Goal: Task Accomplishment & Management: Manage account settings

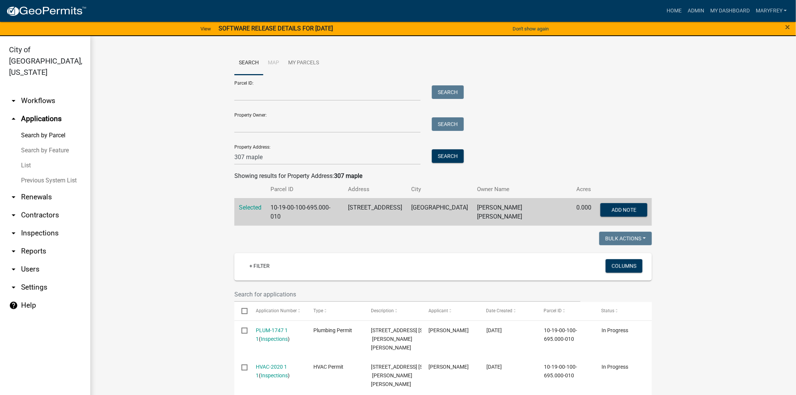
click at [49, 224] on link "arrow_drop_down Inspections" at bounding box center [45, 233] width 90 height 18
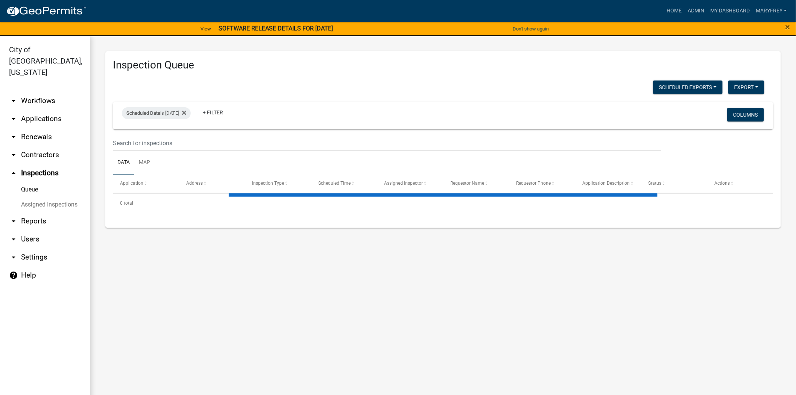
select select "3: 100"
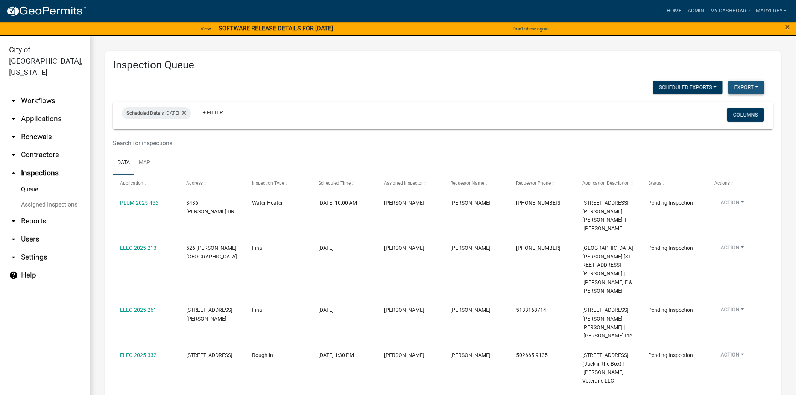
click at [729, 82] on button "Export" at bounding box center [747, 88] width 36 height 14
click at [706, 107] on button "Excel Format (.xlsx)" at bounding box center [729, 106] width 70 height 18
click at [671, 83] on button "Scheduled Exports" at bounding box center [688, 88] width 70 height 14
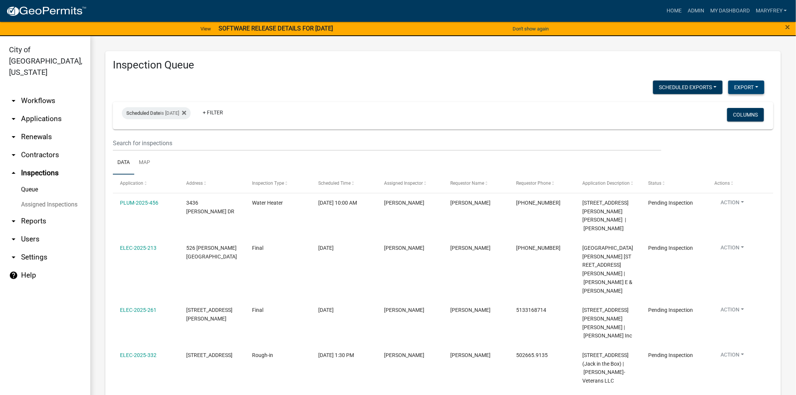
click at [741, 88] on button "Export" at bounding box center [747, 88] width 36 height 14
click at [721, 107] on button "Excel Format (.xlsx)" at bounding box center [729, 106] width 70 height 18
click at [734, 89] on button "Export" at bounding box center [747, 88] width 36 height 14
click at [716, 106] on button "Excel Format (.xlsx)" at bounding box center [729, 106] width 70 height 18
click at [44, 111] on link "arrow_drop_down Applications" at bounding box center [45, 119] width 90 height 18
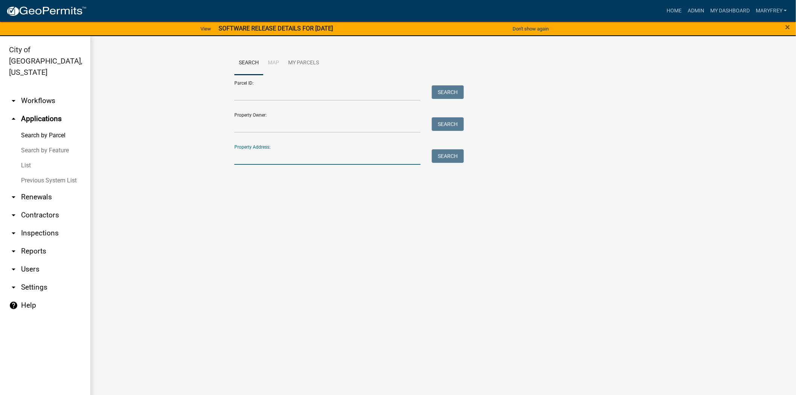
click at [242, 164] on input "Property Address:" at bounding box center [327, 156] width 186 height 15
type input "321 chestnut"
click at [461, 157] on button "Search" at bounding box center [448, 156] width 32 height 14
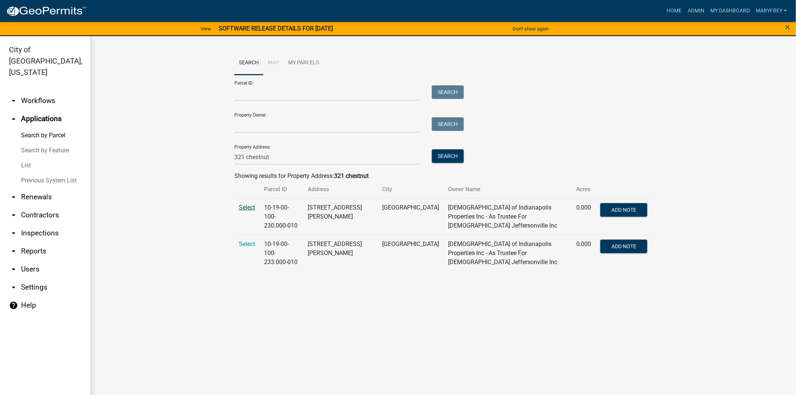
click at [252, 208] on span "Select" at bounding box center [247, 207] width 16 height 7
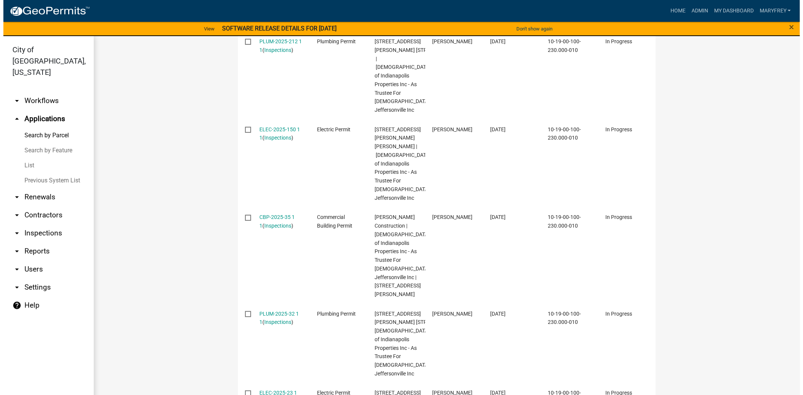
scroll to position [303, 0]
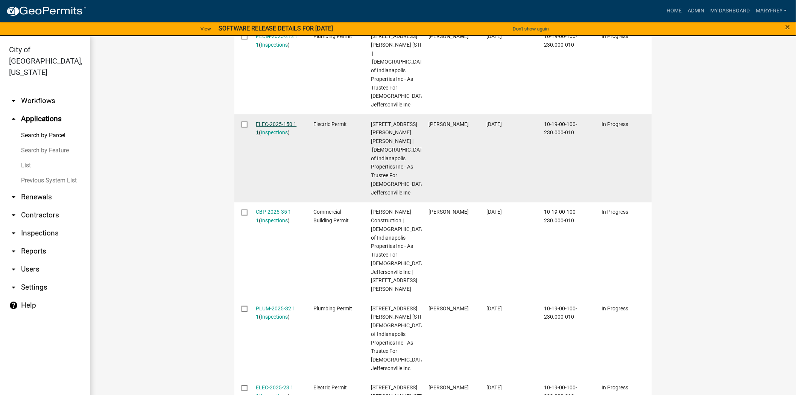
click at [272, 136] on link "ELEC-2025-150 1 1" at bounding box center [276, 128] width 41 height 15
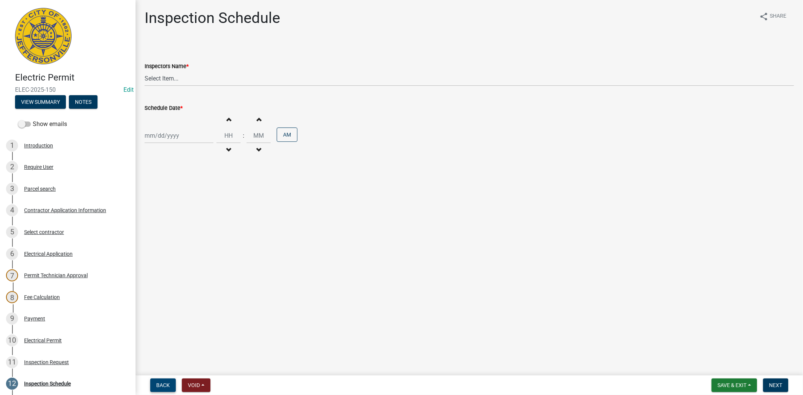
click at [164, 382] on span "Back" at bounding box center [163, 385] width 14 height 6
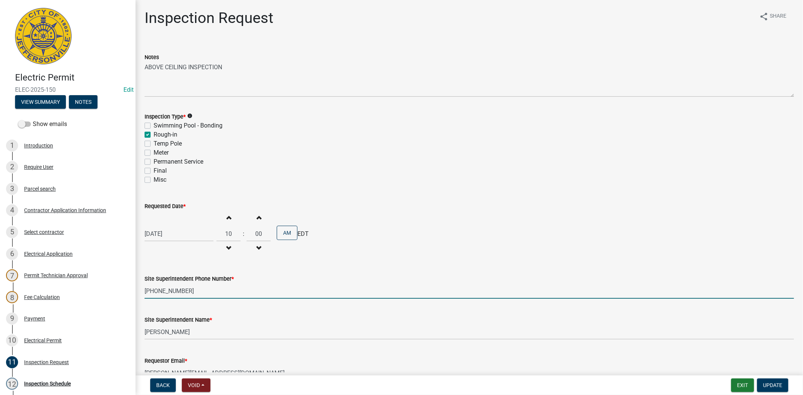
drag, startPoint x: 184, startPoint y: 294, endPoint x: 145, endPoint y: 293, distance: 38.4
click at [135, 292] on div "Electric Permit ELEC-2025-150 Edit View Summary Notes Show emails 1 Introductio…" at bounding box center [401, 197] width 803 height 395
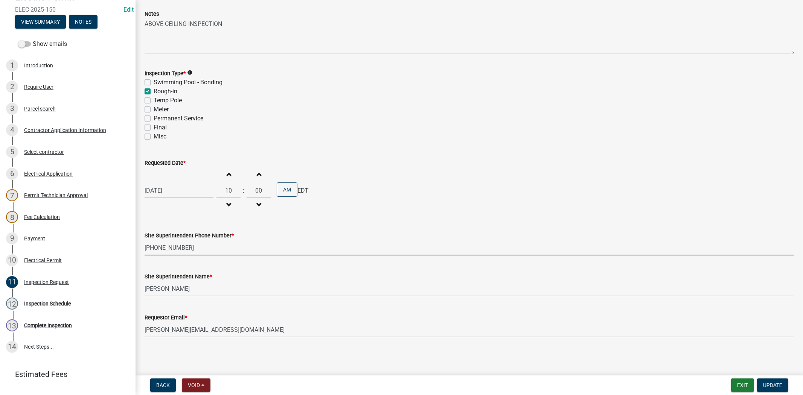
scroll to position [92, 0]
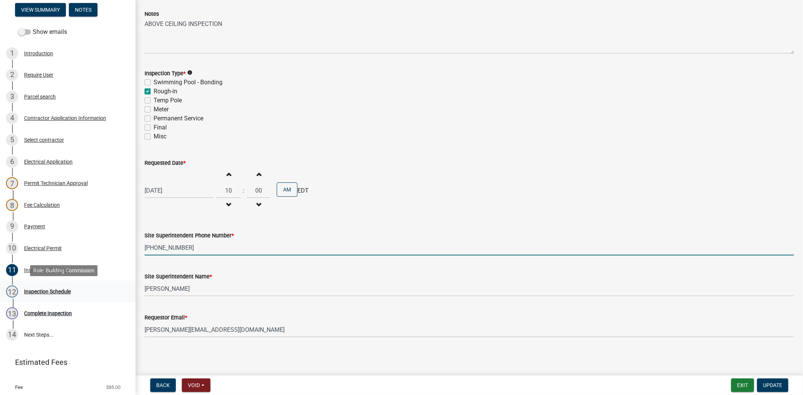
click at [42, 292] on div "Inspection Schedule" at bounding box center [47, 291] width 47 height 5
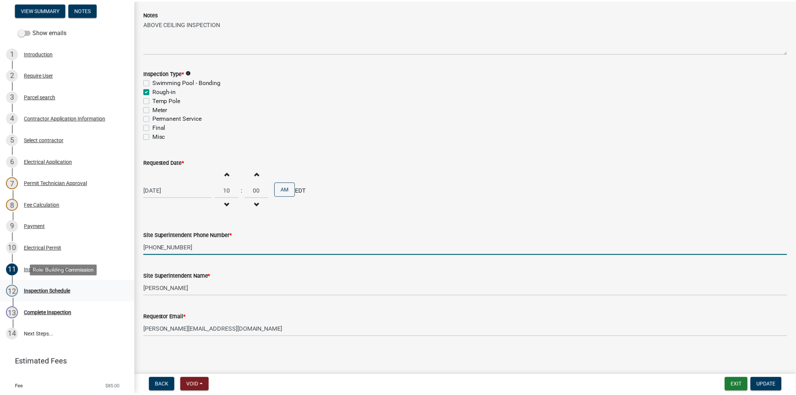
scroll to position [0, 0]
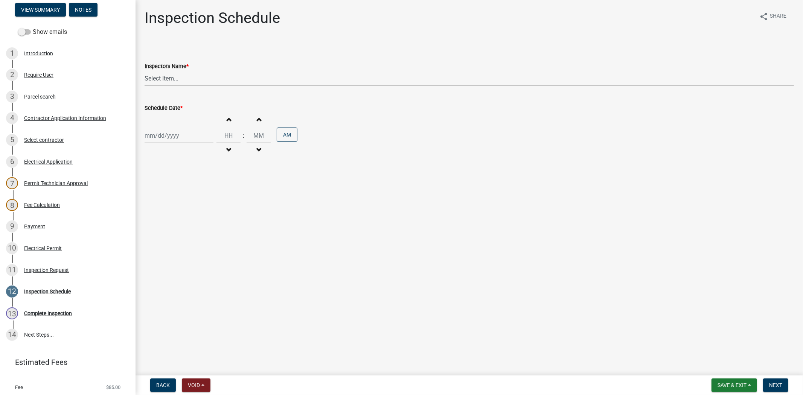
click at [172, 72] on select "Select Item... jramsey (Jeremy Ramsey) MaryFrey (Mary Frey) mkruer (Mike Kruer)…" at bounding box center [469, 78] width 649 height 15
select select "36a8b8f0-2ef8-43e9-ae06-718f51af8d36"
click at [145, 71] on select "Select Item... jramsey (Jeremy Ramsey) MaryFrey (Mary Frey) mkruer (Mike Kruer)…" at bounding box center [469, 78] width 649 height 15
click at [184, 138] on div at bounding box center [179, 135] width 69 height 15
select select "9"
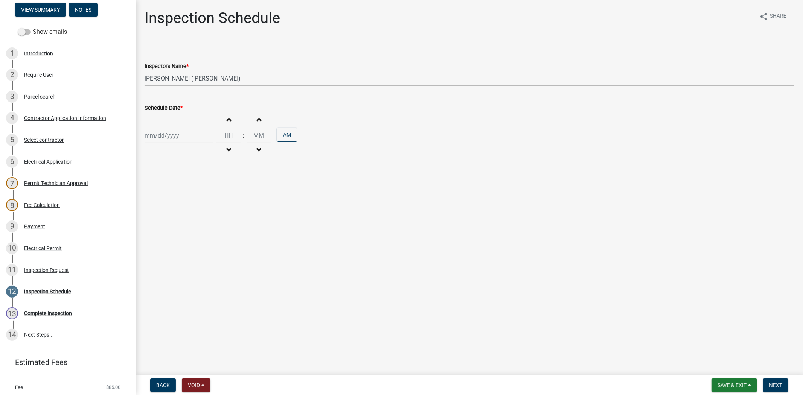
select select "2025"
click at [152, 199] on div "15" at bounding box center [152, 200] width 12 height 12
type input "09/15/2025"
click at [776, 385] on span "Next" at bounding box center [775, 385] width 13 height 6
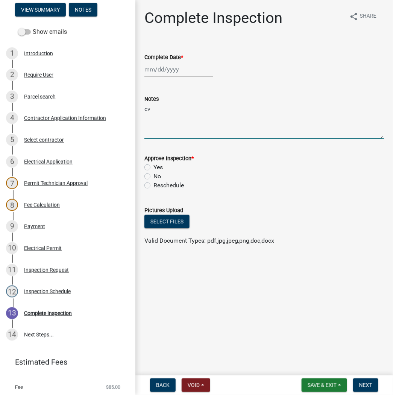
click at [155, 111] on textarea "cv" at bounding box center [265, 121] width 240 height 35
type textarea "c"
paste textarea "502-639-9131"
type textarea "above ceiling 502-639-9131"
click at [364, 384] on span "Next" at bounding box center [365, 385] width 13 height 6
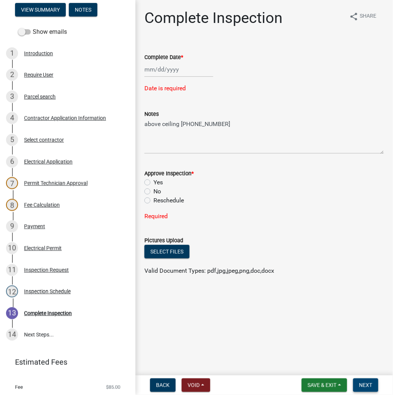
click at [364, 385] on span "Next" at bounding box center [365, 385] width 13 height 6
click at [323, 387] on span "Save & Exit" at bounding box center [322, 385] width 29 height 6
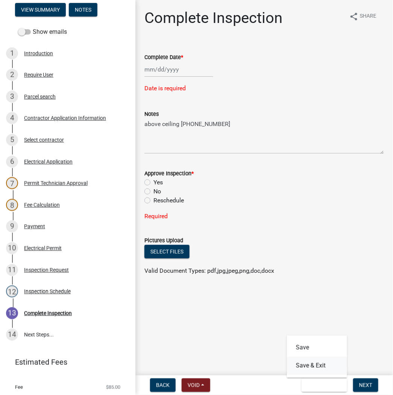
click at [318, 374] on button "Save & Exit" at bounding box center [317, 366] width 60 height 18
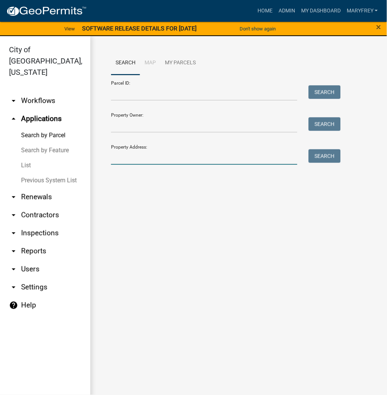
click at [116, 159] on input "Property Address:" at bounding box center [204, 156] width 186 height 15
click at [321, 156] on button "Search" at bounding box center [325, 156] width 32 height 14
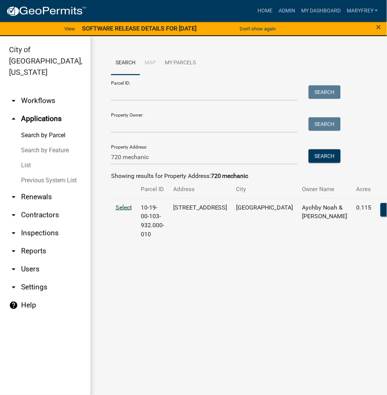
click at [117, 211] on span "Select" at bounding box center [124, 207] width 16 height 7
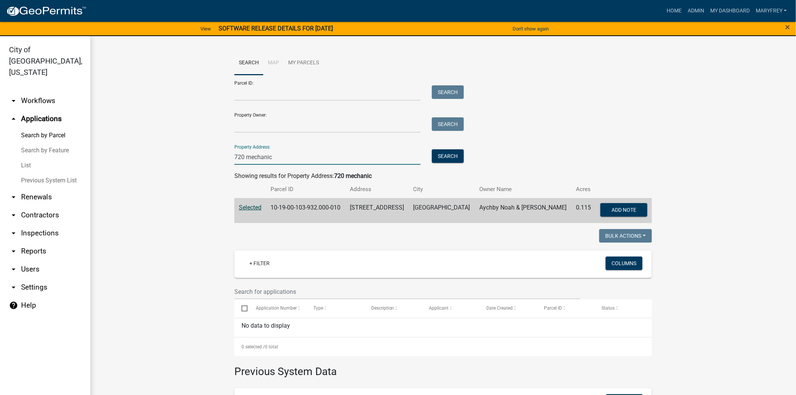
drag, startPoint x: 284, startPoint y: 160, endPoint x: 168, endPoint y: 150, distance: 116.7
click at [180, 154] on wm-workflow-application-search-view "Search Map My Parcels Parcel ID: Search Property Owner: Search Property Address…" at bounding box center [443, 272] width 676 height 443
type input "307 maple"
click at [456, 158] on button "Search" at bounding box center [448, 156] width 32 height 14
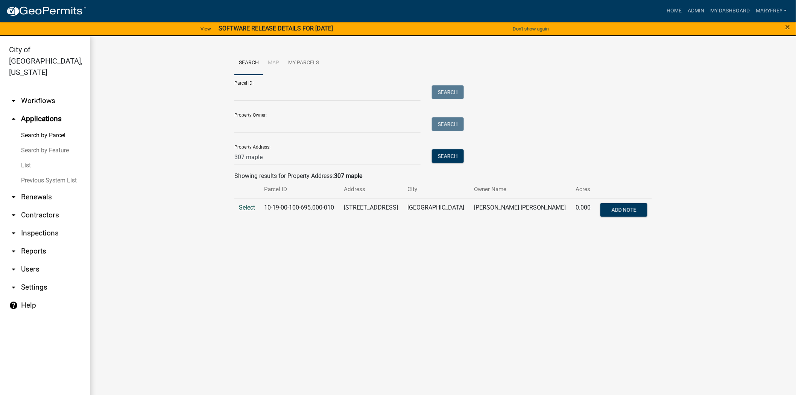
click at [247, 208] on span "Select" at bounding box center [247, 207] width 16 height 7
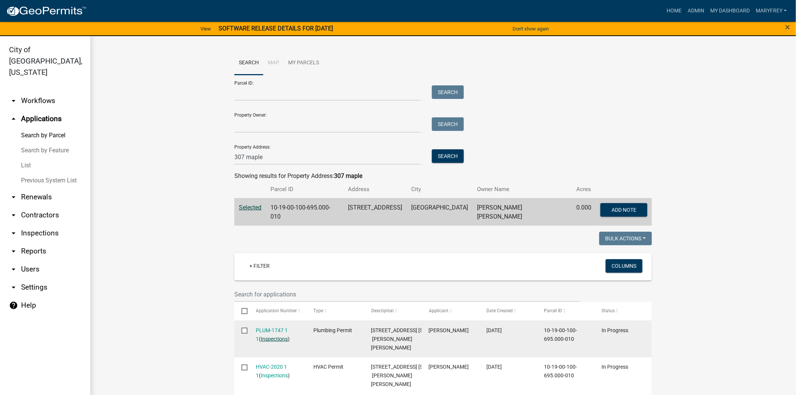
click at [264, 336] on link "Inspections" at bounding box center [274, 339] width 27 height 6
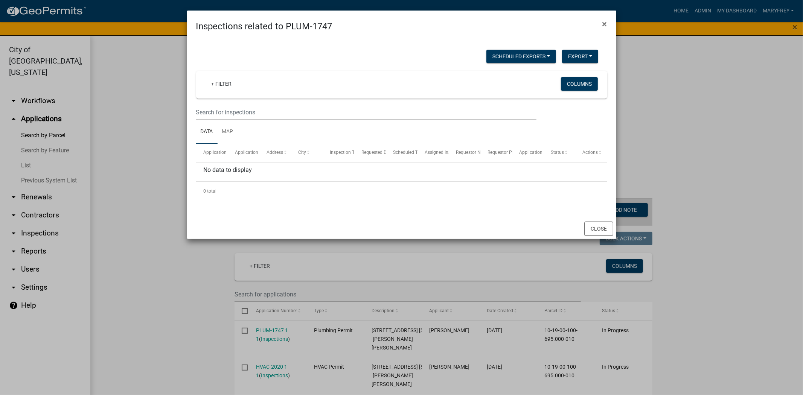
click at [266, 329] on ngb-modal-window "Inspections related to PLUM-1747 × Scheduled Exports + Create New Export Excel …" at bounding box center [401, 197] width 803 height 395
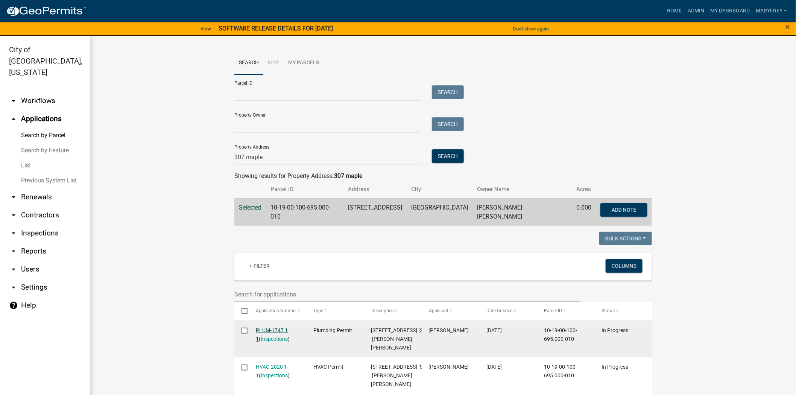
click at [266, 327] on link "PLUM-1747 1 1" at bounding box center [272, 334] width 32 height 15
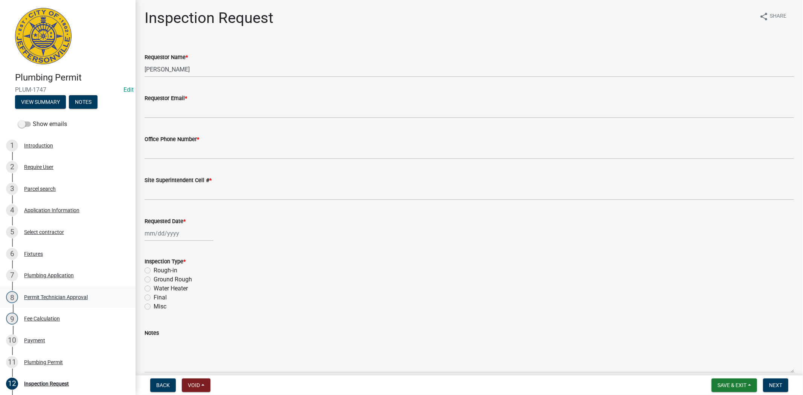
click at [73, 300] on div "8 Permit Technician Approval" at bounding box center [64, 297] width 117 height 12
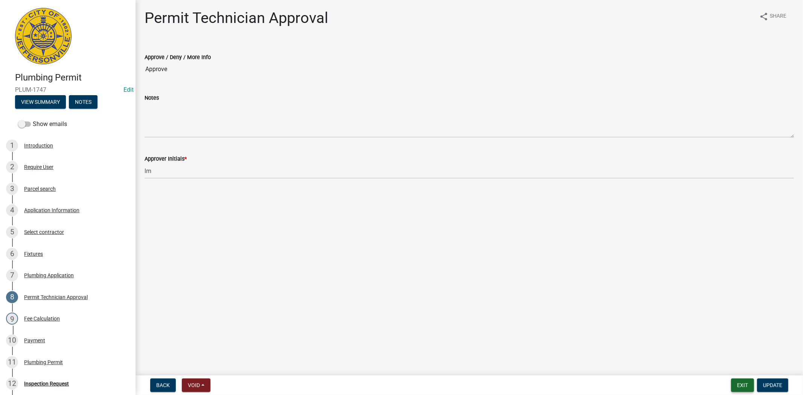
click at [742, 388] on button "Exit" at bounding box center [742, 386] width 23 height 14
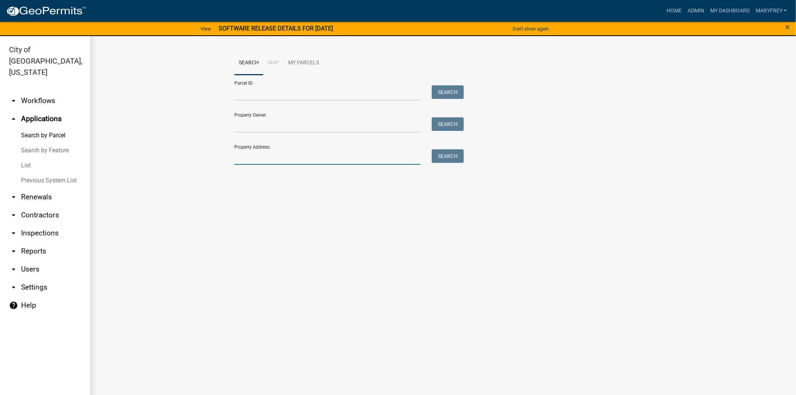
click at [242, 161] on input "Property Address:" at bounding box center [327, 156] width 186 height 15
type input "307 maple"
click at [454, 160] on button "Search" at bounding box center [448, 156] width 32 height 14
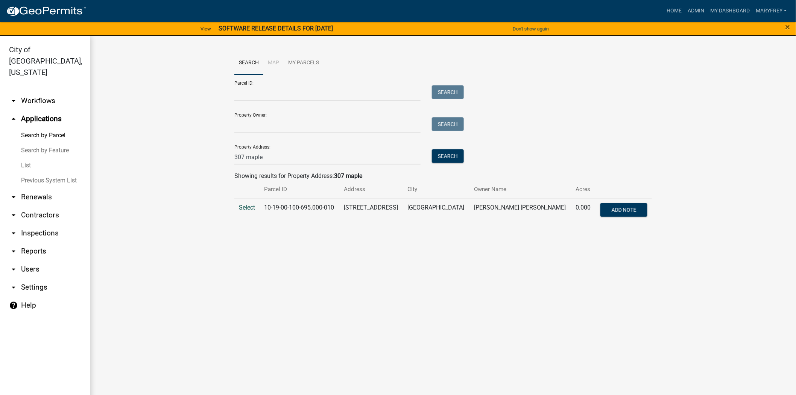
drag, startPoint x: 231, startPoint y: 204, endPoint x: 242, endPoint y: 206, distance: 10.6
click at [231, 204] on div "Search Map My Parcels Parcel ID: Search Property Owner: Search Property Address…" at bounding box center [443, 140] width 429 height 178
click at [246, 207] on span "Select" at bounding box center [247, 207] width 16 height 7
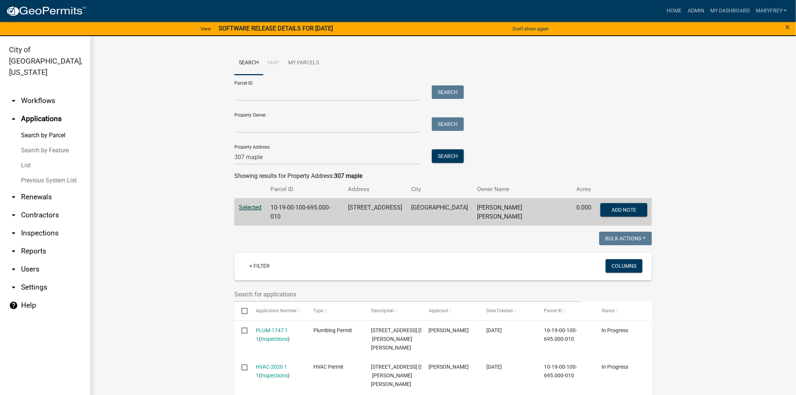
scroll to position [9, 0]
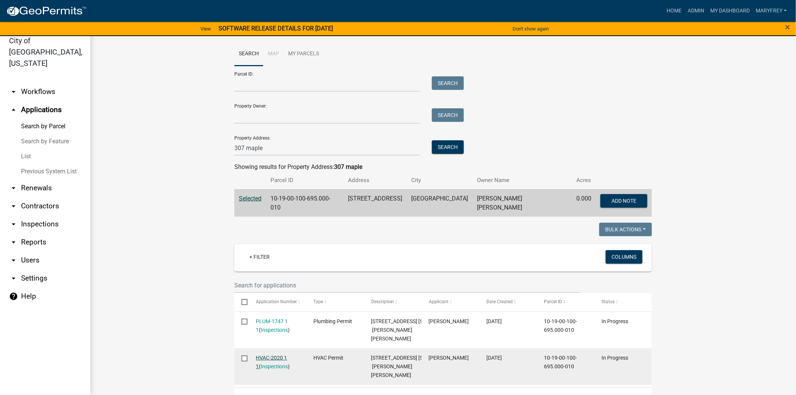
click at [272, 370] on link "HVAC-2020 1 1" at bounding box center [271, 362] width 31 height 15
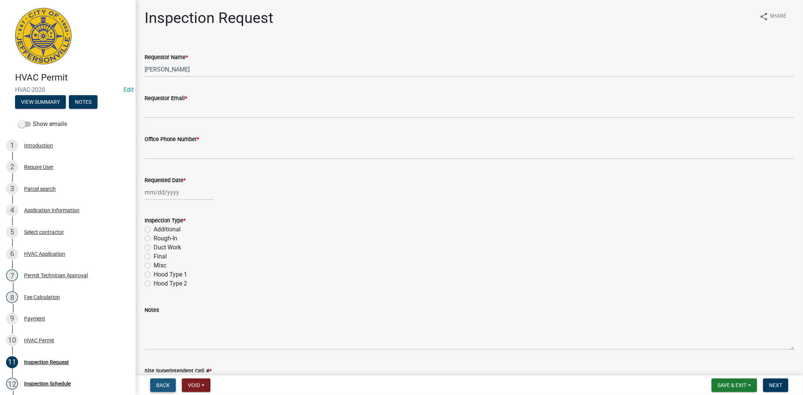
click at [170, 381] on button "Back" at bounding box center [163, 386] width 26 height 14
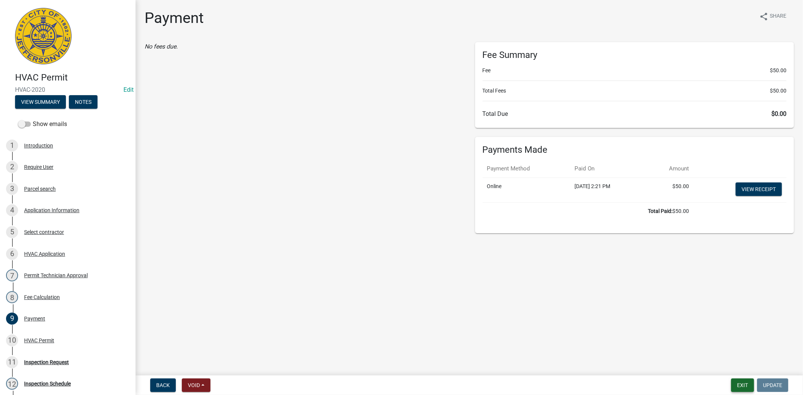
click at [737, 385] on button "Exit" at bounding box center [742, 386] width 23 height 14
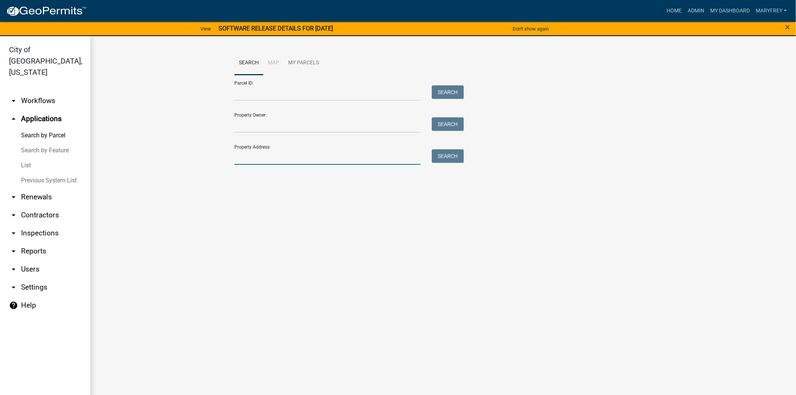
click at [243, 159] on input "Property Address:" at bounding box center [327, 156] width 186 height 15
type input "3515 evergreen"
click at [447, 157] on button "Search" at bounding box center [448, 156] width 32 height 14
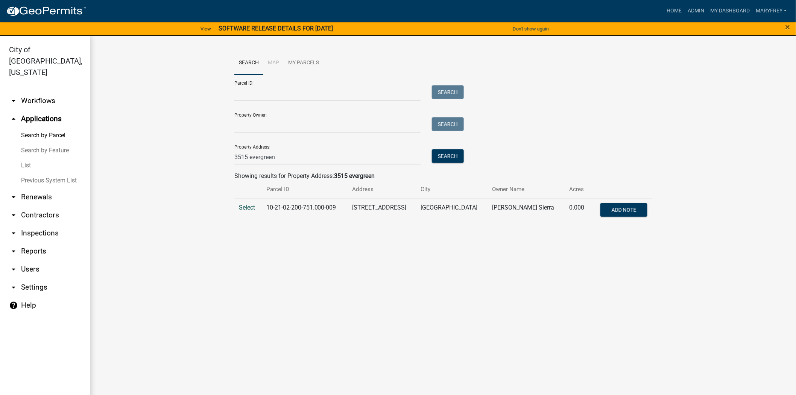
click at [247, 207] on span "Select" at bounding box center [247, 207] width 16 height 7
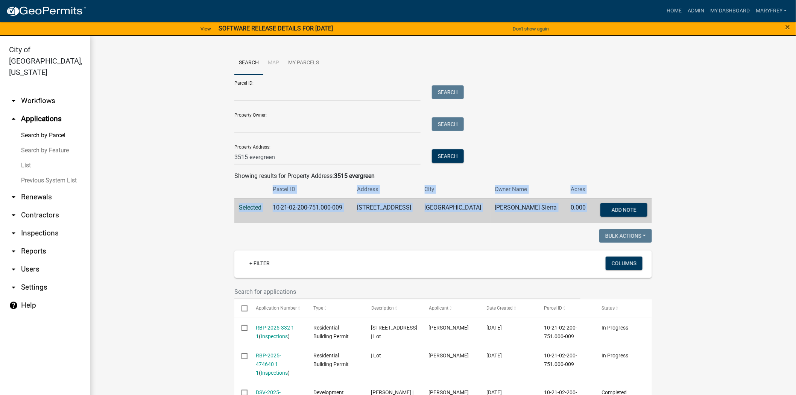
drag, startPoint x: 790, startPoint y: 193, endPoint x: 786, endPoint y: 233, distance: 40.1
click at [786, 233] on div "Search Map My Parcels Parcel ID: Search Property Owner: Search Property Address…" at bounding box center [443, 319] width 706 height 566
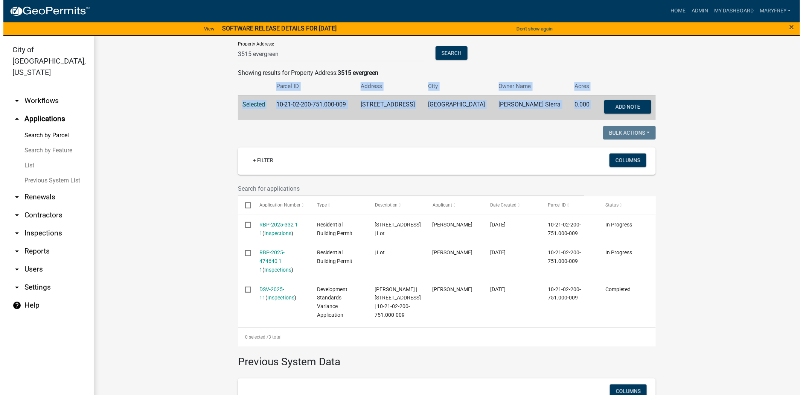
scroll to position [104, 0]
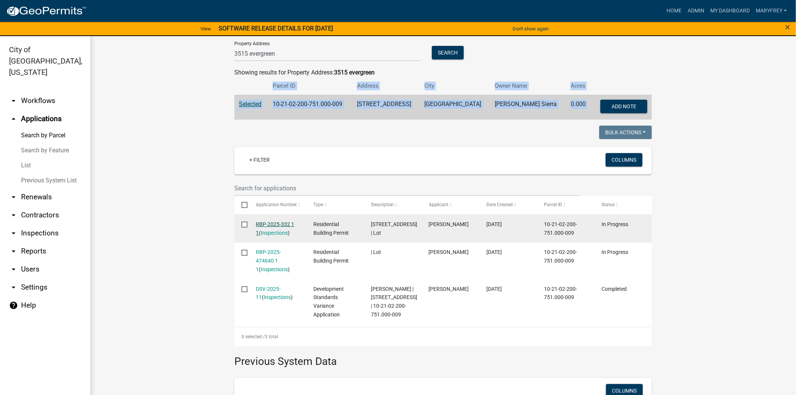
click at [268, 223] on link "RBP-2025-332 1 1" at bounding box center [275, 228] width 38 height 15
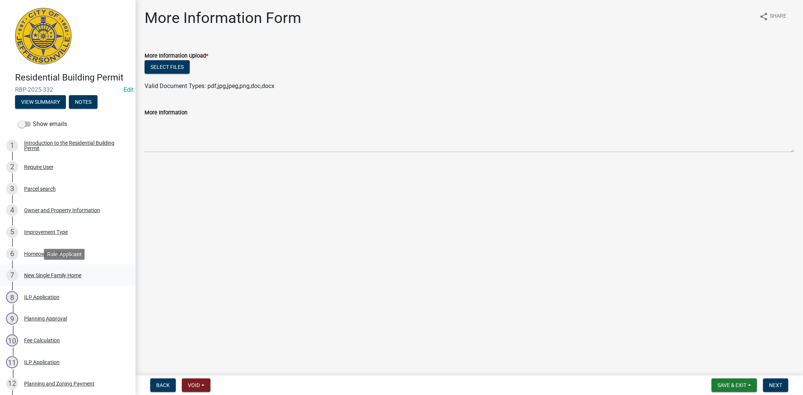
click at [48, 274] on div "New Single Family Home" at bounding box center [52, 275] width 57 height 5
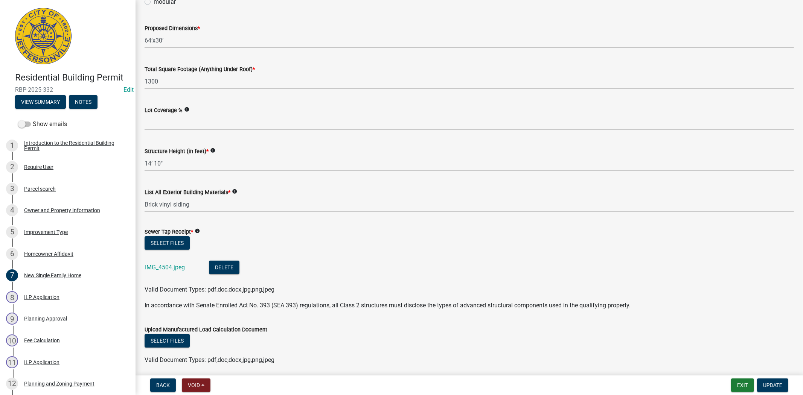
scroll to position [344, 0]
click at [163, 266] on link "IMG_4504.jpeg" at bounding box center [165, 265] width 40 height 7
click at [35, 210] on div "Owner and Property Information" at bounding box center [62, 210] width 76 height 5
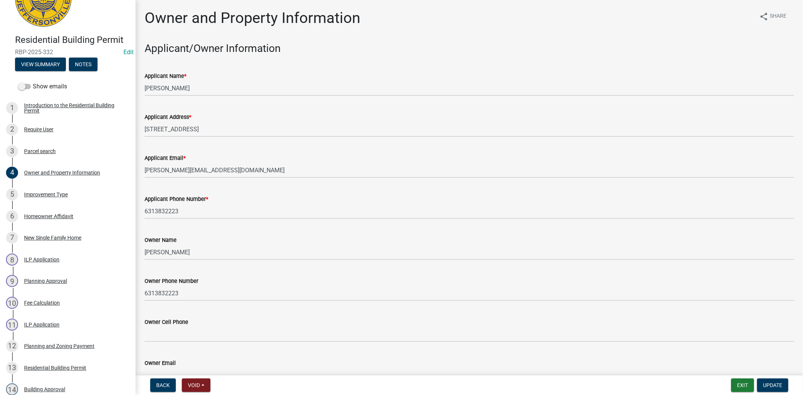
scroll to position [0, 0]
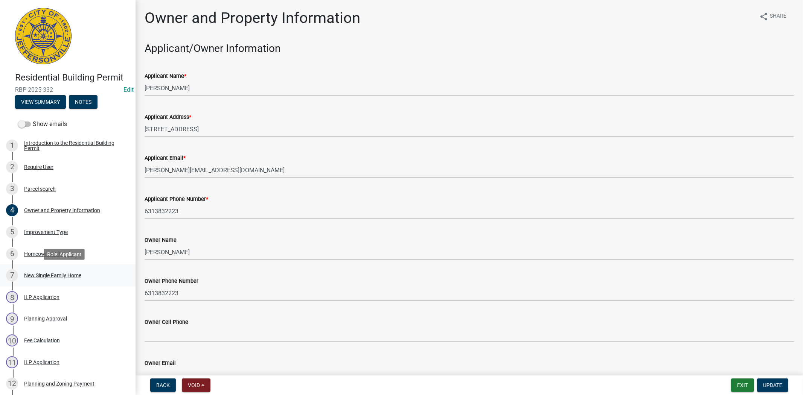
click at [33, 273] on div "New Single Family Home" at bounding box center [52, 275] width 57 height 5
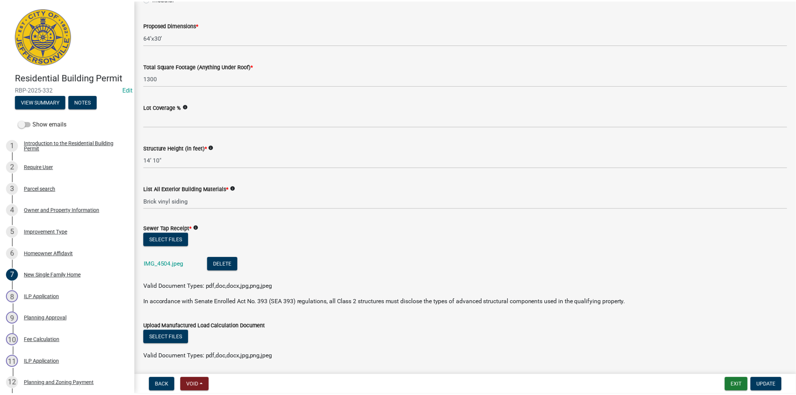
scroll to position [356, 0]
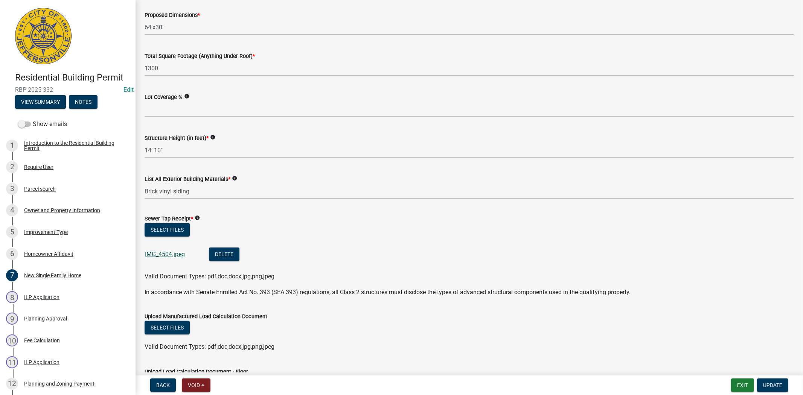
click at [168, 254] on link "IMG_4504.jpeg" at bounding box center [165, 254] width 40 height 7
click at [743, 383] on button "Exit" at bounding box center [742, 386] width 23 height 14
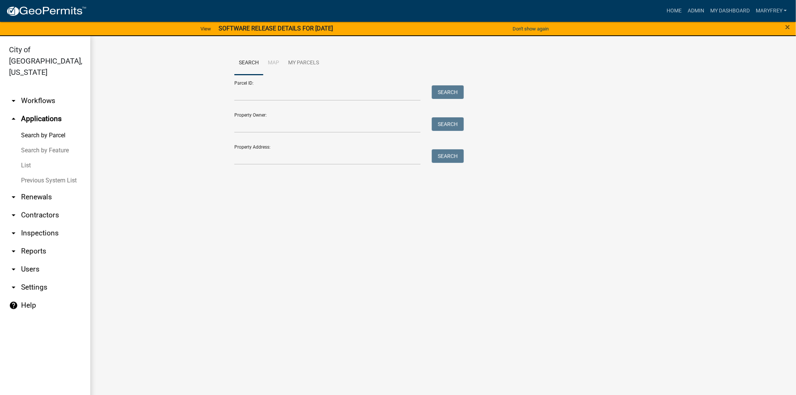
click at [36, 224] on link "arrow_drop_down Inspections" at bounding box center [45, 233] width 90 height 18
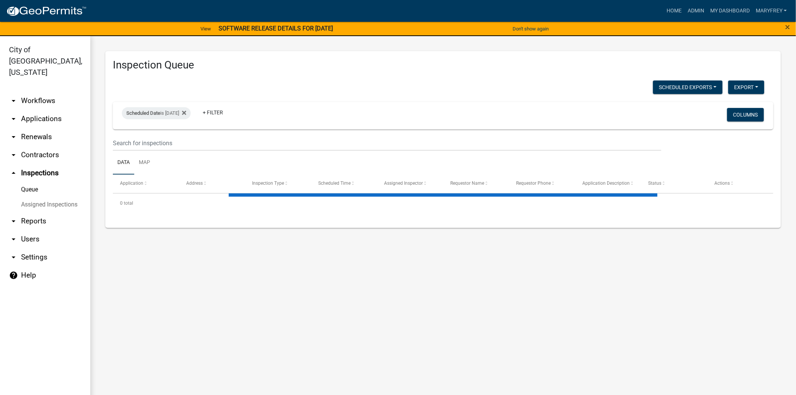
select select "3: 100"
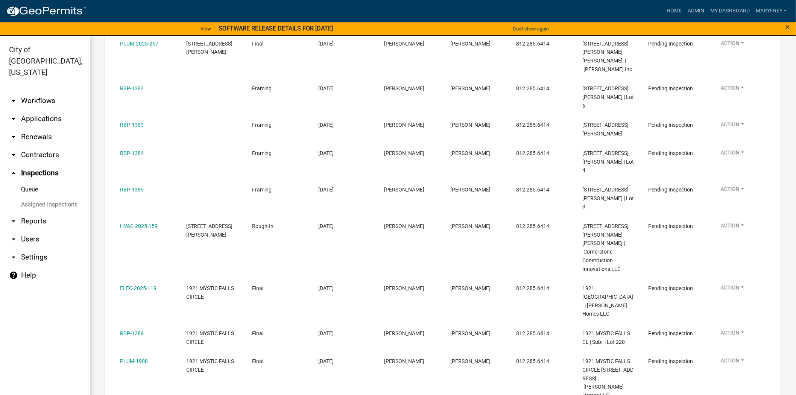
scroll to position [423, 0]
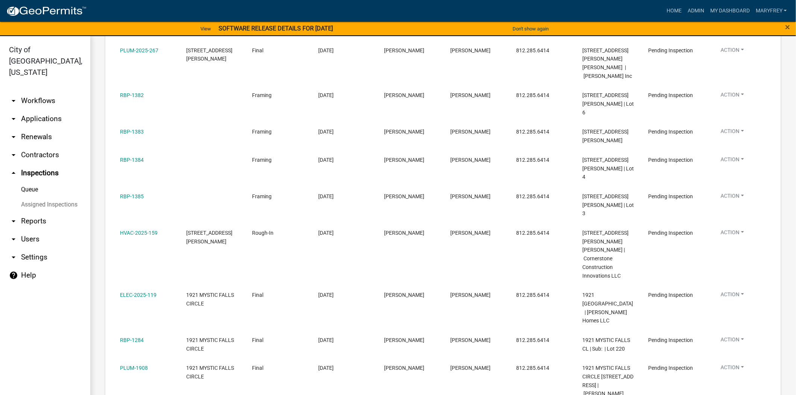
click at [50, 110] on link "arrow_drop_down Applications" at bounding box center [45, 119] width 90 height 18
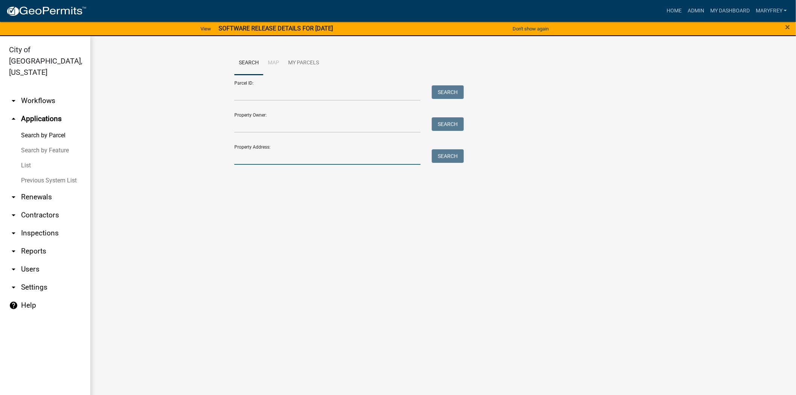
click at [242, 158] on input "Property Address:" at bounding box center [327, 156] width 186 height 15
type input "3515 evergreen"
click at [441, 158] on button "Search" at bounding box center [448, 156] width 32 height 14
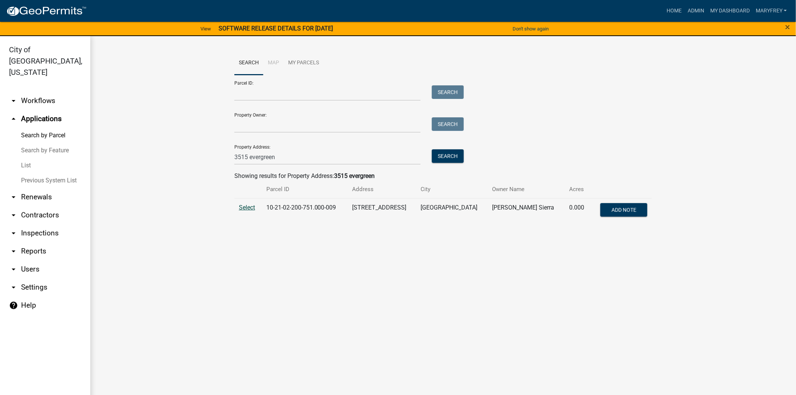
click at [246, 206] on span "Select" at bounding box center [247, 207] width 16 height 7
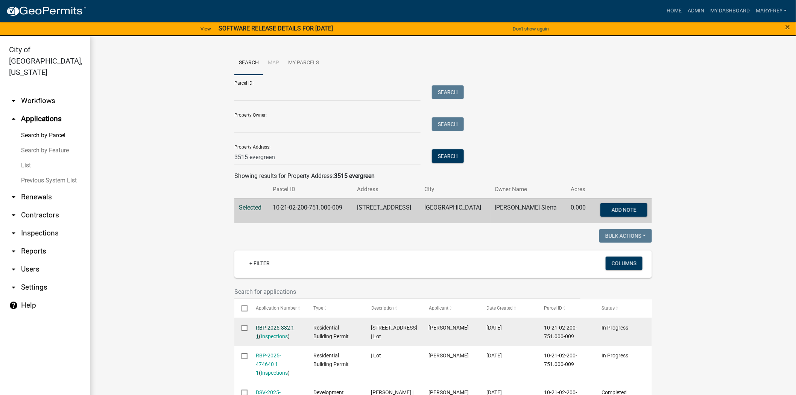
click at [265, 327] on link "RBP-2025-332 1 1" at bounding box center [275, 332] width 38 height 15
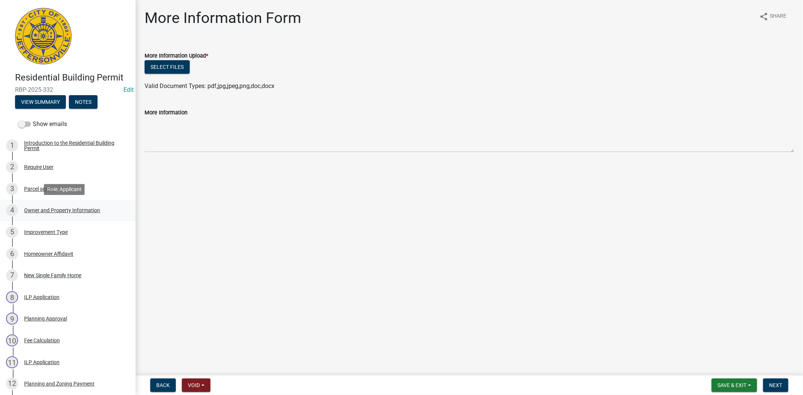
click at [55, 208] on div "Owner and Property Information" at bounding box center [62, 210] width 76 height 5
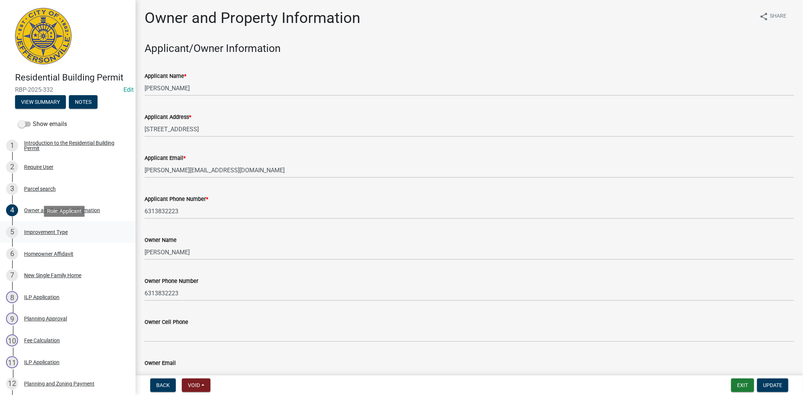
click at [51, 233] on div "Improvement Type" at bounding box center [46, 232] width 44 height 5
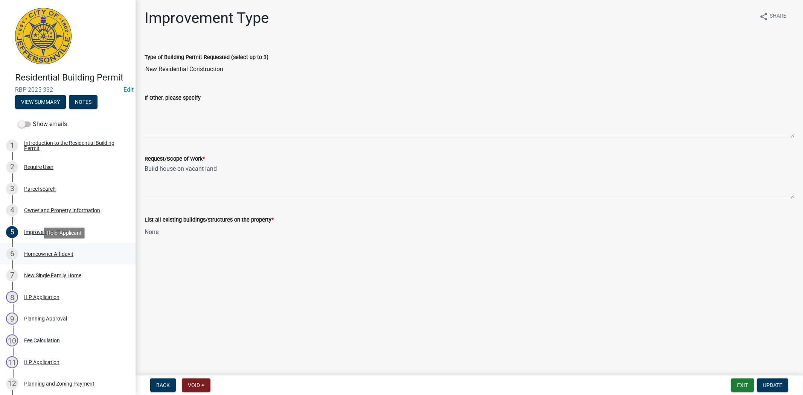
click at [48, 253] on div "Homeowner Affidavit" at bounding box center [48, 253] width 49 height 5
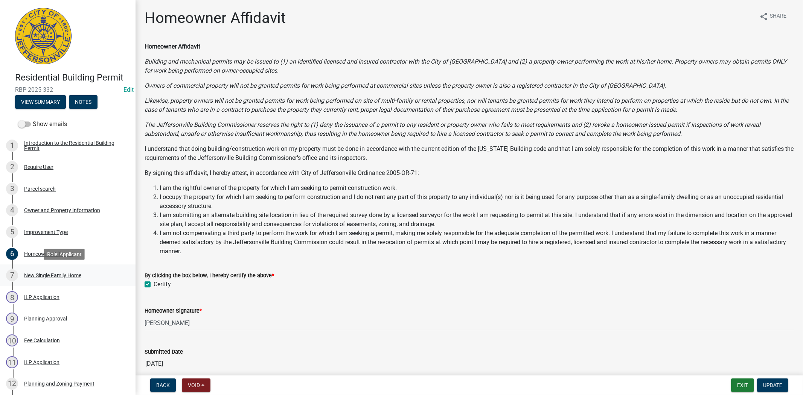
click at [49, 275] on div "New Single Family Home" at bounding box center [52, 275] width 57 height 5
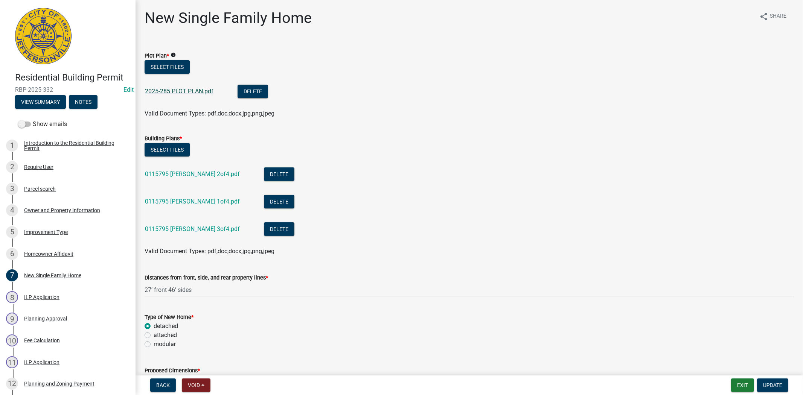
click at [190, 93] on link "2025-285 PLOT PLAN.pdf" at bounding box center [179, 91] width 68 height 7
click at [169, 176] on link "0115795 Lloyd 2of4.pdf" at bounding box center [192, 173] width 95 height 7
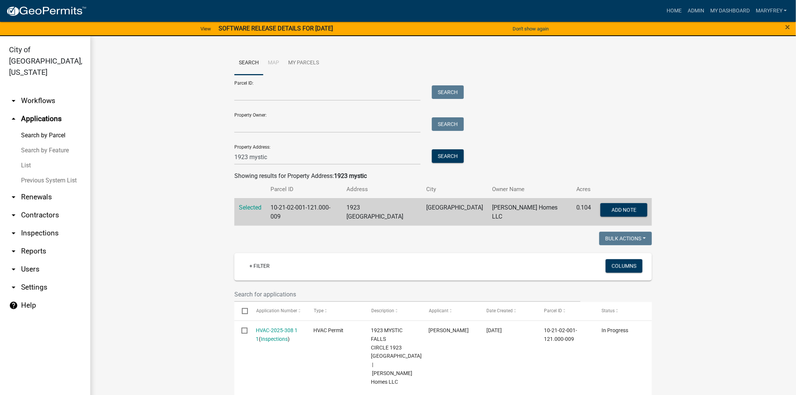
scroll to position [264, 0]
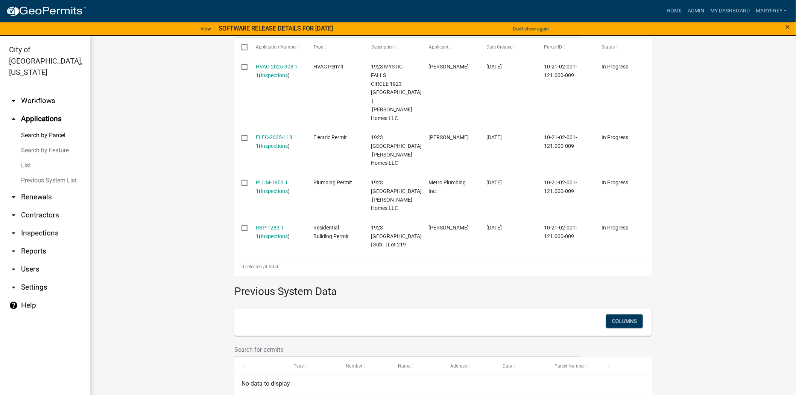
click at [53, 224] on link "arrow_drop_down Inspections" at bounding box center [45, 233] width 90 height 18
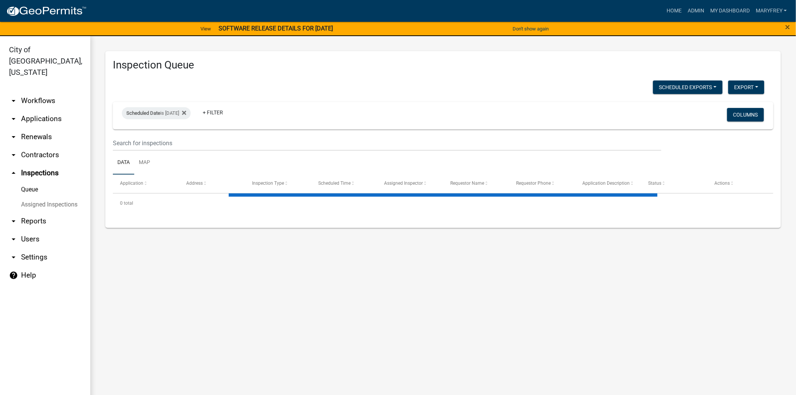
select select "3: 100"
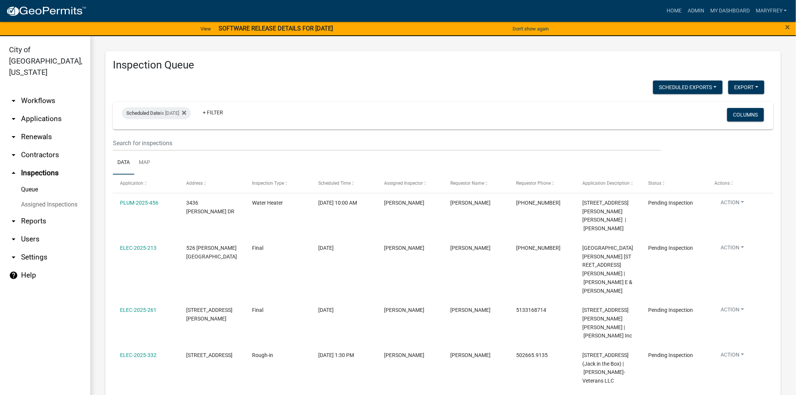
click at [21, 92] on link "arrow_drop_down Workflows" at bounding box center [45, 101] width 90 height 18
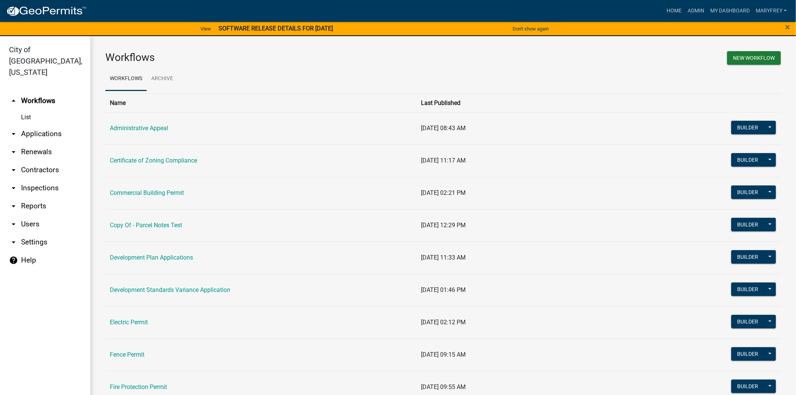
click at [43, 92] on link "arrow_drop_up Workflows" at bounding box center [45, 101] width 90 height 18
click at [35, 125] on link "arrow_drop_down Applications" at bounding box center [45, 134] width 90 height 18
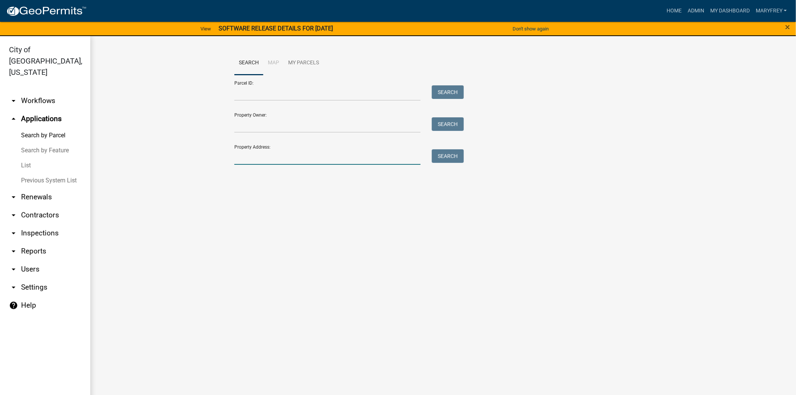
click at [266, 157] on input "Property Address:" at bounding box center [327, 156] width 186 height 15
type input "3719 HAMBURG PIKE"
click at [445, 153] on button "Search" at bounding box center [448, 156] width 32 height 14
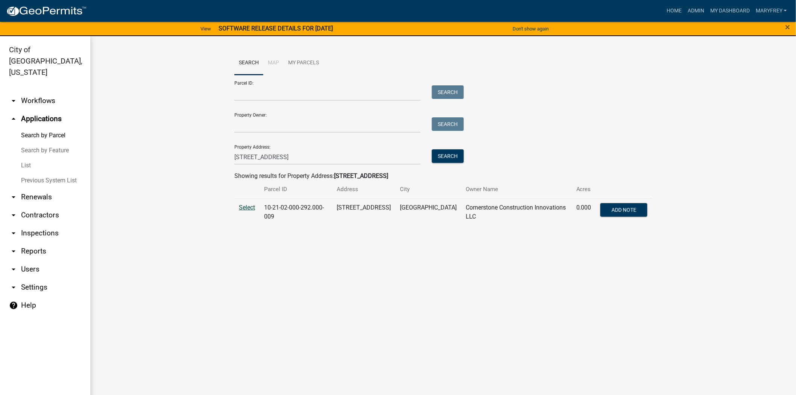
click at [246, 209] on span "Select" at bounding box center [247, 207] width 16 height 7
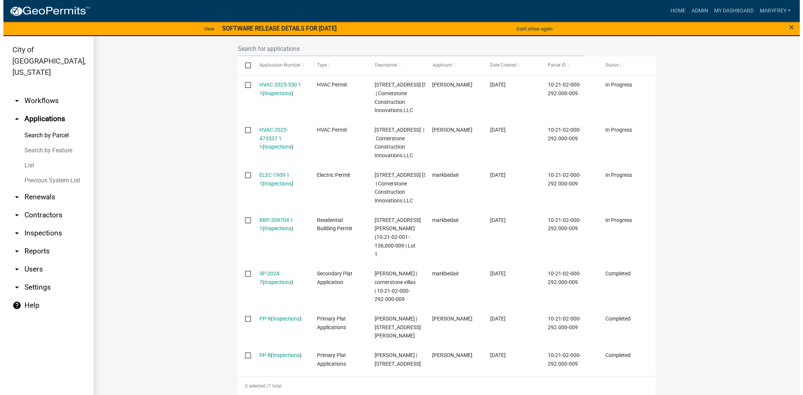
scroll to position [215, 0]
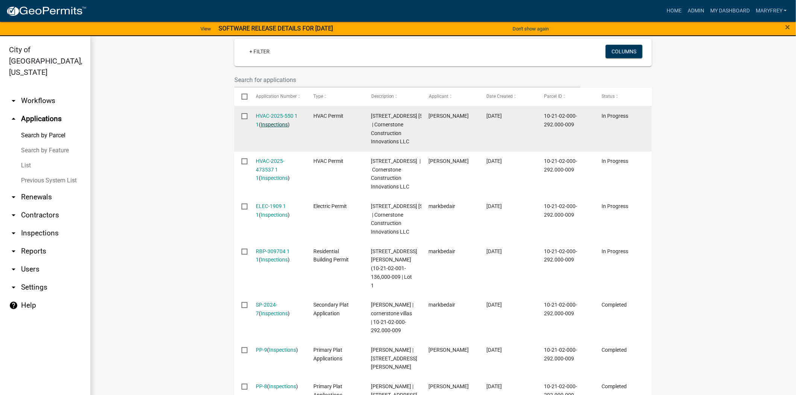
click at [271, 125] on link "Inspections" at bounding box center [274, 125] width 27 height 6
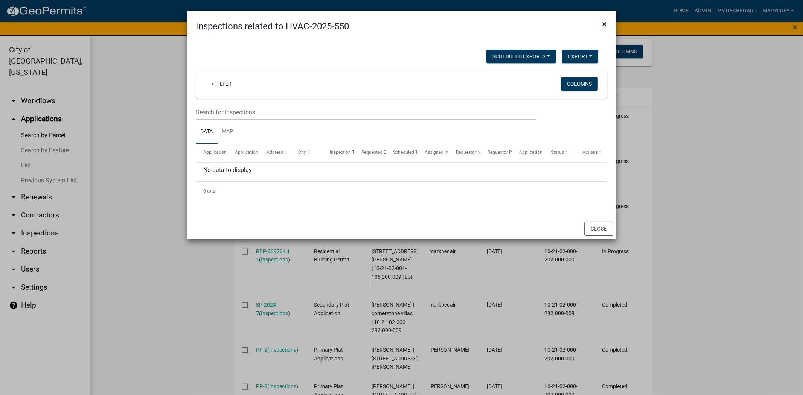
click at [604, 27] on span "×" at bounding box center [604, 24] width 5 height 11
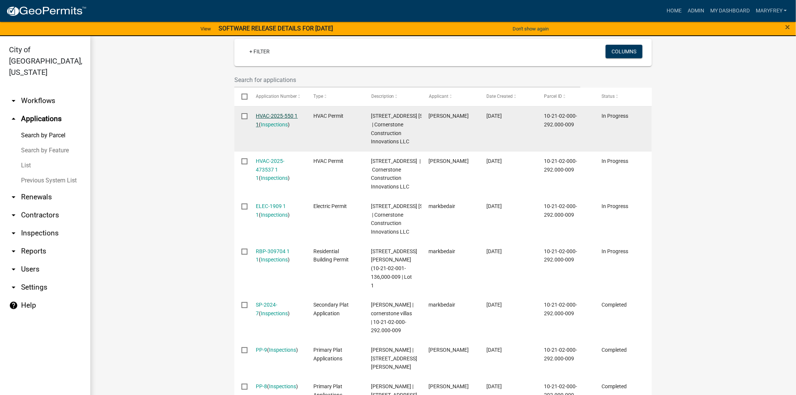
click at [257, 115] on link "HVAC-2025-550 1 1" at bounding box center [277, 120] width 42 height 15
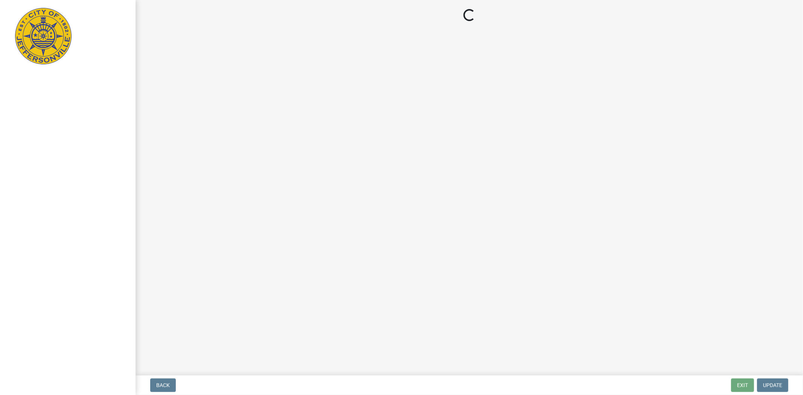
select select "3: 3"
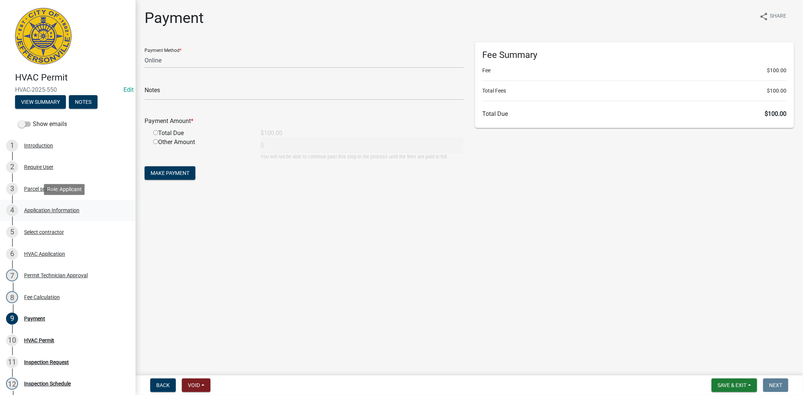
click at [61, 209] on div "Application Information" at bounding box center [51, 210] width 55 height 5
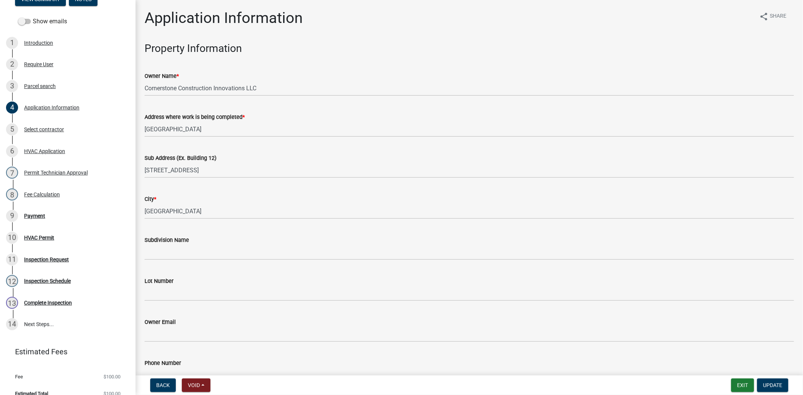
scroll to position [104, 0]
click at [51, 104] on div "Application Information" at bounding box center [51, 106] width 55 height 5
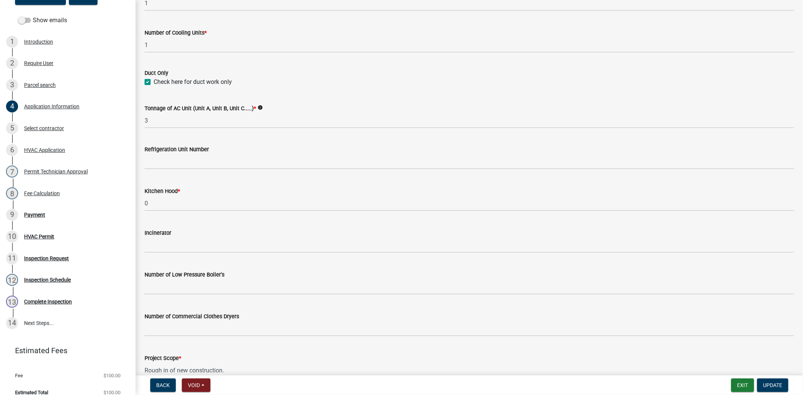
scroll to position [454, 0]
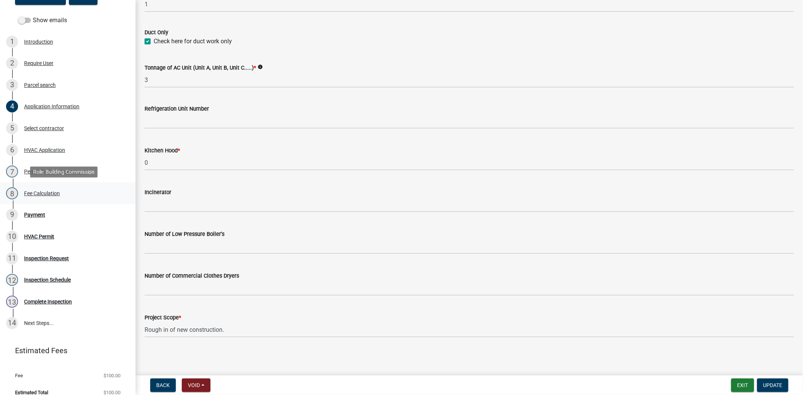
click at [36, 192] on div "Fee Calculation" at bounding box center [42, 193] width 36 height 5
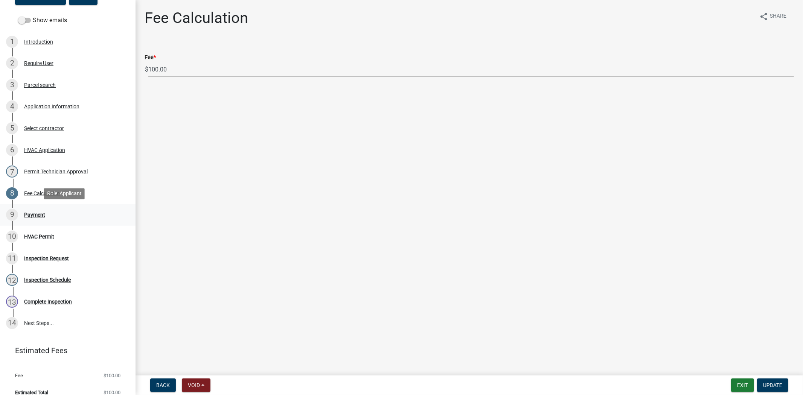
click at [35, 215] on div "Payment" at bounding box center [34, 214] width 21 height 5
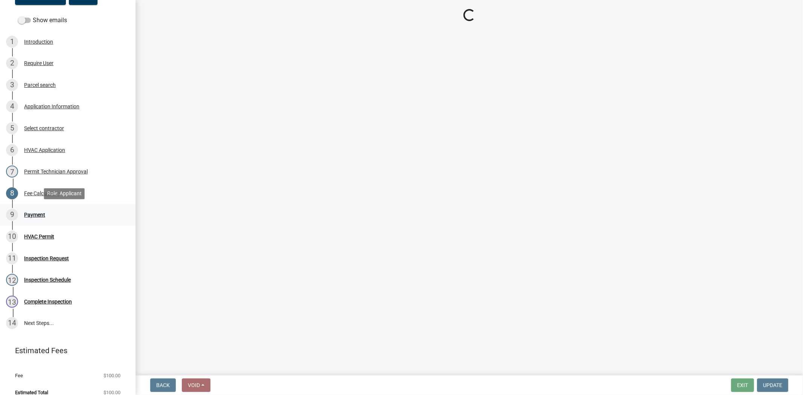
select select "3: 3"
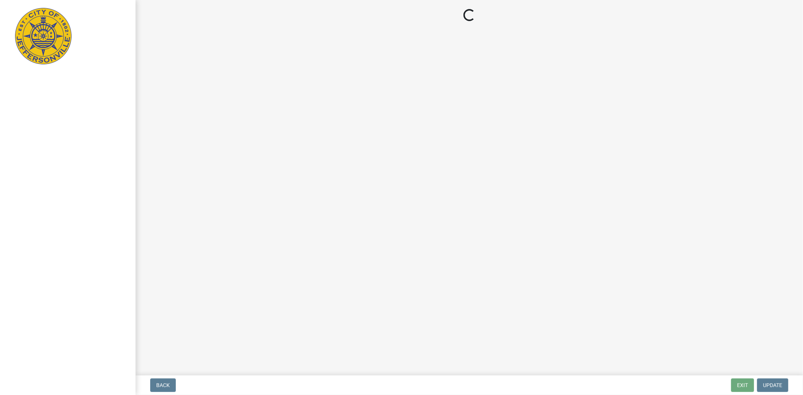
select select "3: 3"
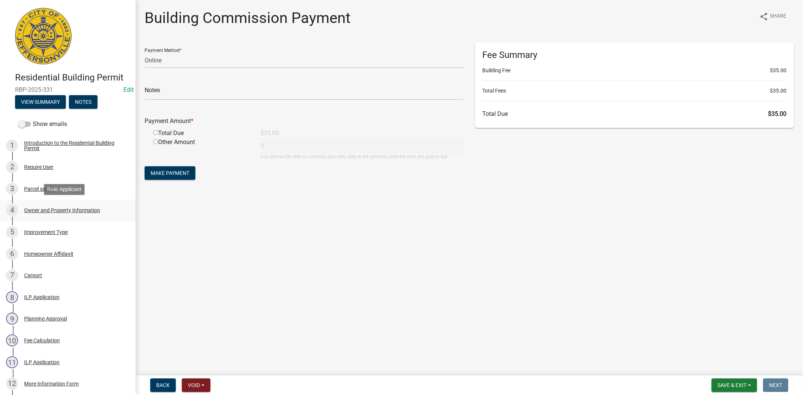
click at [62, 207] on div "4 Owner and Property Information" at bounding box center [64, 210] width 117 height 12
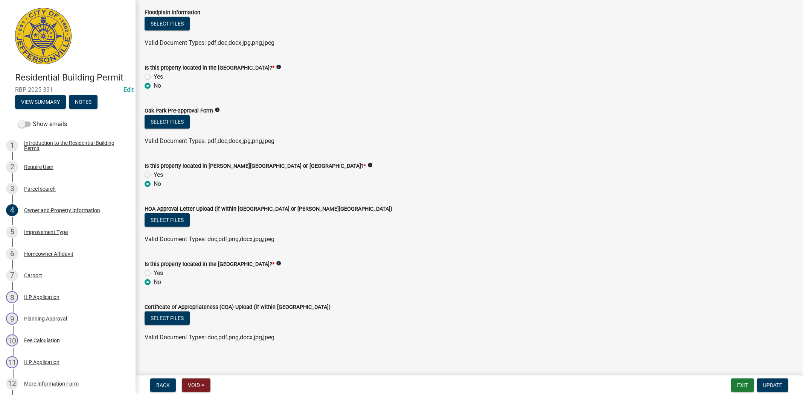
scroll to position [580, 0]
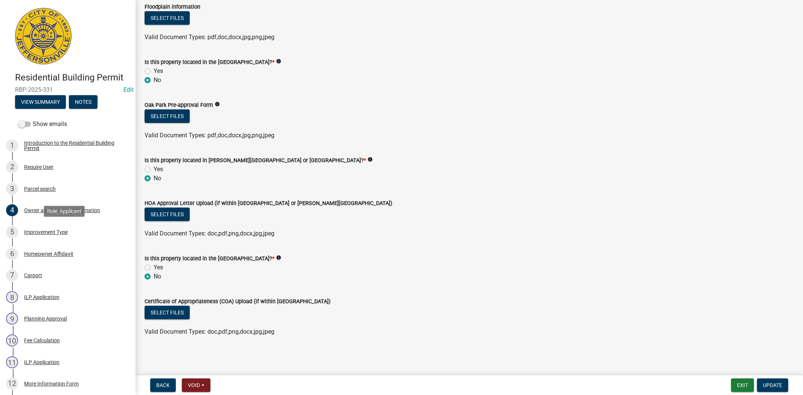
click at [47, 235] on div "5 Improvement Type" at bounding box center [64, 232] width 117 height 12
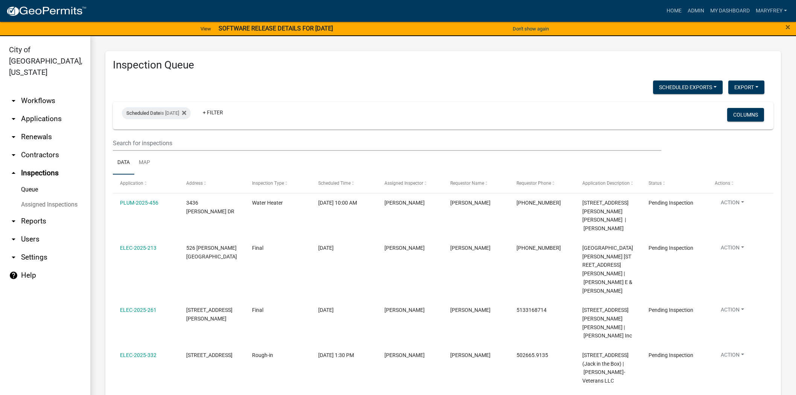
select select "3: 100"
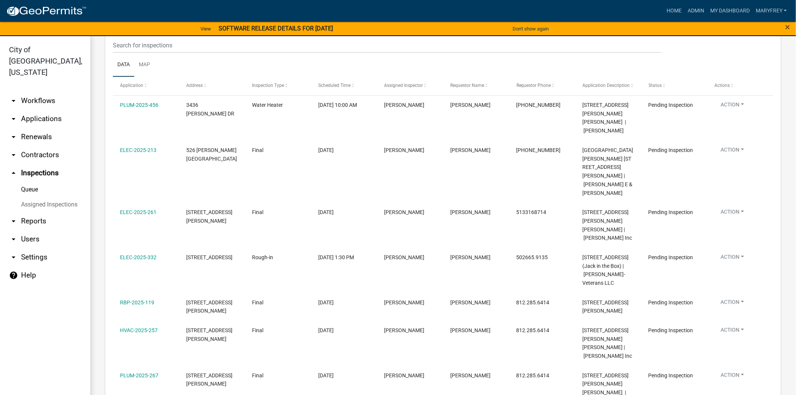
click at [44, 110] on link "arrow_drop_down Applications" at bounding box center [45, 119] width 90 height 18
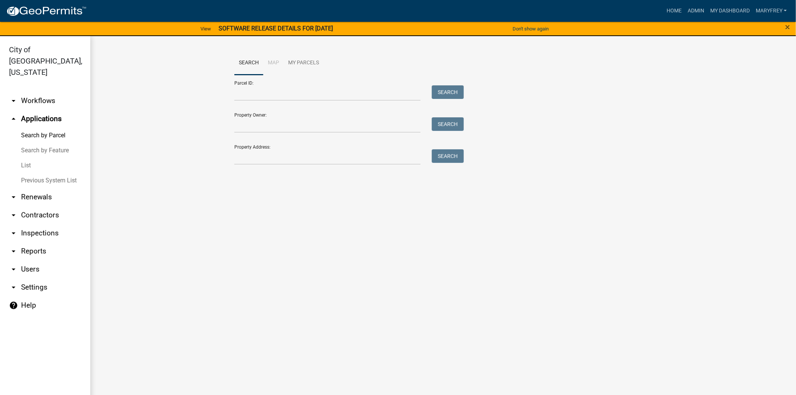
click at [46, 93] on link "arrow_drop_down Workflows" at bounding box center [45, 101] width 90 height 18
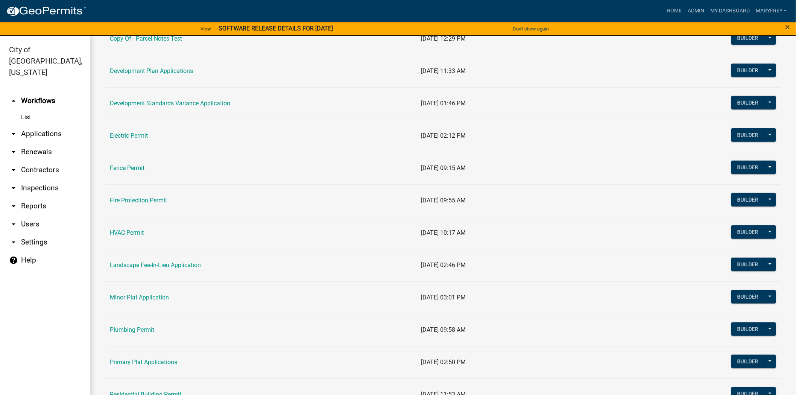
scroll to position [197, 0]
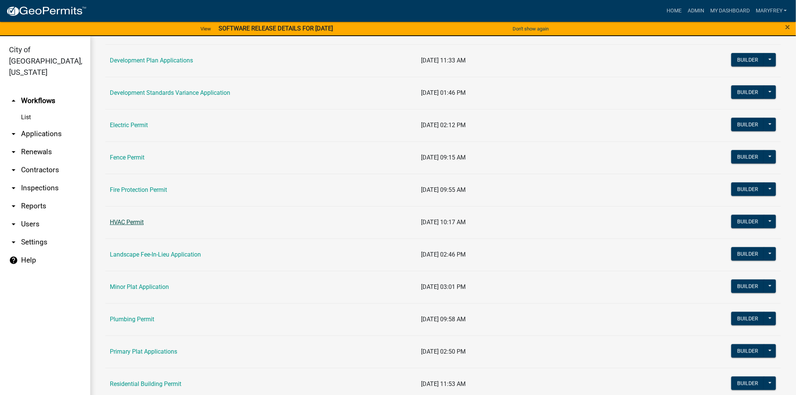
click at [131, 221] on link "HVAC Permit" at bounding box center [127, 222] width 34 height 7
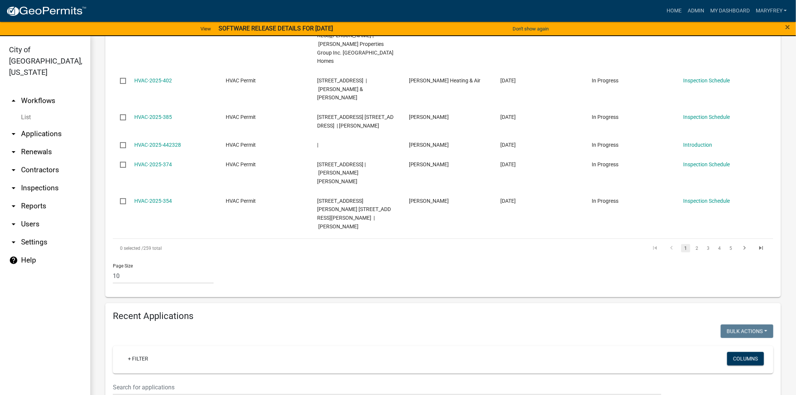
scroll to position [484, 0]
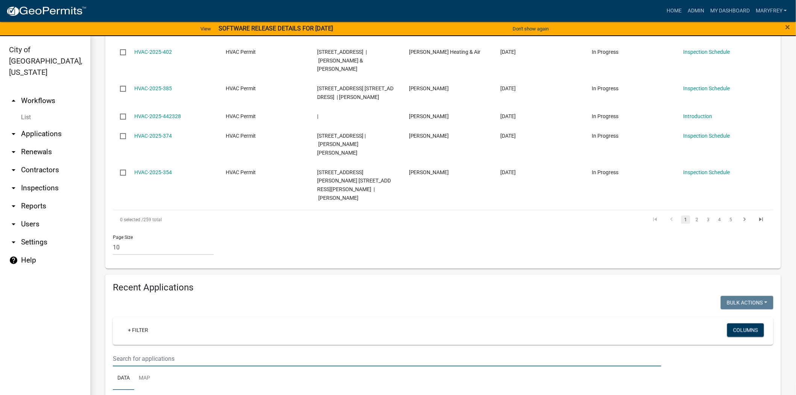
click at [125, 351] on input "text" at bounding box center [387, 358] width 549 height 15
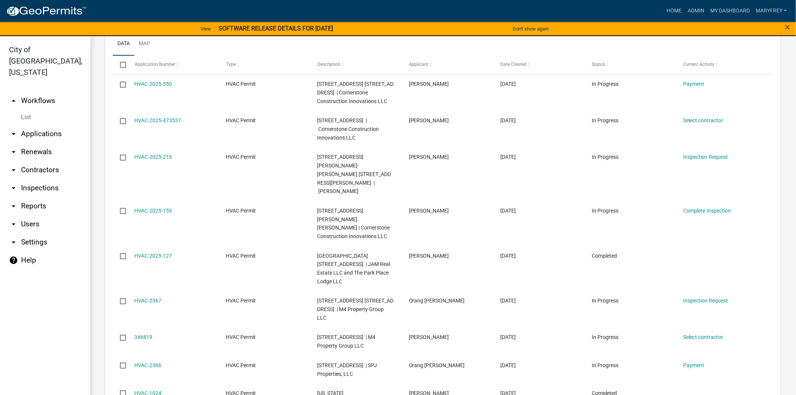
scroll to position [736, 0]
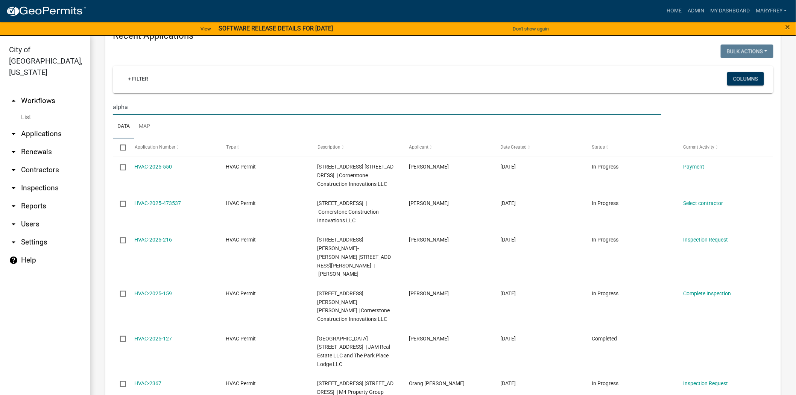
type input "alpha"
click at [47, 179] on link "arrow_drop_down Inspections" at bounding box center [45, 188] width 90 height 18
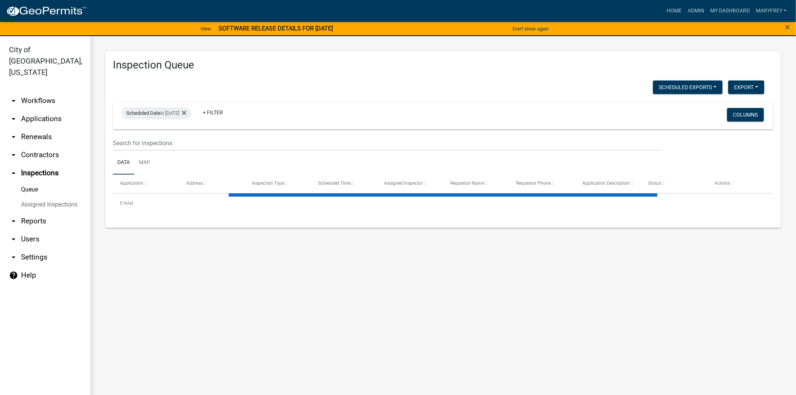
select select "3: 100"
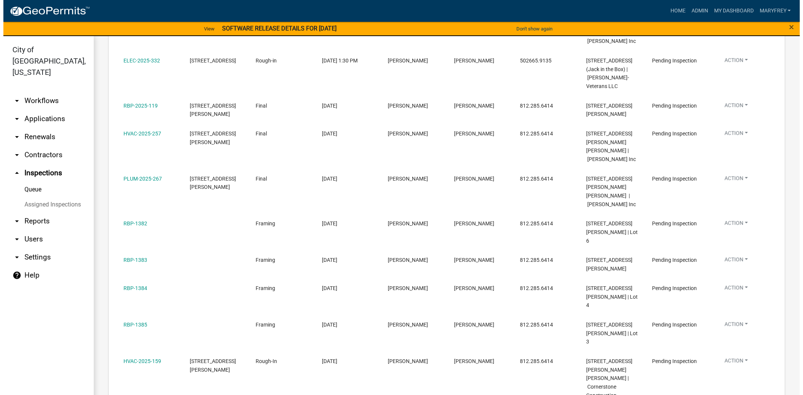
scroll to position [379, 0]
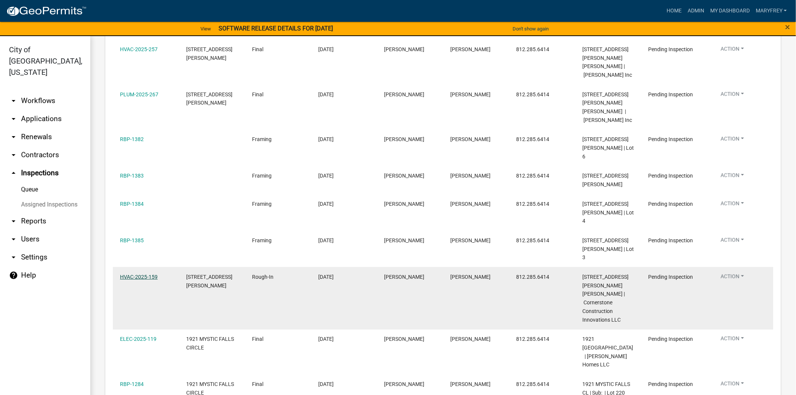
click at [132, 274] on link "HVAC-2025-159" at bounding box center [139, 277] width 38 height 6
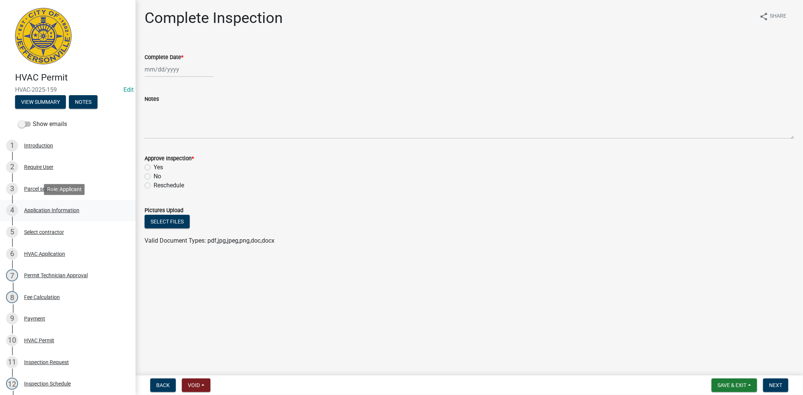
click at [47, 208] on div "Application Information" at bounding box center [51, 210] width 55 height 5
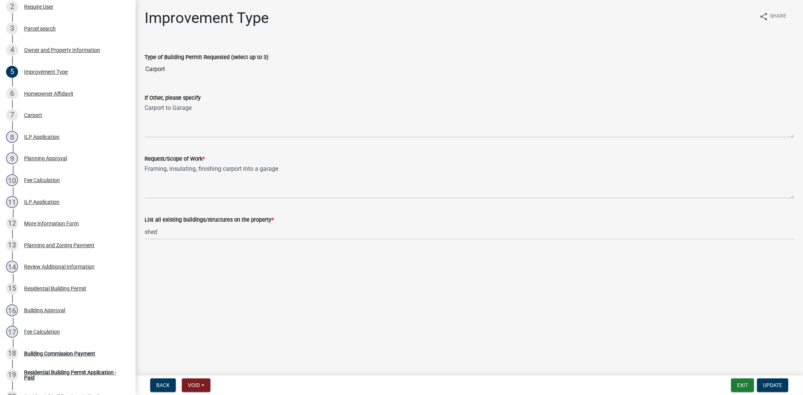
scroll to position [161, 0]
click at [42, 69] on div "Improvement Type" at bounding box center [46, 70] width 44 height 5
click at [47, 49] on div "Owner and Property Information" at bounding box center [62, 49] width 76 height 5
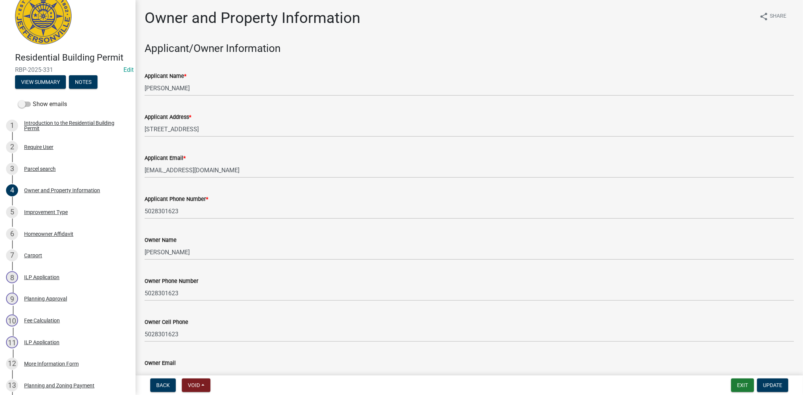
scroll to position [0, 0]
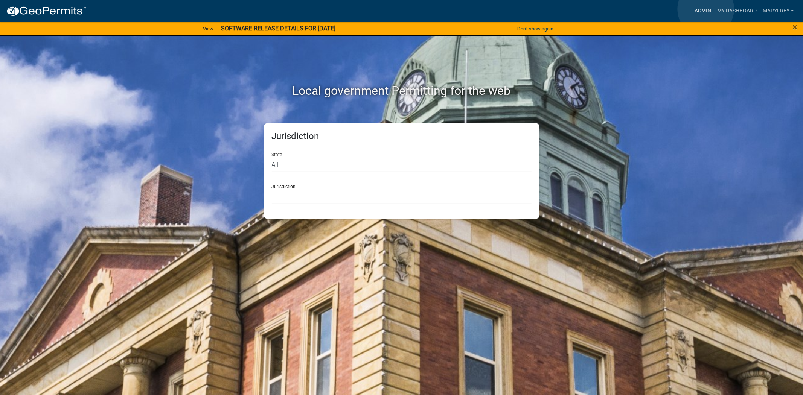
click at [706, 9] on link "Admin" at bounding box center [702, 11] width 23 height 14
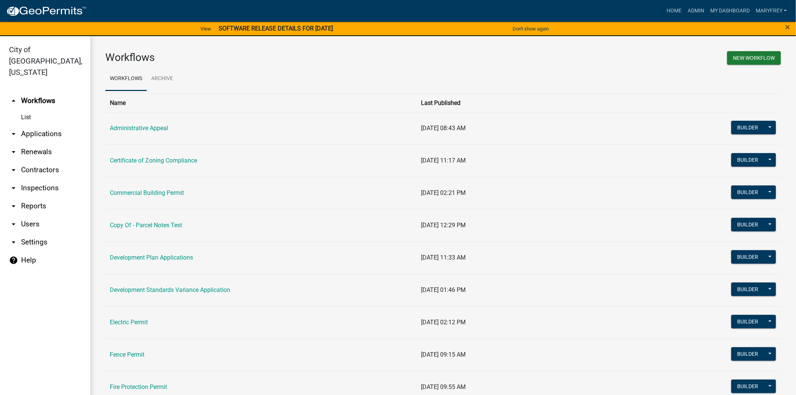
click at [44, 125] on link "arrow_drop_down Applications" at bounding box center [45, 134] width 90 height 18
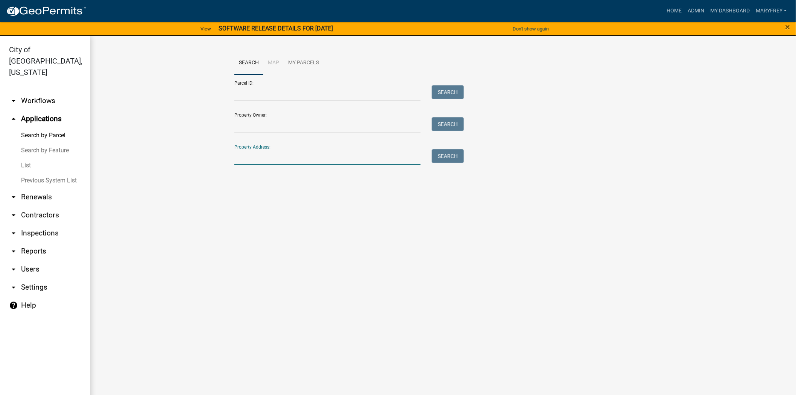
click at [254, 162] on input "Property Address:" at bounding box center [327, 156] width 186 height 15
type input "3515 evergreen"
click at [457, 154] on button "Search" at bounding box center [448, 156] width 32 height 14
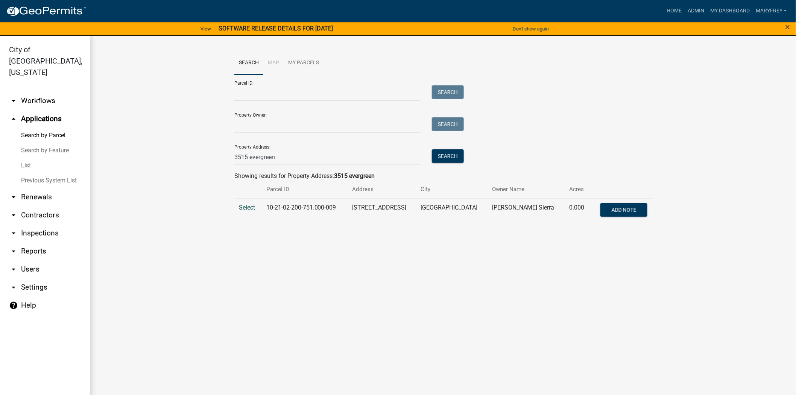
click at [245, 205] on span "Select" at bounding box center [247, 207] width 16 height 7
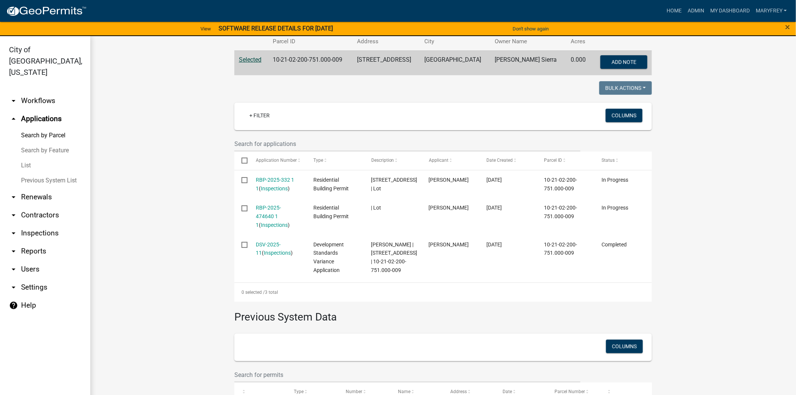
scroll to position [152, 0]
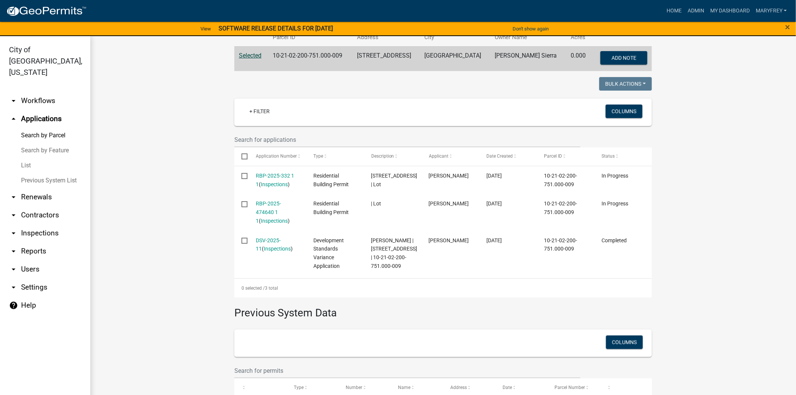
click at [50, 92] on link "arrow_drop_down Workflows" at bounding box center [45, 101] width 90 height 18
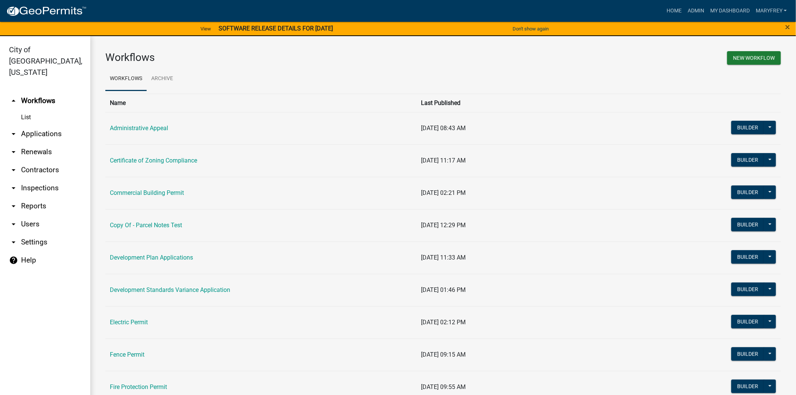
click at [47, 125] on link "arrow_drop_down Applications" at bounding box center [45, 134] width 90 height 18
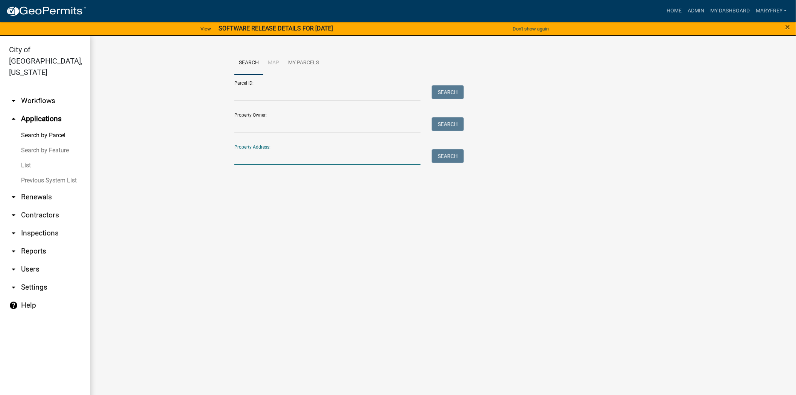
click at [255, 158] on input "Property Address:" at bounding box center [327, 156] width 186 height 15
click at [454, 157] on button "Search" at bounding box center [448, 156] width 32 height 14
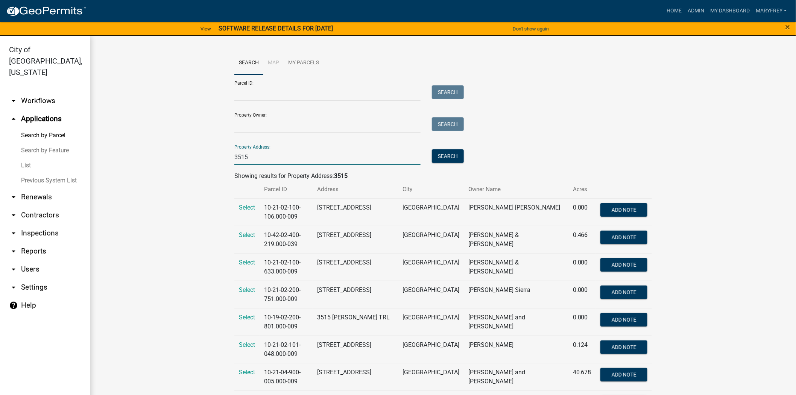
click at [257, 157] on input "3515" at bounding box center [327, 156] width 186 height 15
type input "3515 evergreen"
click at [441, 153] on button "Search" at bounding box center [448, 156] width 32 height 14
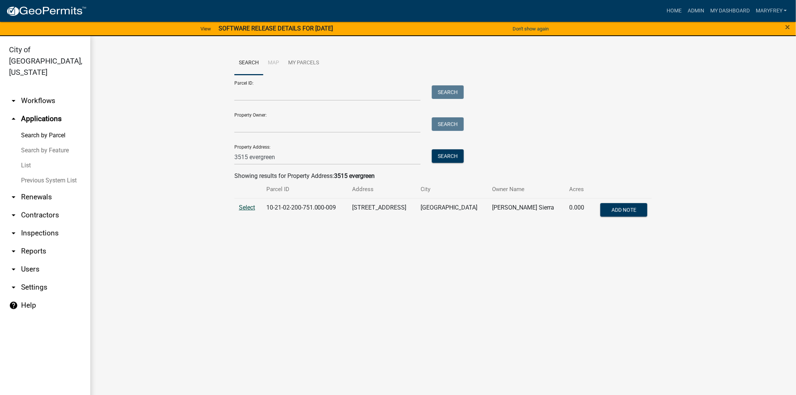
click at [248, 205] on span "Select" at bounding box center [247, 207] width 16 height 7
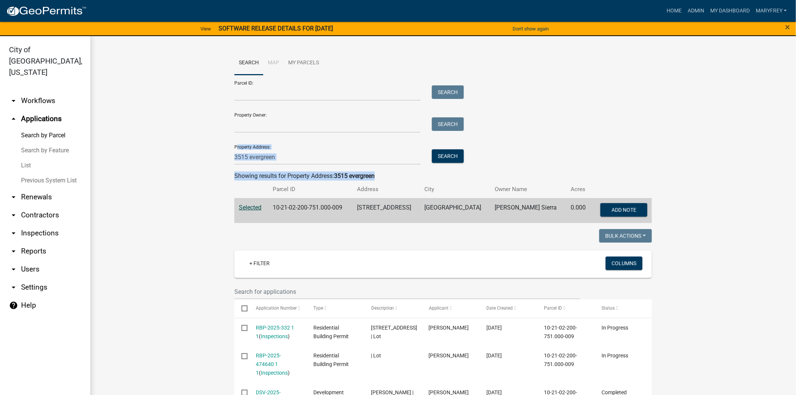
drag, startPoint x: 789, startPoint y: 134, endPoint x: 788, endPoint y: 201, distance: 66.6
click at [788, 201] on div "Search Map My Parcels Parcel ID: Search Property Owner: Search Property Address…" at bounding box center [443, 319] width 706 height 566
click at [751, 198] on wm-workflow-application-search-view "Search Map My Parcels Parcel ID: Search Property Owner: Search Property Address…" at bounding box center [443, 319] width 676 height 536
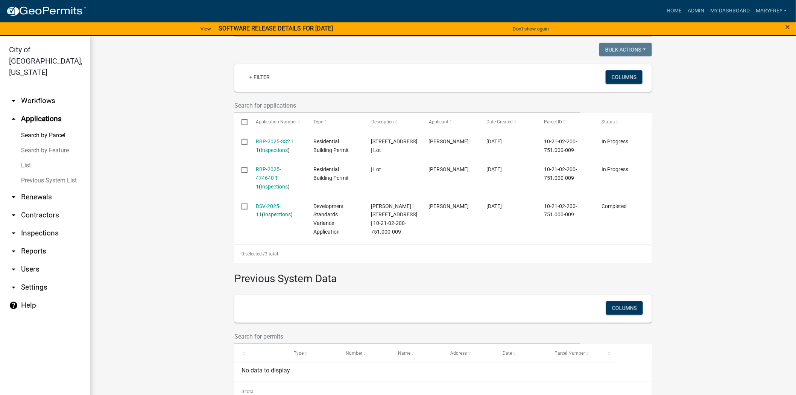
scroll to position [195, 0]
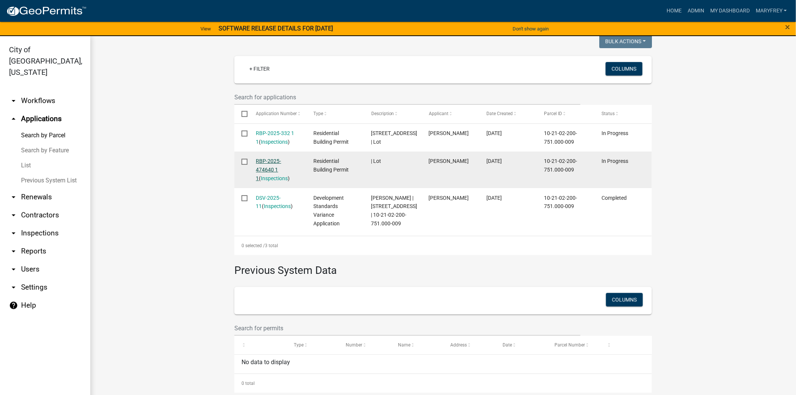
click at [280, 163] on link "RBP-2025-474640 1 1" at bounding box center [268, 169] width 25 height 23
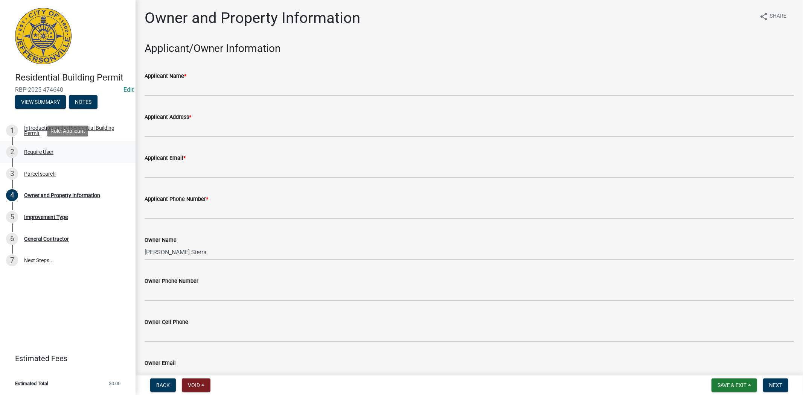
click at [36, 150] on div "Require User" at bounding box center [38, 151] width 29 height 5
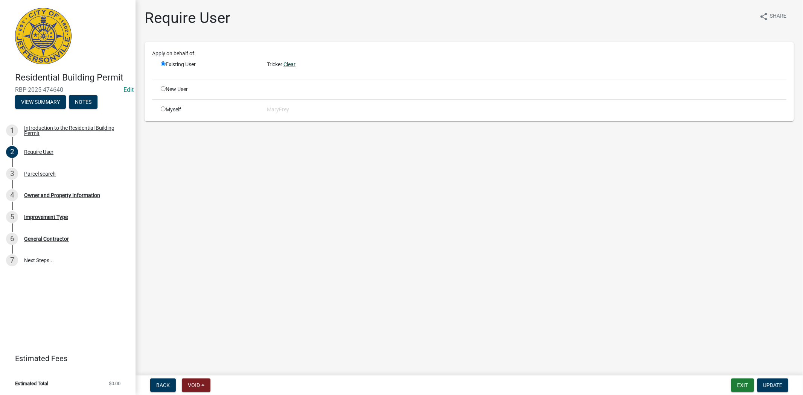
click at [293, 62] on link "Clear" at bounding box center [289, 64] width 12 height 6
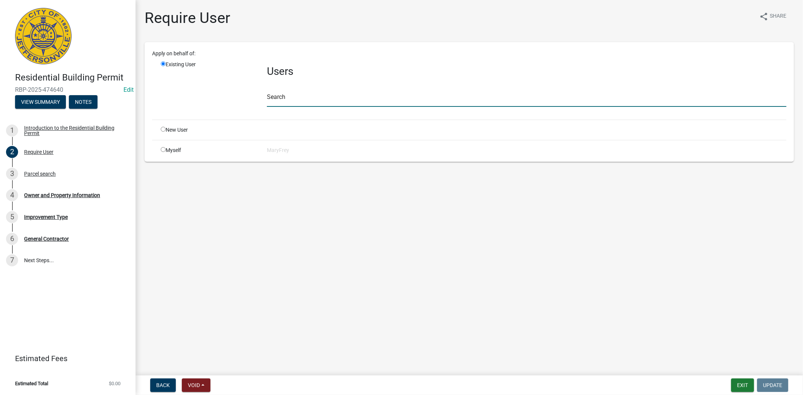
click at [280, 98] on input "text" at bounding box center [526, 98] width 519 height 15
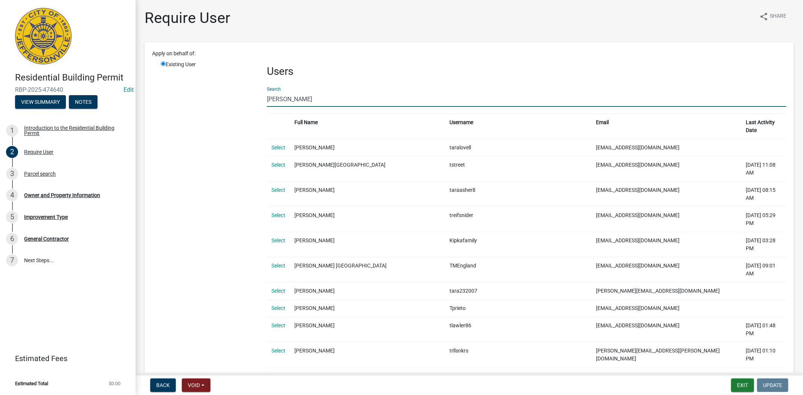
drag, startPoint x: 279, startPoint y: 100, endPoint x: 261, endPoint y: 104, distance: 17.6
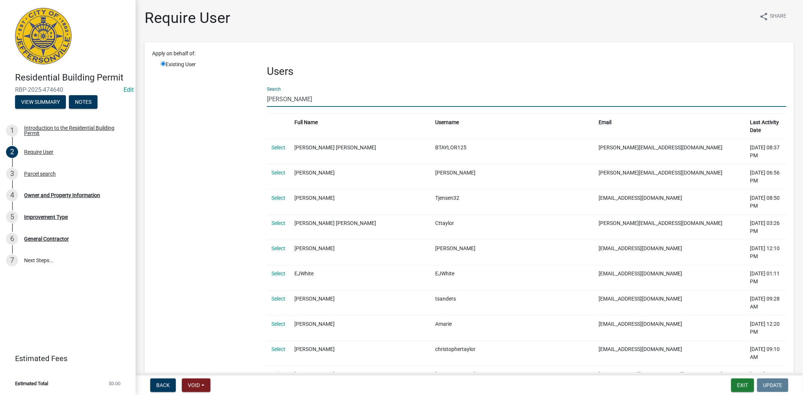
drag, startPoint x: 286, startPoint y: 102, endPoint x: 262, endPoint y: 100, distance: 24.2
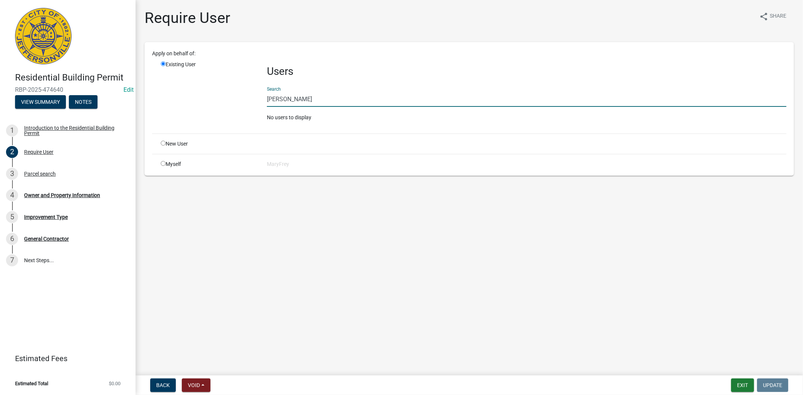
drag, startPoint x: 302, startPoint y: 100, endPoint x: 260, endPoint y: 105, distance: 42.2
click at [260, 105] on div "Existing User Users Search tara tricker No users to display" at bounding box center [473, 94] width 637 height 67
drag, startPoint x: 284, startPoint y: 101, endPoint x: 241, endPoint y: 103, distance: 42.9
click at [241, 103] on div "Existing User Users Search taylor building No users to display" at bounding box center [473, 94] width 637 height 67
type input "tara tricker"
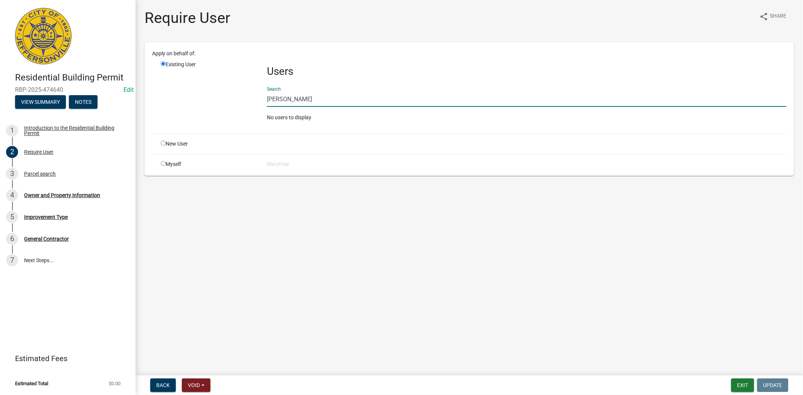
drag, startPoint x: 302, startPoint y: 99, endPoint x: 254, endPoint y: 98, distance: 47.8
click at [254, 98] on div "Existing User Users Search tara tricker No users to display" at bounding box center [473, 94] width 637 height 67
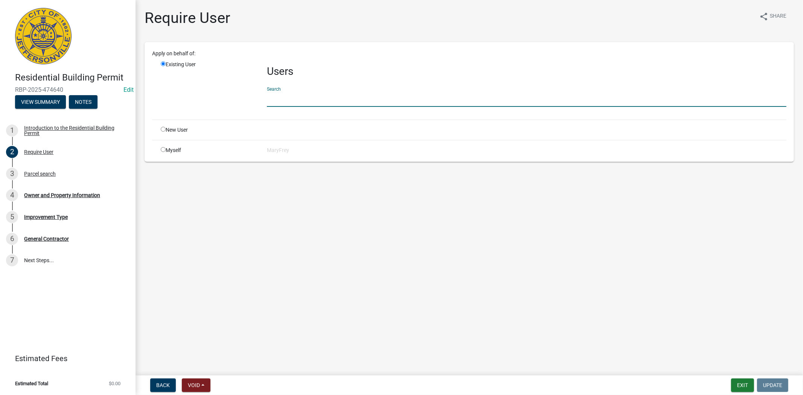
click at [160, 128] on div "New User" at bounding box center [208, 130] width 106 height 8
click at [277, 102] on input "text" at bounding box center [526, 98] width 519 height 15
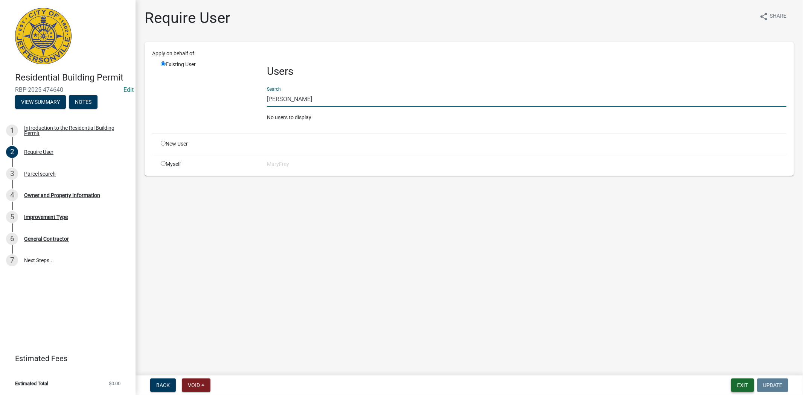
type input "tara tricker"
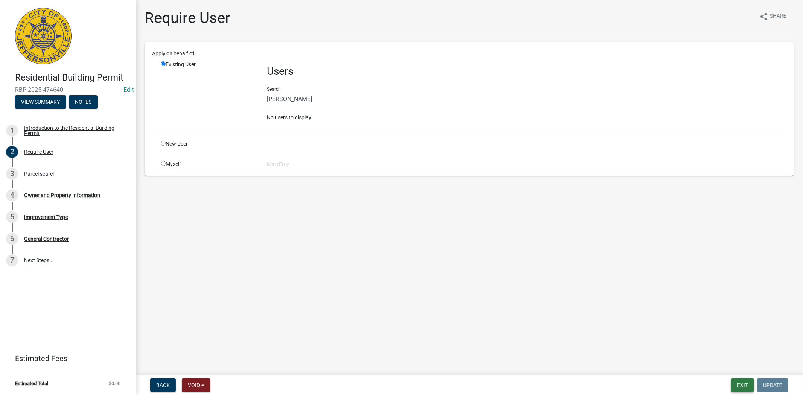
click at [750, 387] on button "Exit" at bounding box center [742, 386] width 23 height 14
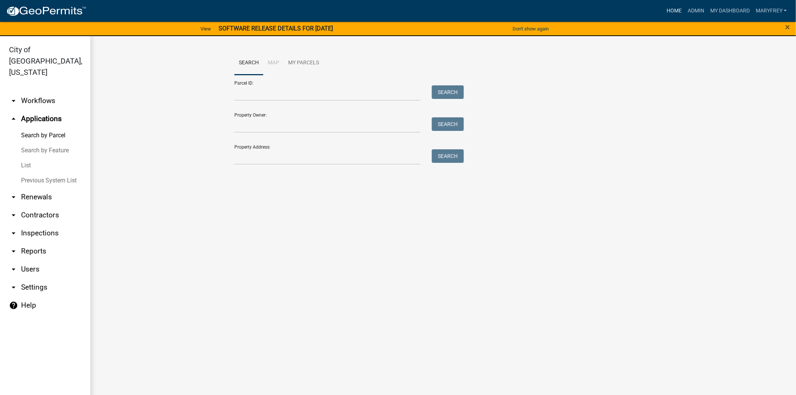
click at [673, 10] on link "Home" at bounding box center [674, 11] width 21 height 14
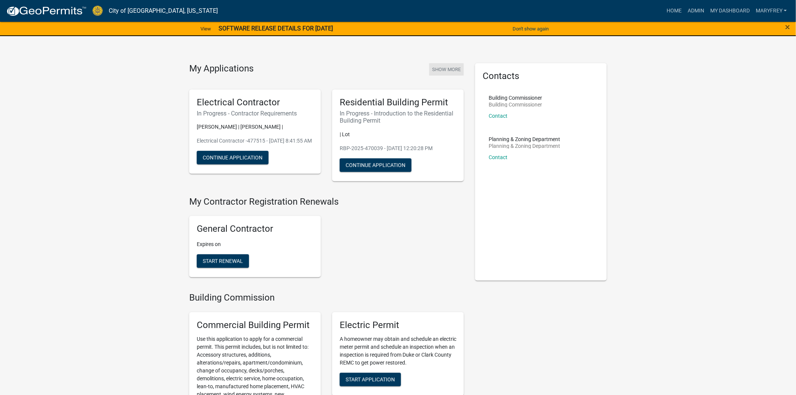
click at [451, 67] on button "Show More" at bounding box center [446, 69] width 35 height 12
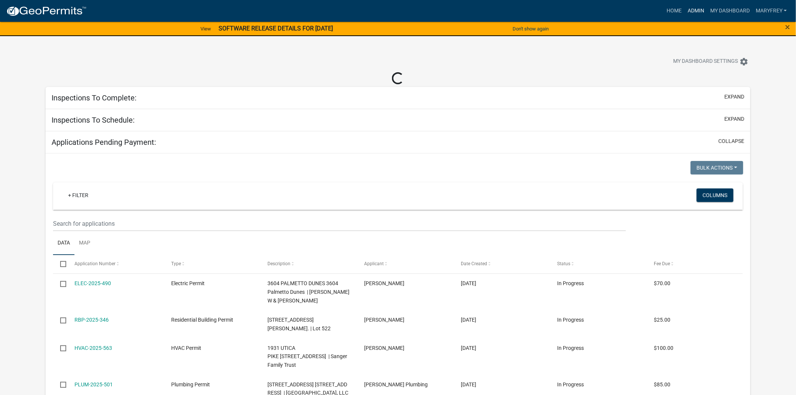
click at [699, 6] on link "Admin" at bounding box center [696, 11] width 23 height 14
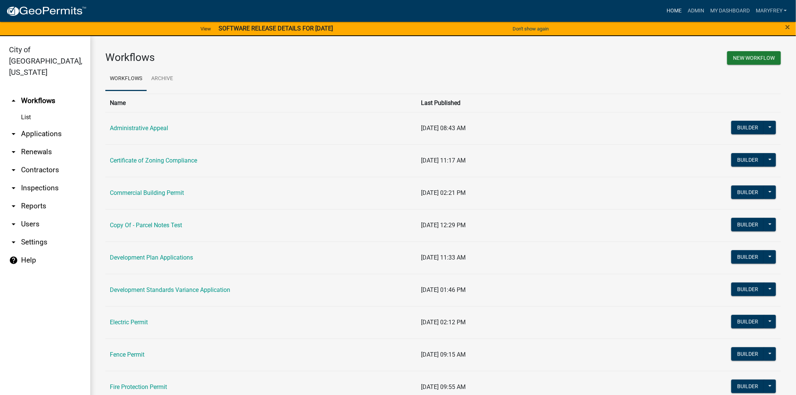
click at [672, 12] on link "Home" at bounding box center [674, 11] width 21 height 14
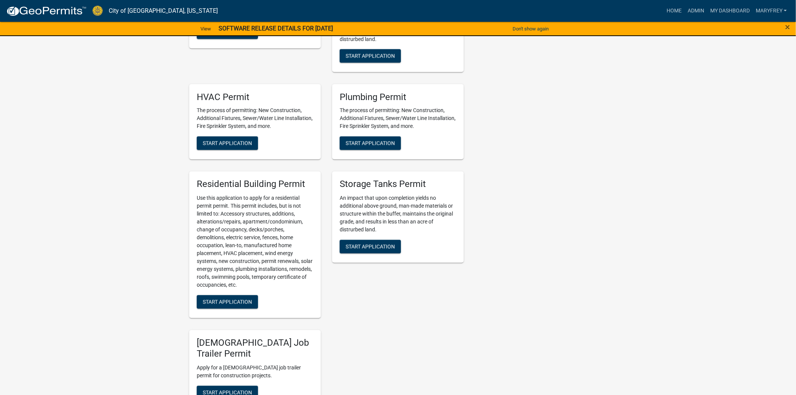
scroll to position [495, 0]
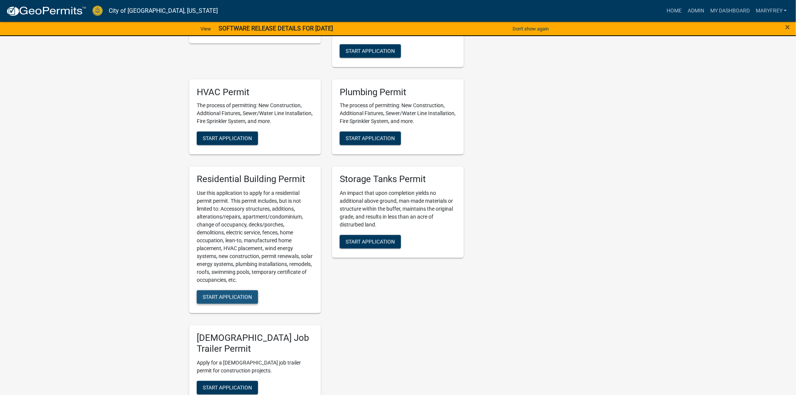
click at [215, 300] on span "Start Application" at bounding box center [227, 297] width 49 height 6
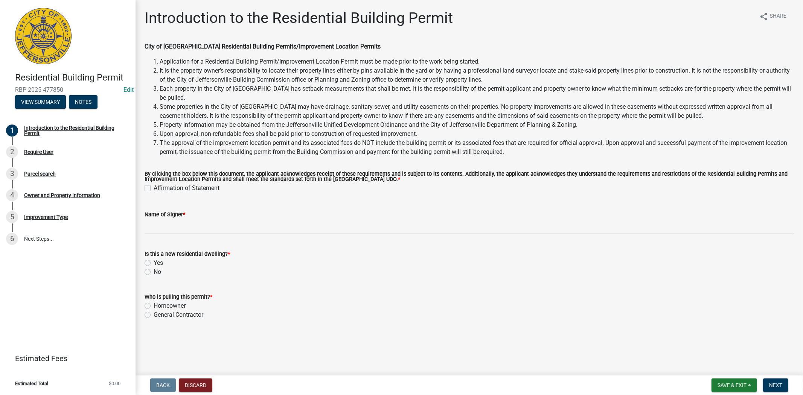
click at [154, 191] on label "Affirmation of Statement" at bounding box center [187, 188] width 66 height 9
click at [154, 189] on input "Affirmation of Statement" at bounding box center [156, 186] width 5 height 5
checkbox input "true"
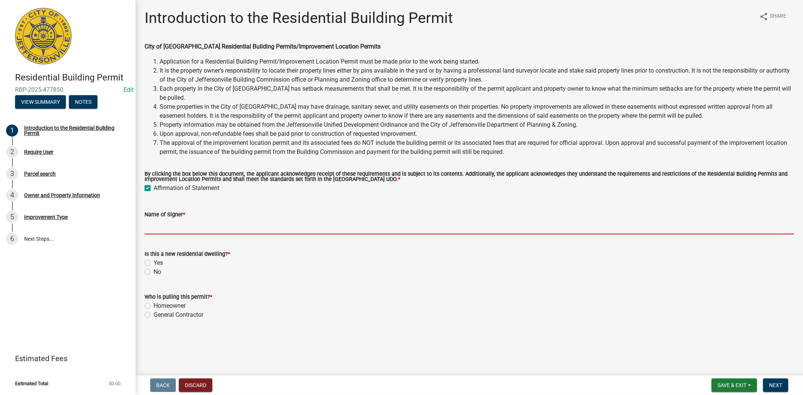
click at [162, 230] on input "Name of Signer *" at bounding box center [469, 226] width 649 height 15
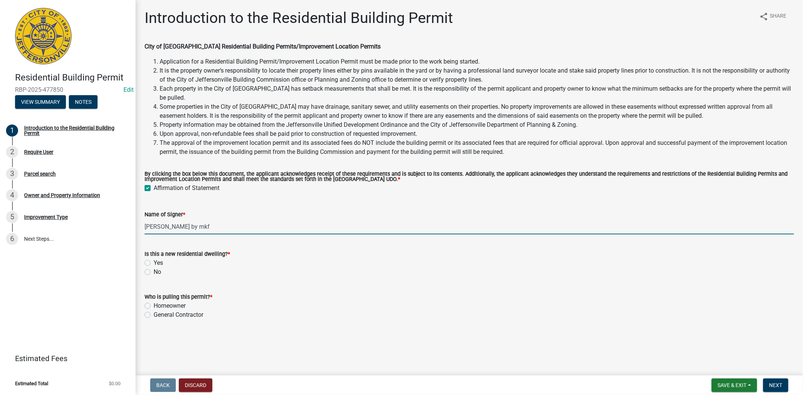
type input "Tara Tricker by mkf"
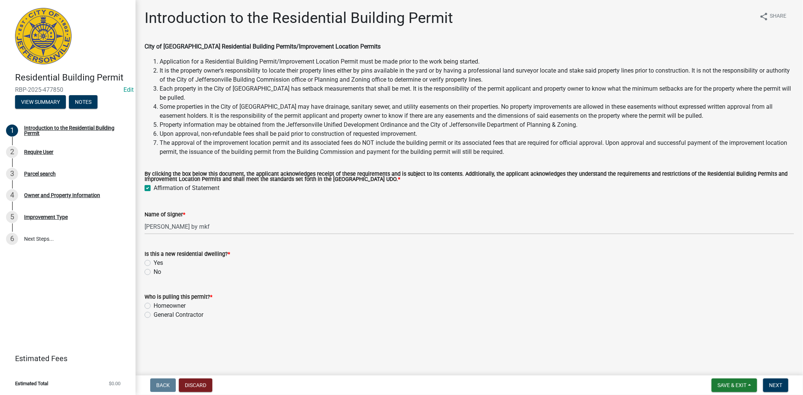
click at [154, 262] on label "Yes" at bounding box center [158, 263] width 9 height 9
click at [154, 262] on input "Yes" at bounding box center [156, 261] width 5 height 5
radio input "true"
click at [154, 315] on label "General Contractor" at bounding box center [179, 315] width 50 height 9
click at [154, 315] on input "General Contractor" at bounding box center [156, 313] width 5 height 5
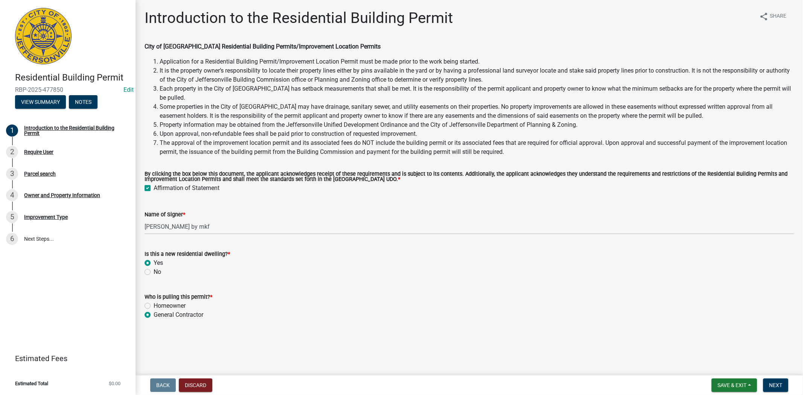
radio input "true"
click at [776, 391] on button "Next" at bounding box center [775, 386] width 25 height 14
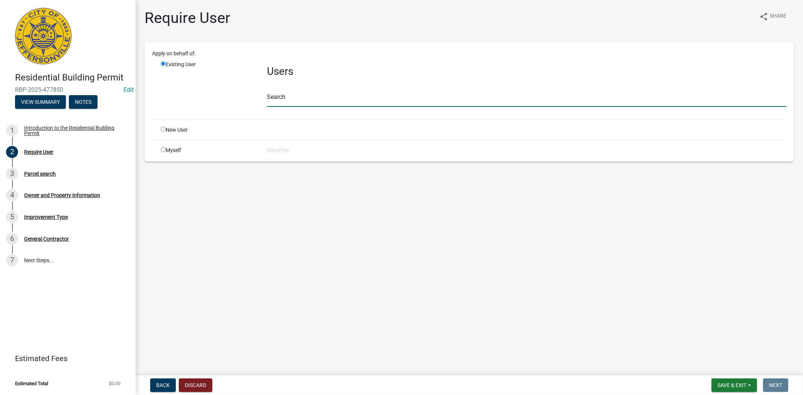
click at [295, 104] on input "text" at bounding box center [526, 98] width 519 height 15
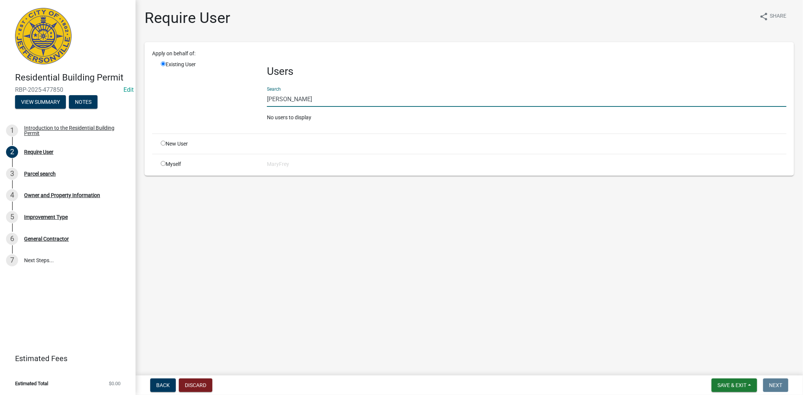
drag, startPoint x: 301, startPoint y: 96, endPoint x: 241, endPoint y: 99, distance: 60.7
click at [241, 99] on div "Existing User Users Search tara tricker No users to display" at bounding box center [473, 94] width 637 height 67
type input "t"
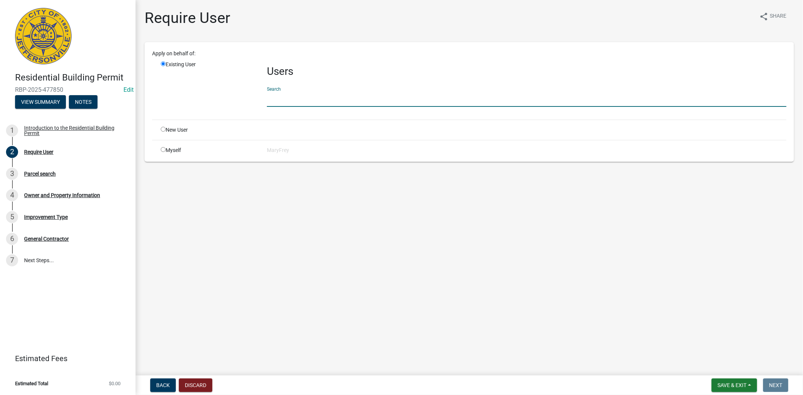
click at [277, 101] on input "text" at bounding box center [526, 98] width 519 height 15
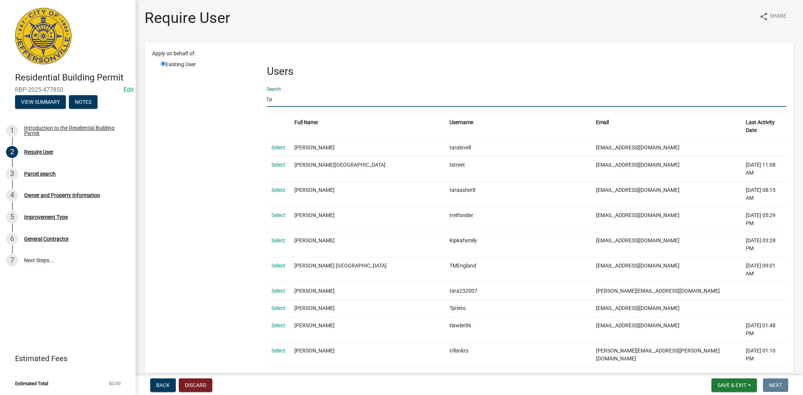
type input "t"
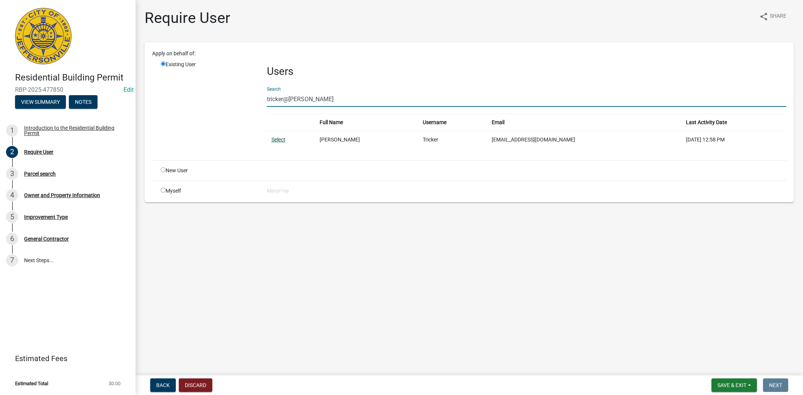
type input "tricker@taylor"
click at [277, 138] on link "Select" at bounding box center [278, 140] width 14 height 6
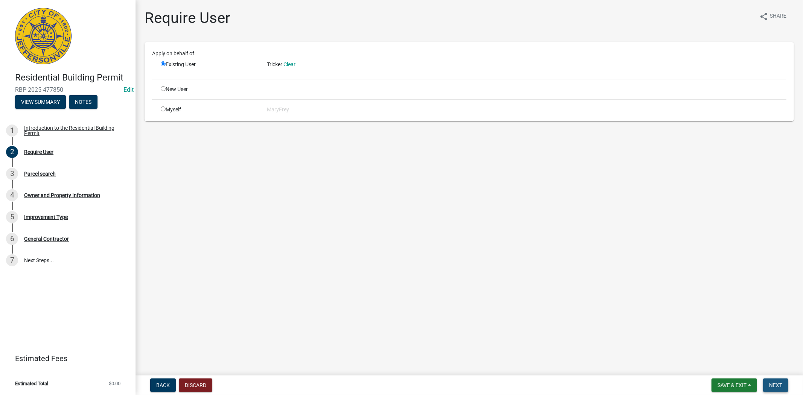
click at [769, 383] on button "Next" at bounding box center [775, 386] width 25 height 14
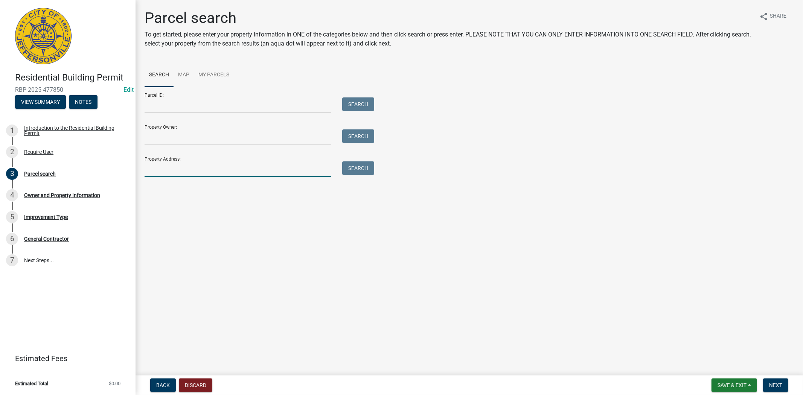
click at [170, 170] on input "Property Address:" at bounding box center [238, 168] width 186 height 15
type input "3515 Evergreen"
click at [355, 167] on button "Search" at bounding box center [358, 168] width 32 height 14
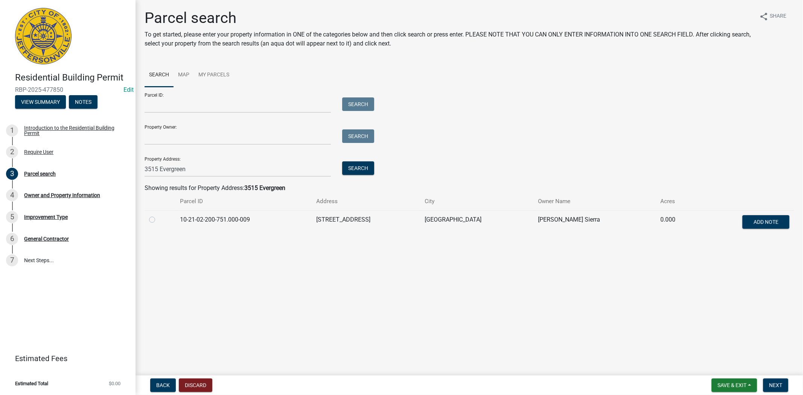
click at [158, 215] on label at bounding box center [158, 215] width 0 height 0
click at [158, 220] on input "radio" at bounding box center [160, 217] width 5 height 5
radio input "true"
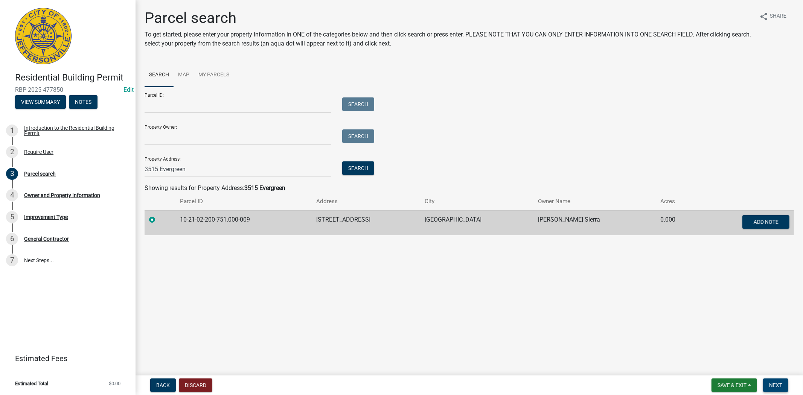
click at [776, 383] on span "Next" at bounding box center [775, 385] width 13 height 6
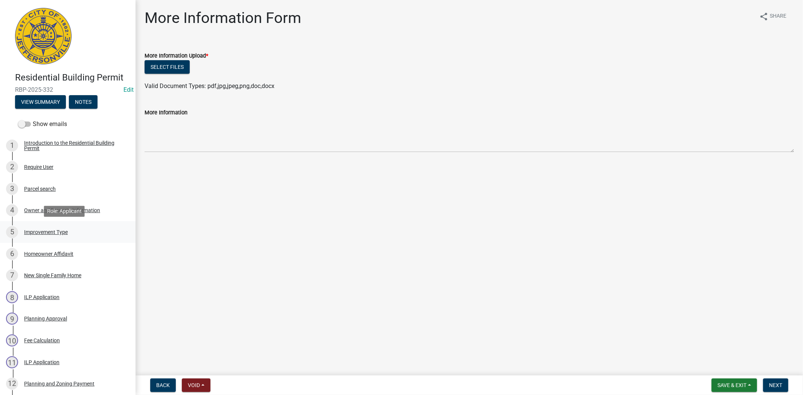
click at [53, 230] on div "Improvement Type" at bounding box center [46, 232] width 44 height 5
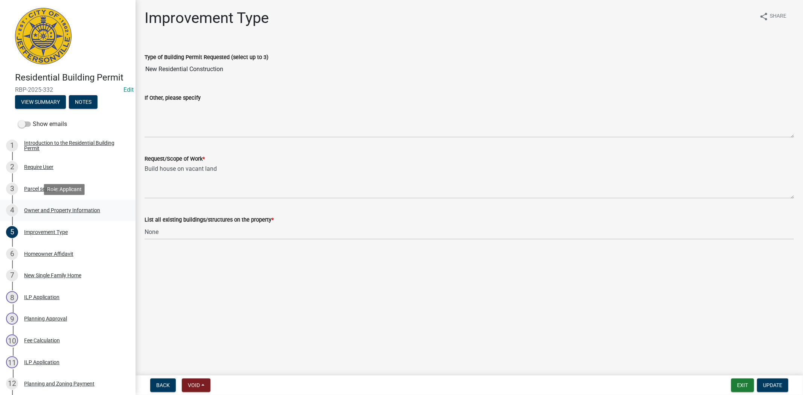
click at [53, 211] on div "Owner and Property Information" at bounding box center [62, 210] width 76 height 5
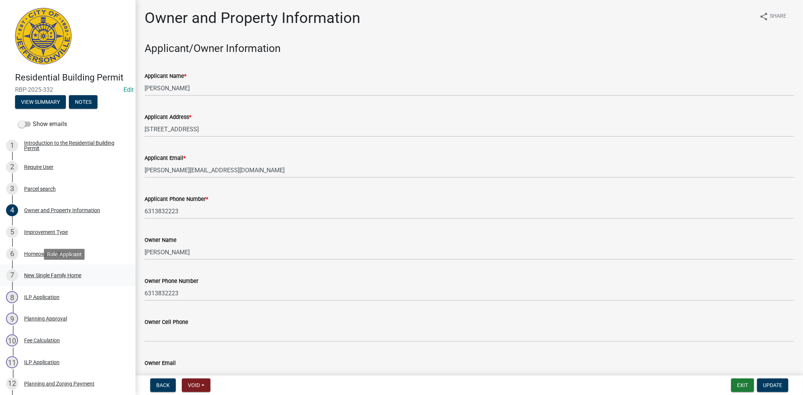
click at [53, 278] on div "New Single Family Home" at bounding box center [52, 275] width 57 height 5
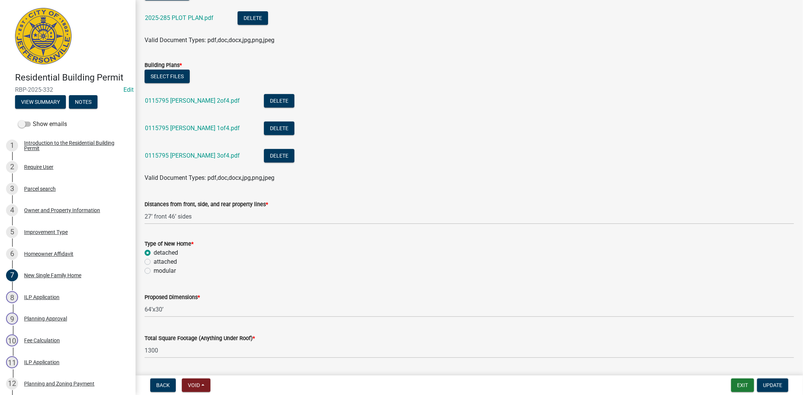
scroll to position [72, 0]
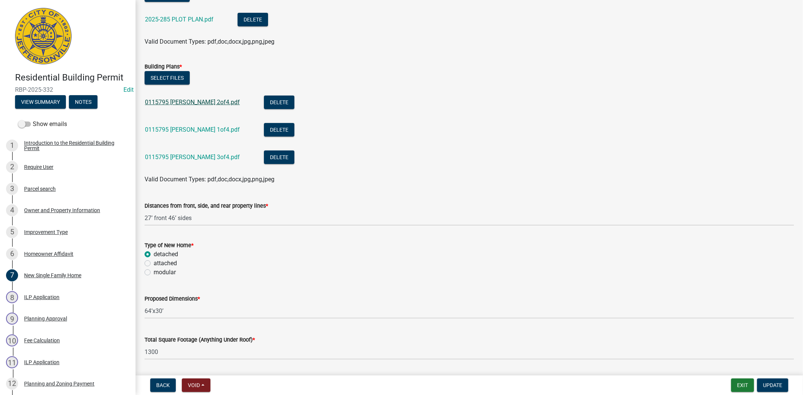
click at [169, 105] on link "0115795 [PERSON_NAME] 2of4.pdf" at bounding box center [192, 102] width 95 height 7
click at [186, 128] on link "0115795 [PERSON_NAME] 1of4.pdf" at bounding box center [192, 129] width 95 height 7
click at [182, 154] on link "0115795 [PERSON_NAME] 3of4.pdf" at bounding box center [192, 157] width 95 height 7
click at [46, 274] on div "New Single Family Home" at bounding box center [52, 275] width 57 height 5
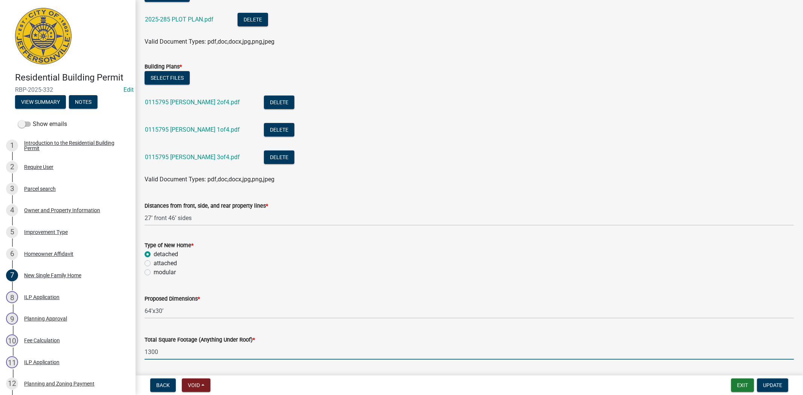
drag, startPoint x: 169, startPoint y: 355, endPoint x: 132, endPoint y: 355, distance: 37.6
click at [132, 355] on div "Residential Building Permit RBP-2025-332 Edit View Summary Notes Show emails 1 …" at bounding box center [401, 197] width 803 height 395
type input "1781 by lm"
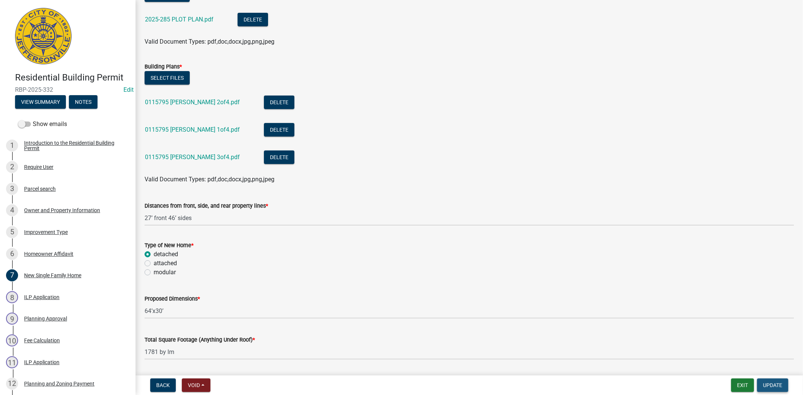
click at [765, 390] on button "Update" at bounding box center [772, 386] width 31 height 14
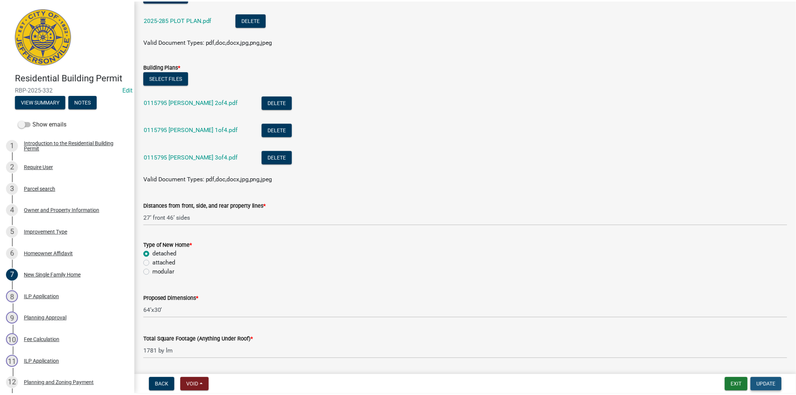
scroll to position [0, 0]
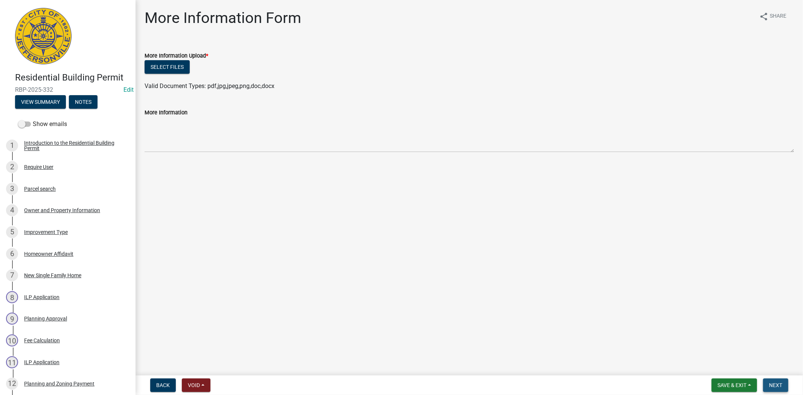
click at [775, 388] on button "Next" at bounding box center [775, 386] width 25 height 14
click at [742, 385] on span "Save & Exit" at bounding box center [731, 385] width 29 height 6
click at [725, 367] on button "Save & Exit" at bounding box center [727, 366] width 60 height 18
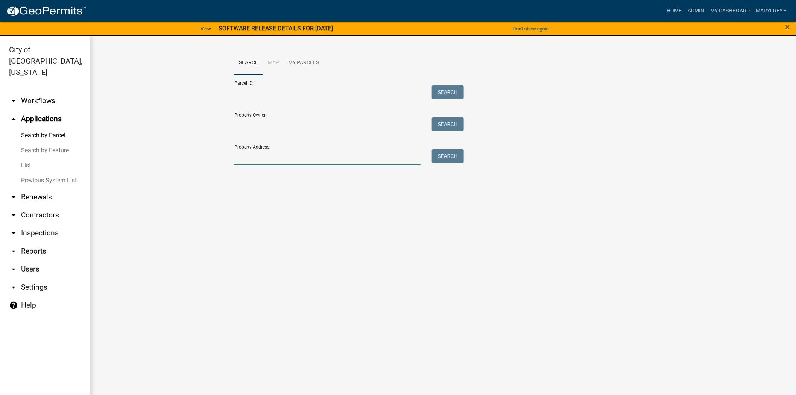
click at [253, 158] on input "Property Address:" at bounding box center [327, 156] width 186 height 15
type input "3515"
click at [442, 157] on button "Search" at bounding box center [448, 156] width 32 height 14
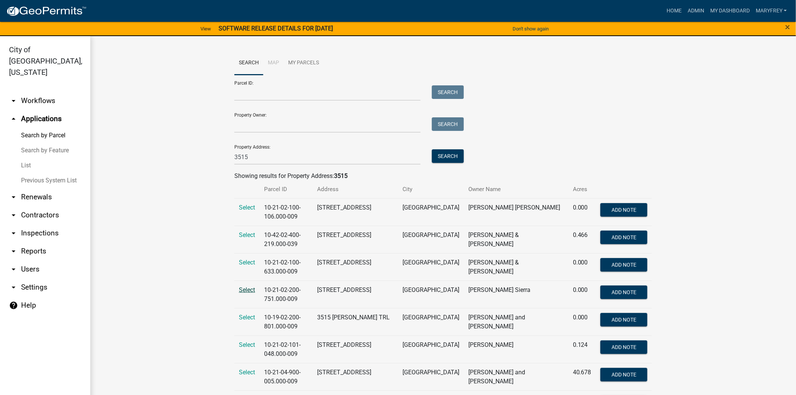
click at [245, 291] on span "Select" at bounding box center [247, 289] width 16 height 7
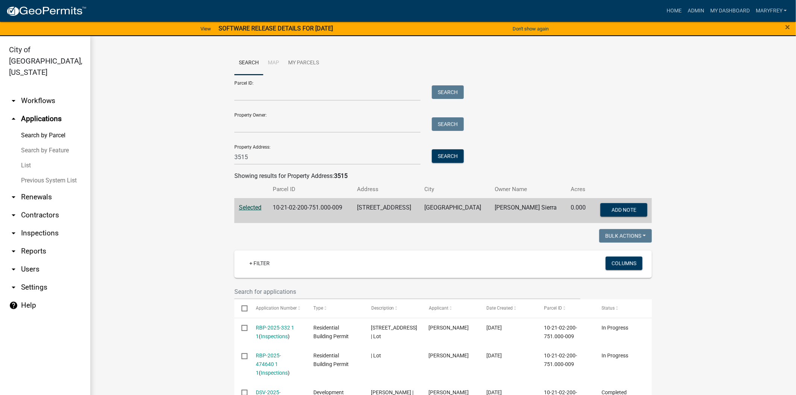
scroll to position [9, 0]
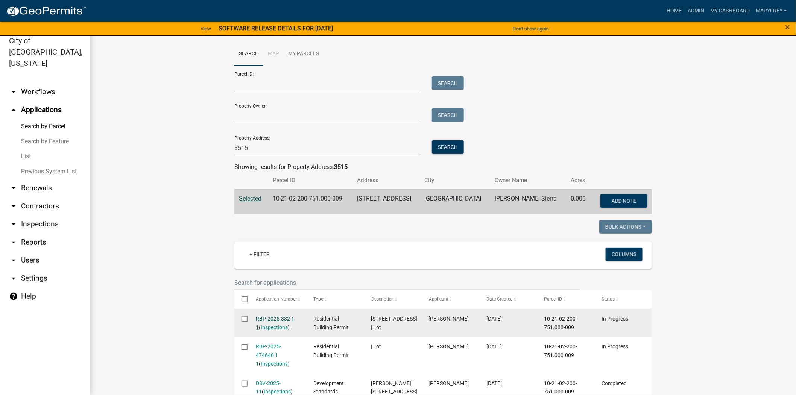
click at [264, 317] on link "RBP-2025-332 1 1" at bounding box center [275, 323] width 38 height 15
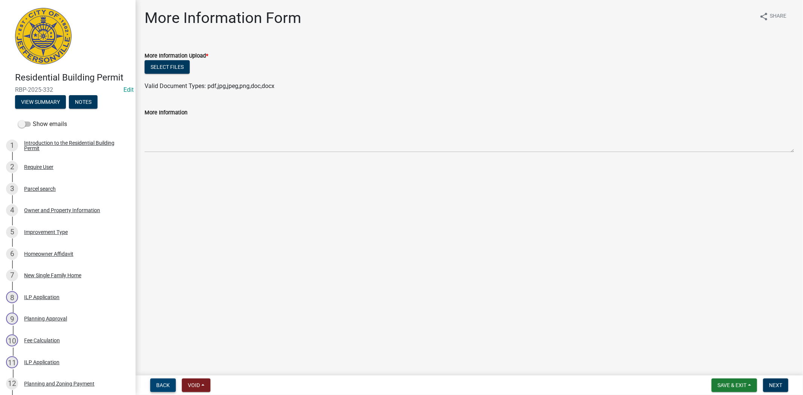
click at [162, 382] on span "Back" at bounding box center [163, 385] width 14 height 6
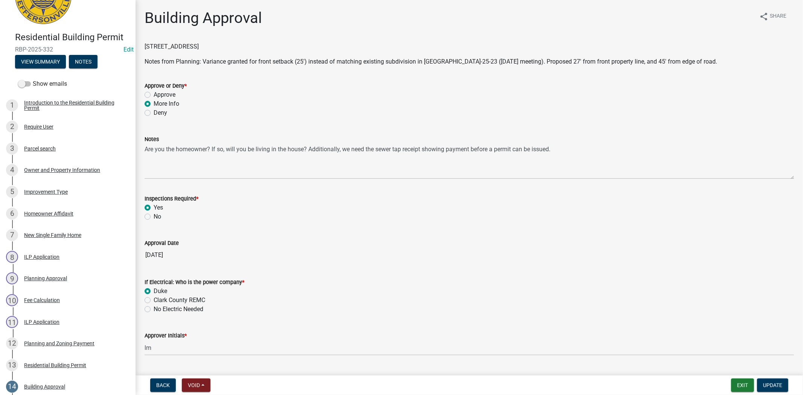
scroll to position [56, 0]
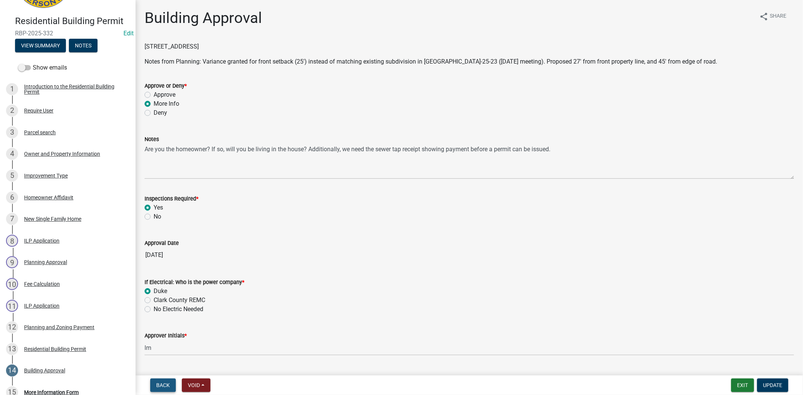
click at [163, 383] on span "Back" at bounding box center [163, 385] width 14 height 6
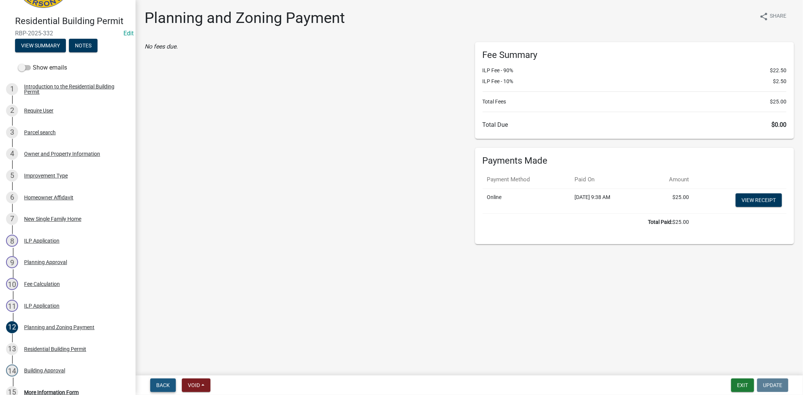
click at [163, 383] on span "Back" at bounding box center [163, 385] width 14 height 6
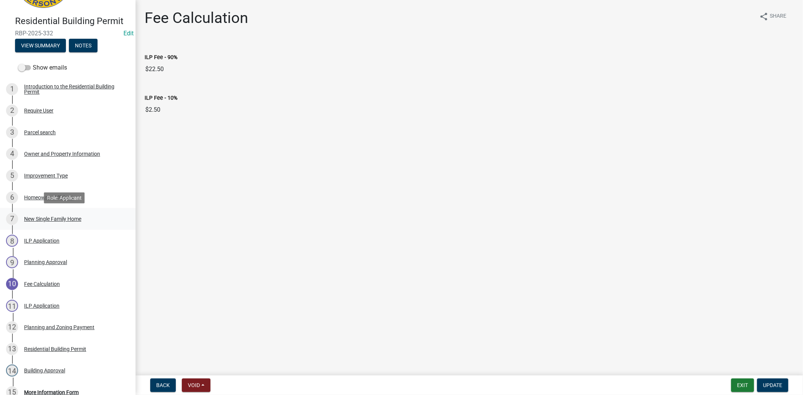
click at [46, 219] on div "New Single Family Home" at bounding box center [52, 218] width 57 height 5
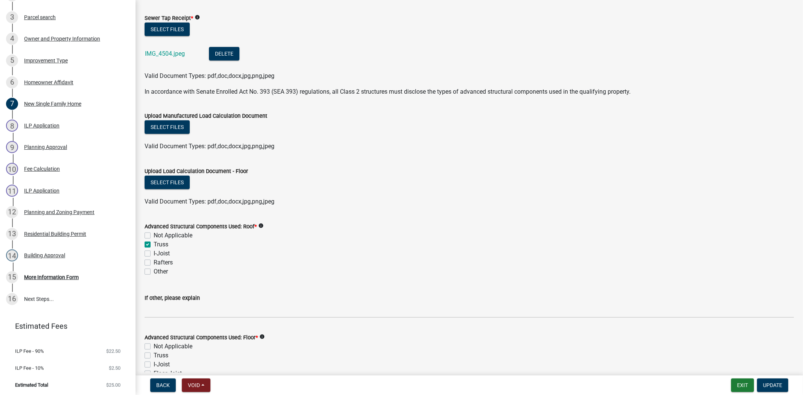
scroll to position [566, 0]
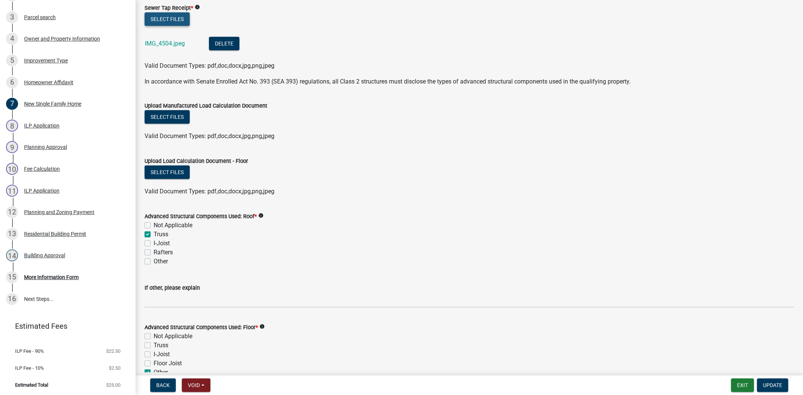
click at [166, 21] on button "Select files" at bounding box center [167, 19] width 45 height 14
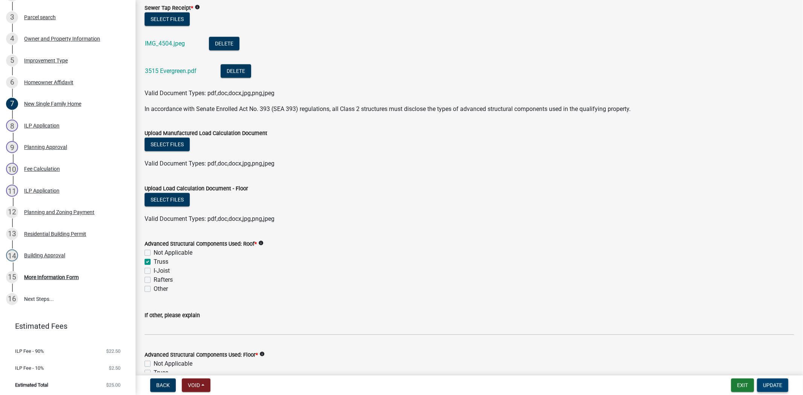
click at [774, 385] on span "Update" at bounding box center [772, 385] width 19 height 6
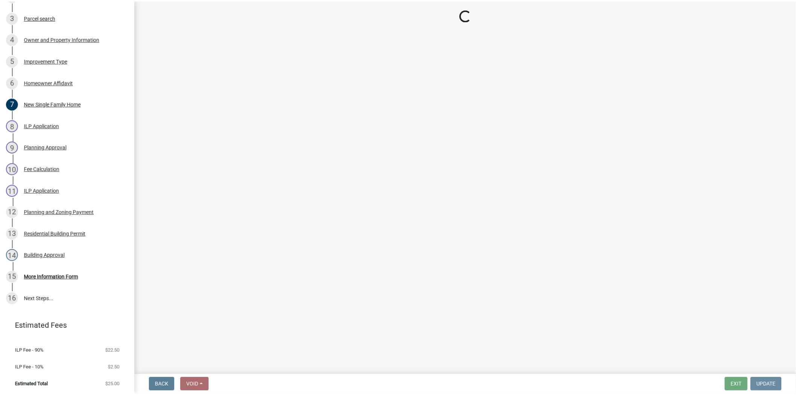
scroll to position [0, 0]
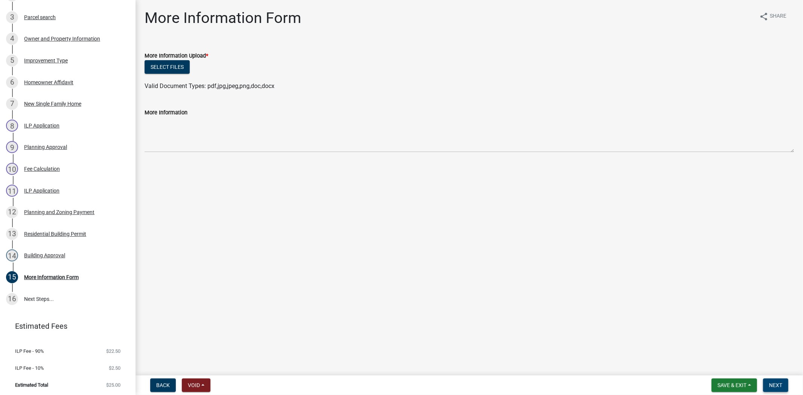
click at [774, 385] on span "Next" at bounding box center [775, 385] width 13 height 6
click at [731, 384] on span "Save & Exit" at bounding box center [731, 385] width 29 height 6
click at [722, 370] on button "Save & Exit" at bounding box center [727, 366] width 60 height 18
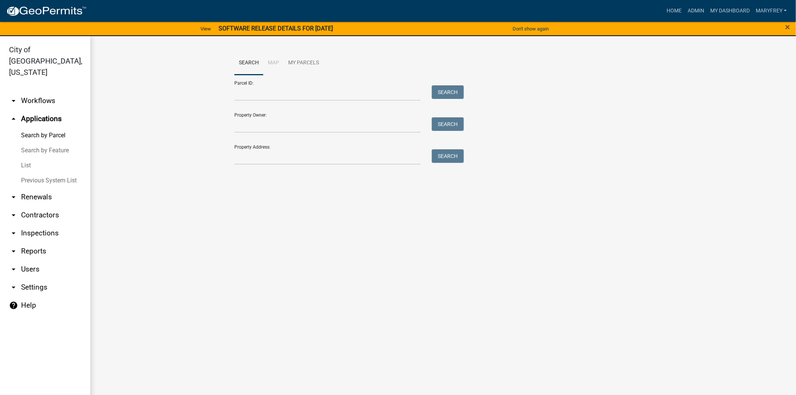
click at [41, 224] on link "arrow_drop_down Inspections" at bounding box center [45, 233] width 90 height 18
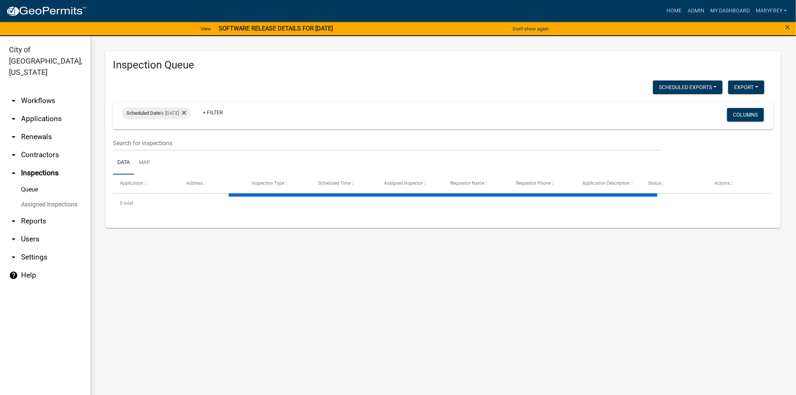
select select "3: 100"
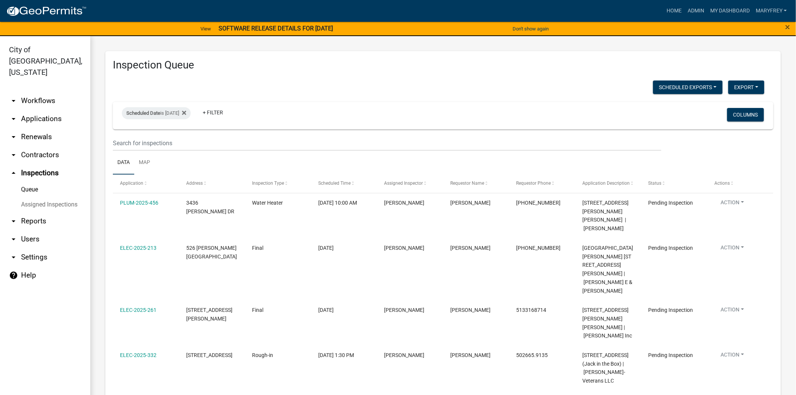
click at [43, 92] on link "arrow_drop_down Workflows" at bounding box center [45, 101] width 90 height 18
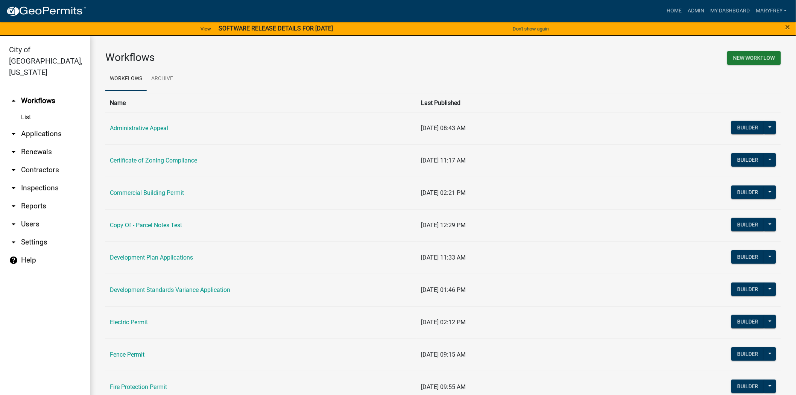
click at [47, 125] on link "arrow_drop_down Applications" at bounding box center [45, 134] width 90 height 18
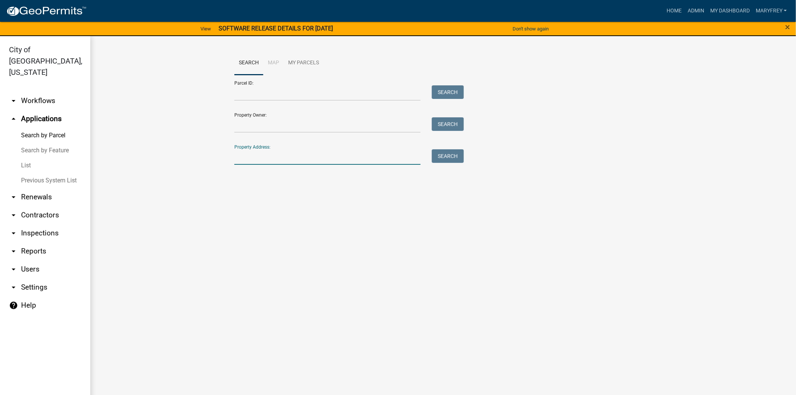
click at [249, 162] on input "Property Address:" at bounding box center [327, 156] width 186 height 15
type input "3719 [GEOGRAPHIC_DATA]"
click at [440, 159] on button "Search" at bounding box center [448, 156] width 32 height 14
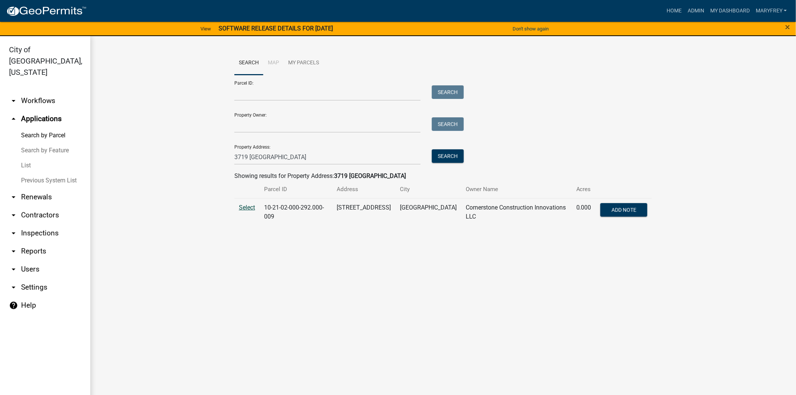
click at [243, 209] on span "Select" at bounding box center [247, 207] width 16 height 7
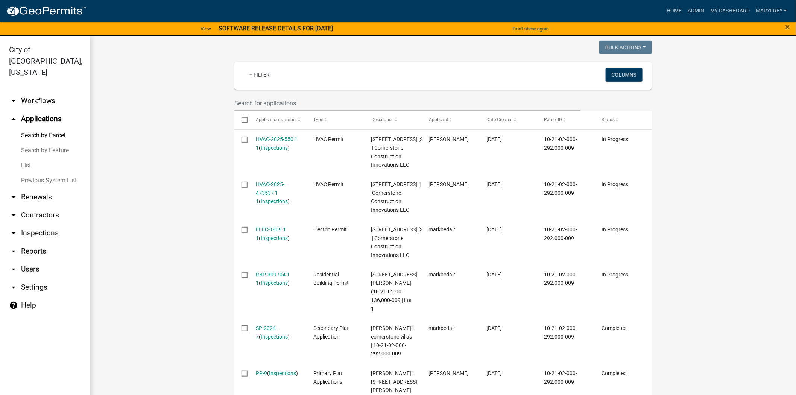
scroll to position [192, 0]
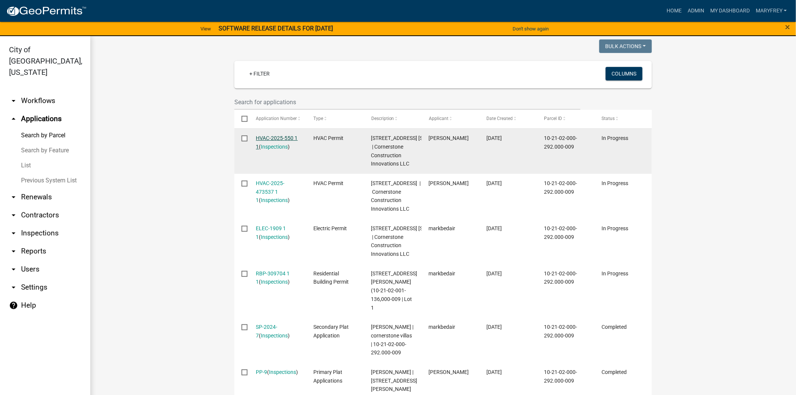
click at [277, 140] on link "HVAC-2025-550 1 1" at bounding box center [277, 142] width 42 height 15
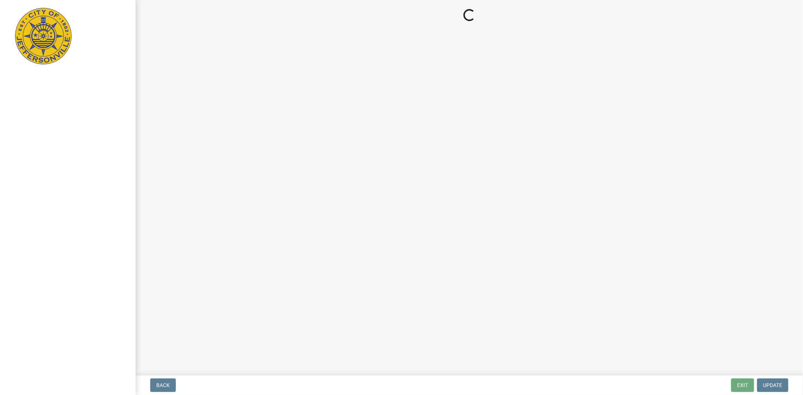
select select "3: 3"
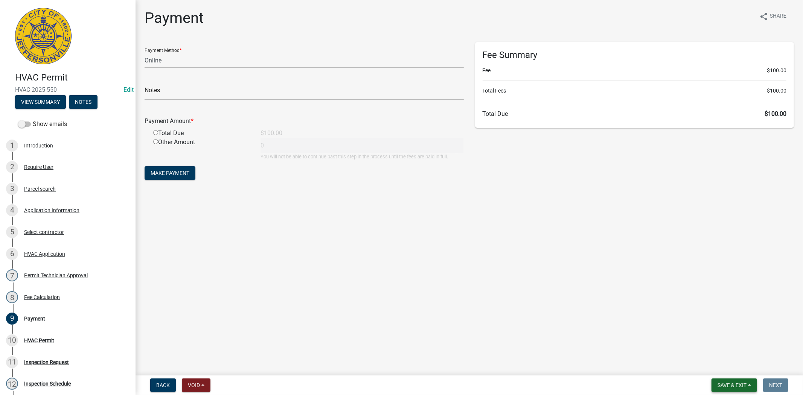
click at [730, 381] on button "Save & Exit" at bounding box center [734, 386] width 46 height 14
click at [723, 368] on button "Save & Exit" at bounding box center [727, 366] width 60 height 18
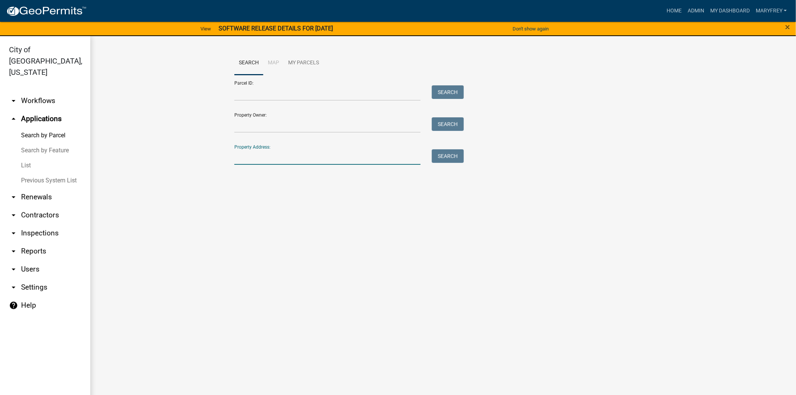
click at [253, 156] on input "Property Address:" at bounding box center [327, 156] width 186 height 15
type input "1612 [PERSON_NAME]"
click at [447, 156] on button "Search" at bounding box center [448, 156] width 32 height 14
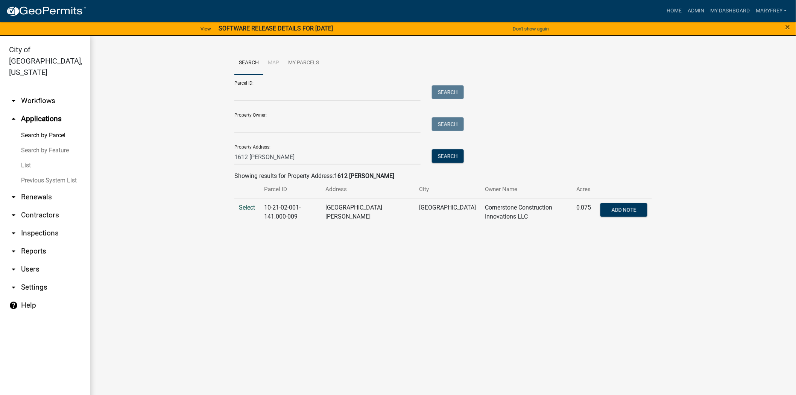
click at [243, 209] on span "Select" at bounding box center [247, 207] width 16 height 7
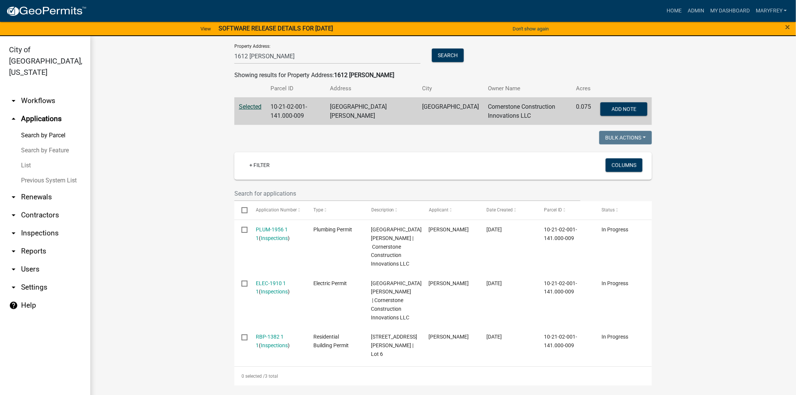
scroll to position [72, 0]
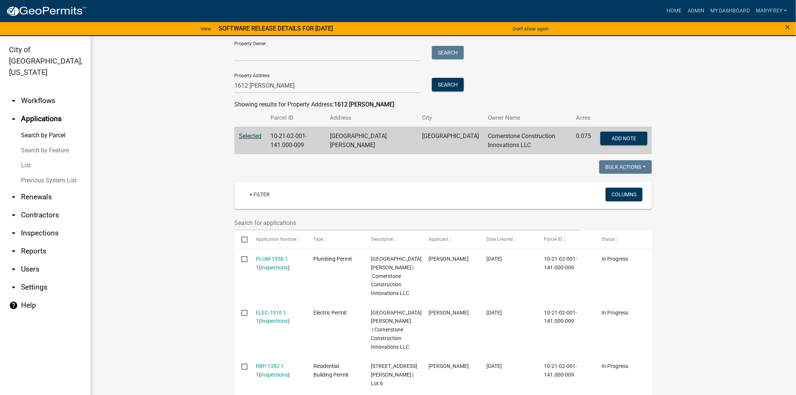
click at [24, 224] on link "arrow_drop_down Inspections" at bounding box center [45, 233] width 90 height 18
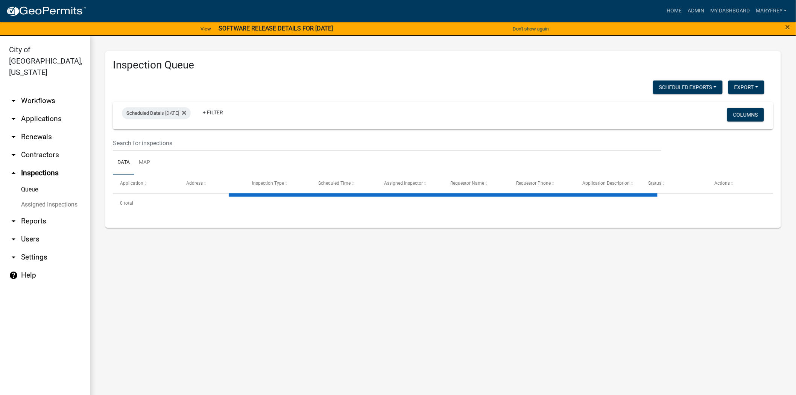
select select "3: 100"
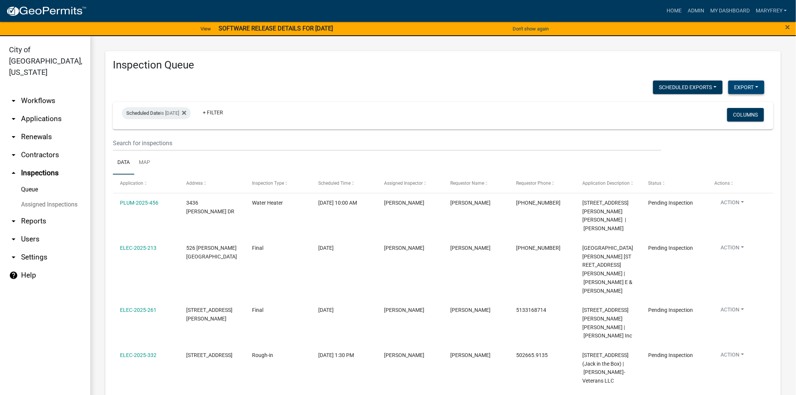
click at [741, 89] on button "Export" at bounding box center [747, 88] width 36 height 14
click at [714, 107] on button "Excel Format (.xlsx)" at bounding box center [729, 106] width 70 height 18
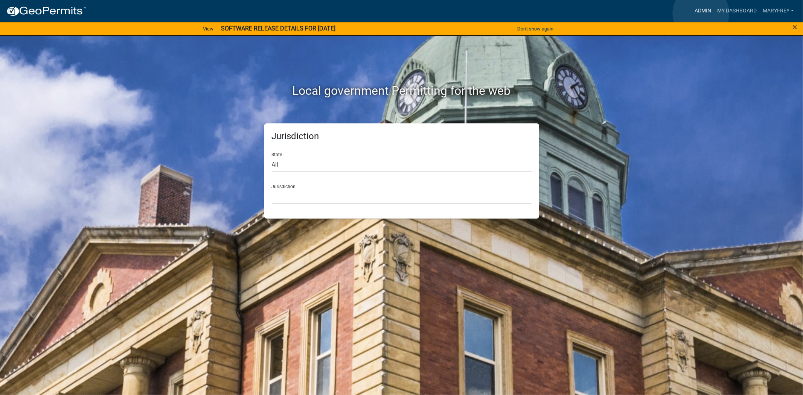
click at [701, 13] on link "Admin" at bounding box center [702, 11] width 23 height 14
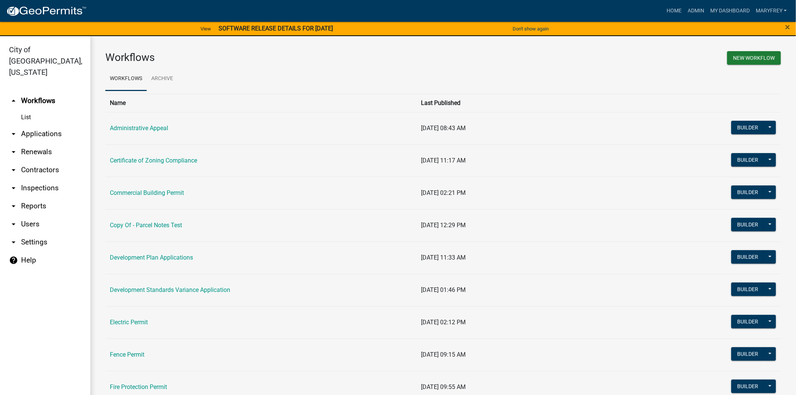
click at [46, 125] on link "arrow_drop_down Applications" at bounding box center [45, 134] width 90 height 18
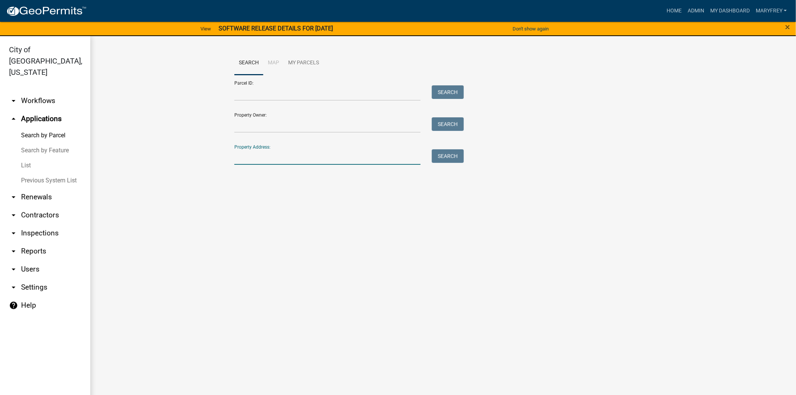
click at [254, 164] on input "Property Address:" at bounding box center [327, 156] width 186 height 15
type input "3515 evergreen"
click at [458, 151] on button "Search" at bounding box center [448, 156] width 32 height 14
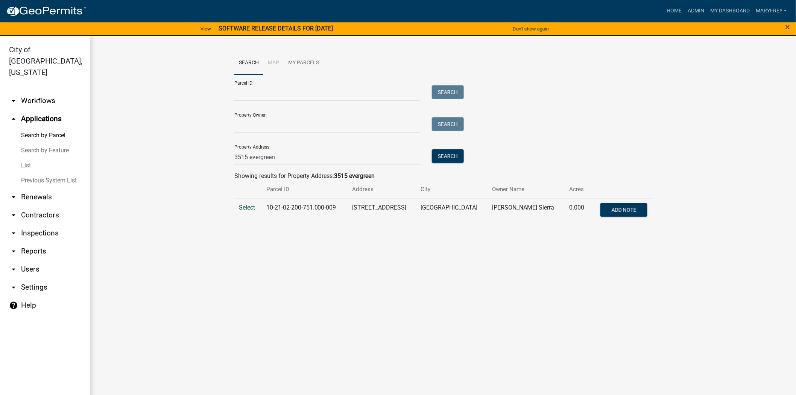
click at [243, 207] on span "Select" at bounding box center [247, 207] width 16 height 7
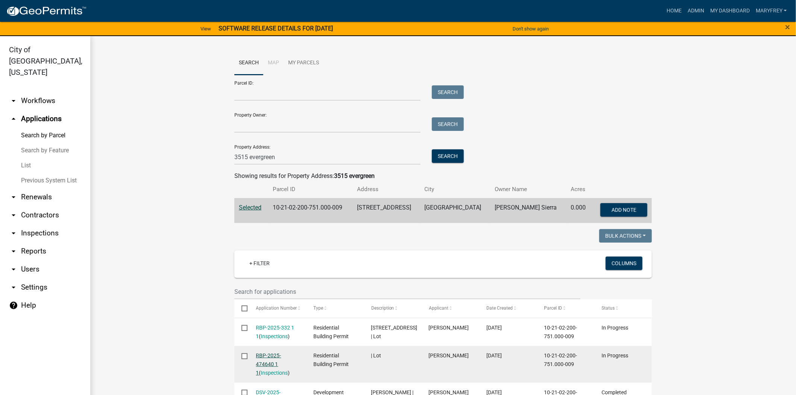
click at [272, 355] on link "RBP-2025-474640 1 1" at bounding box center [268, 364] width 25 height 23
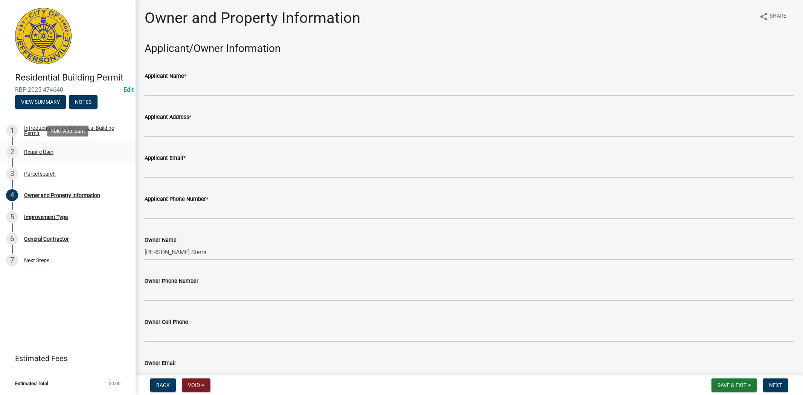
click at [37, 149] on div "Require User" at bounding box center [38, 151] width 29 height 5
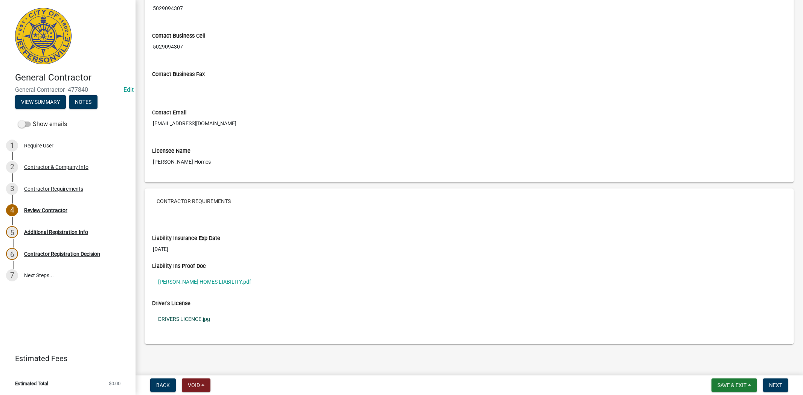
scroll to position [403, 0]
click at [204, 281] on link "[PERSON_NAME] HOMES LIABILITY.pdf" at bounding box center [469, 280] width 634 height 17
click at [175, 317] on link "DRIVERS LICENCE.jpg" at bounding box center [469, 317] width 634 height 17
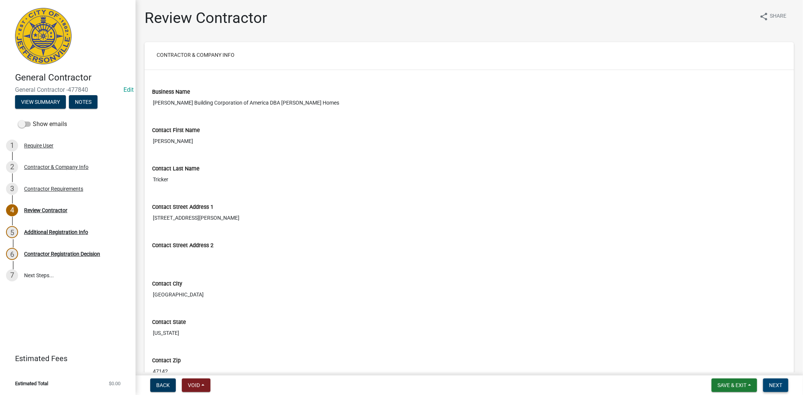
click at [776, 385] on span "Next" at bounding box center [775, 385] width 13 height 6
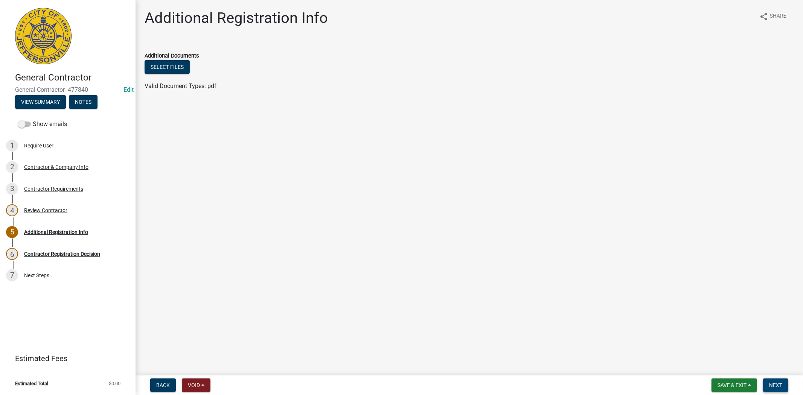
click at [771, 379] on button "Next" at bounding box center [775, 386] width 25 height 14
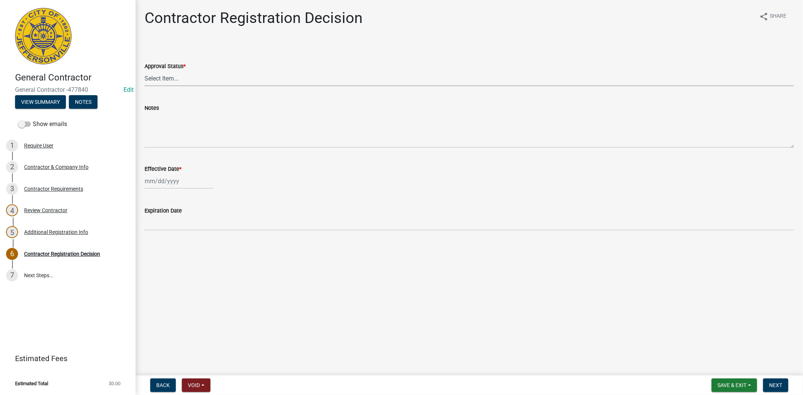
click at [167, 83] on select "Select Item... Approved Denied" at bounding box center [469, 78] width 649 height 15
click at [145, 71] on select "Select Item... Approved Denied" at bounding box center [469, 78] width 649 height 15
select select "4b86b809-39dd-4c68-9f3d-fdb3e7050482"
select select "9"
select select "2025"
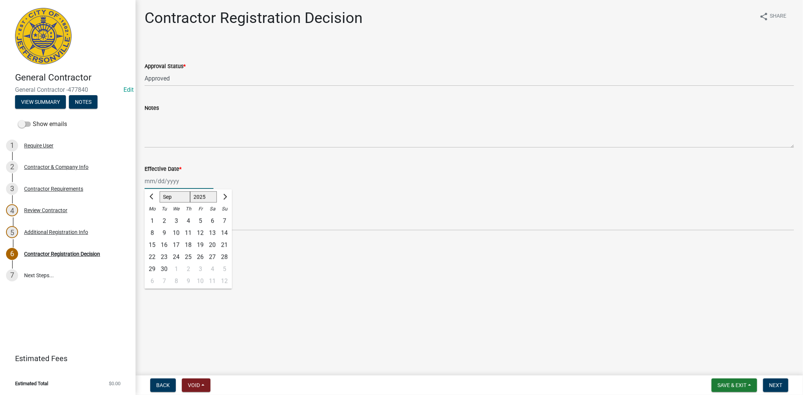
click at [186, 184] on div "[PERSON_NAME] Feb Mar Apr [PERSON_NAME][DATE] Oct Nov [DATE] 1526 1527 1528 152…" at bounding box center [179, 181] width 69 height 15
click at [202, 234] on div "12" at bounding box center [200, 233] width 12 height 12
type input "[DATE]"
click at [774, 384] on span "Next" at bounding box center [775, 385] width 13 height 6
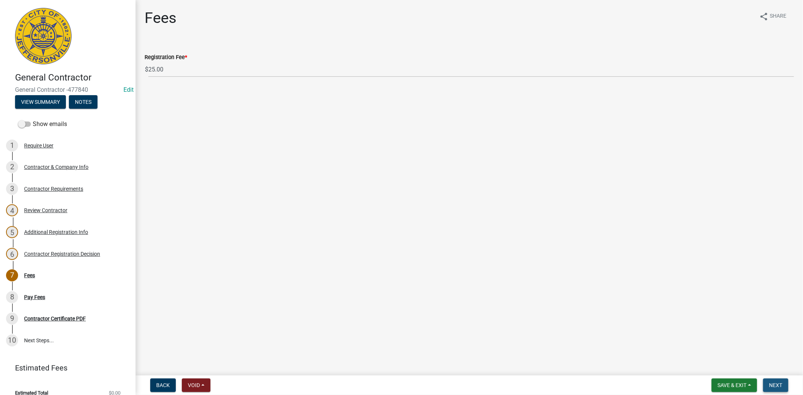
click at [774, 384] on span "Next" at bounding box center [775, 385] width 13 height 6
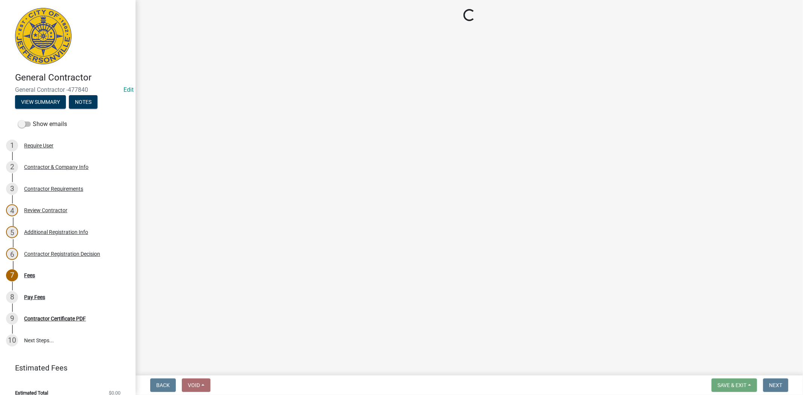
select select "3: 3"
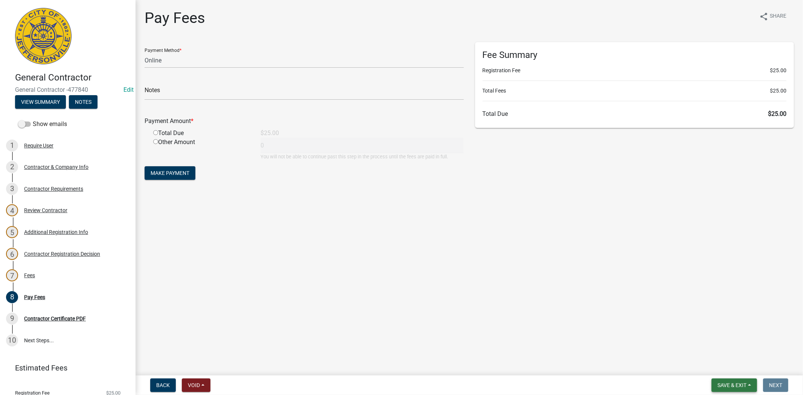
click at [718, 384] on span "Save & Exit" at bounding box center [731, 385] width 29 height 6
click at [724, 372] on button "Save & Exit" at bounding box center [727, 366] width 60 height 18
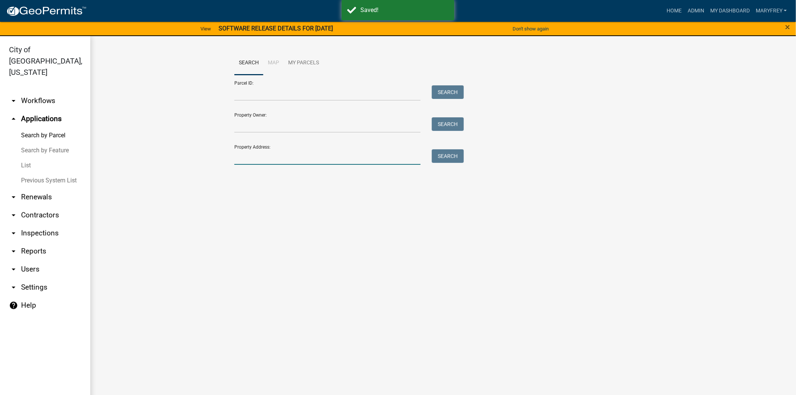
click at [240, 159] on input "Property Address:" at bounding box center [327, 156] width 186 height 15
type input "3515 evergreen"
click at [460, 154] on button "Search" at bounding box center [448, 156] width 32 height 14
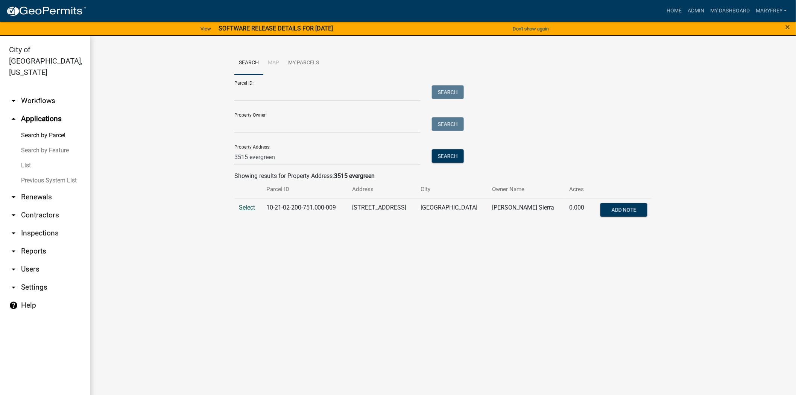
click at [253, 210] on span "Select" at bounding box center [247, 207] width 16 height 7
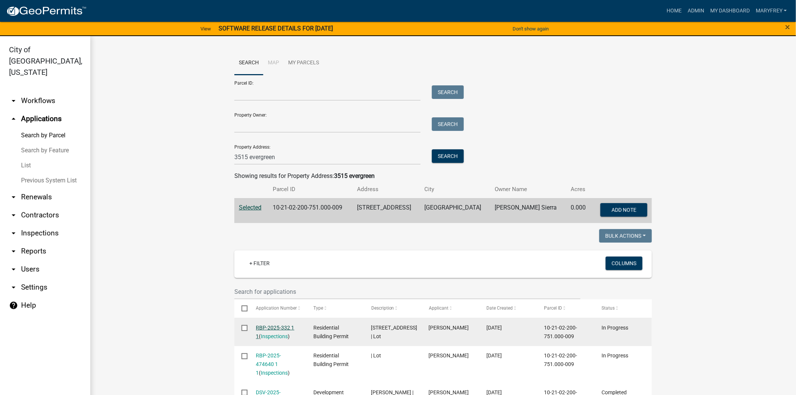
click at [270, 328] on link "RBP-2025-332 1 1" at bounding box center [275, 332] width 38 height 15
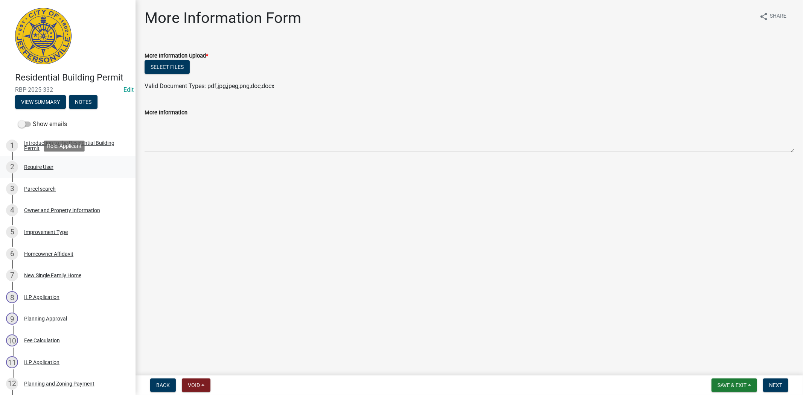
click at [41, 170] on div "2 Require User" at bounding box center [64, 167] width 117 height 12
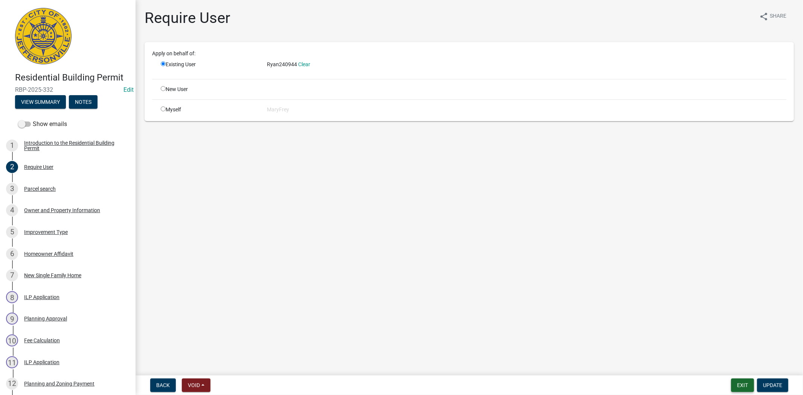
click at [740, 385] on button "Exit" at bounding box center [742, 386] width 23 height 14
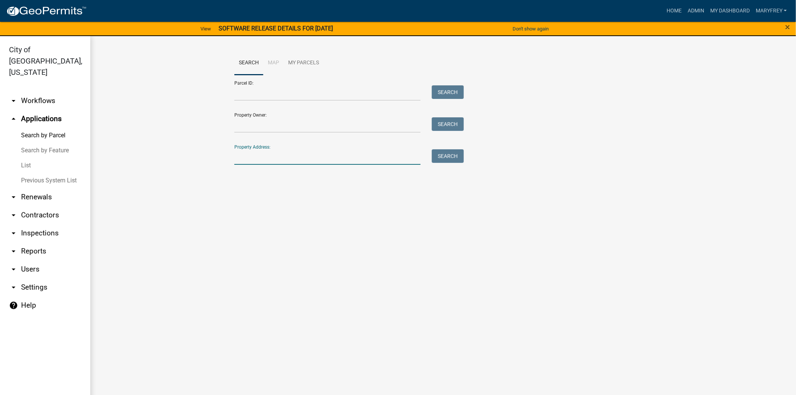
click at [261, 162] on input "Property Address:" at bounding box center [327, 156] width 186 height 15
type input "3515 evergreen"
click at [443, 152] on button "Search" at bounding box center [448, 156] width 32 height 14
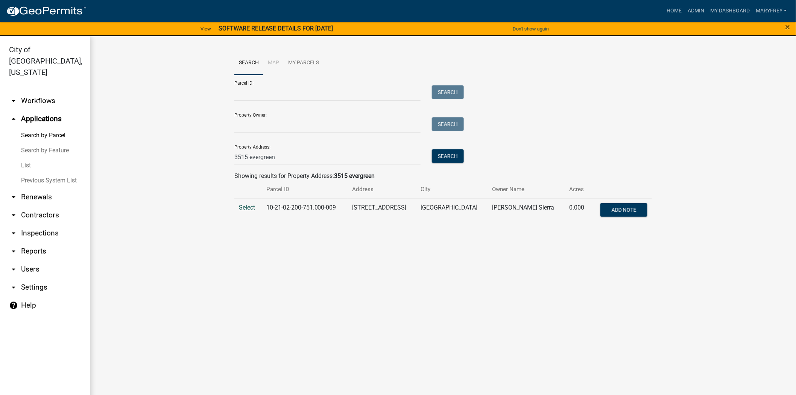
click at [250, 207] on span "Select" at bounding box center [247, 207] width 16 height 7
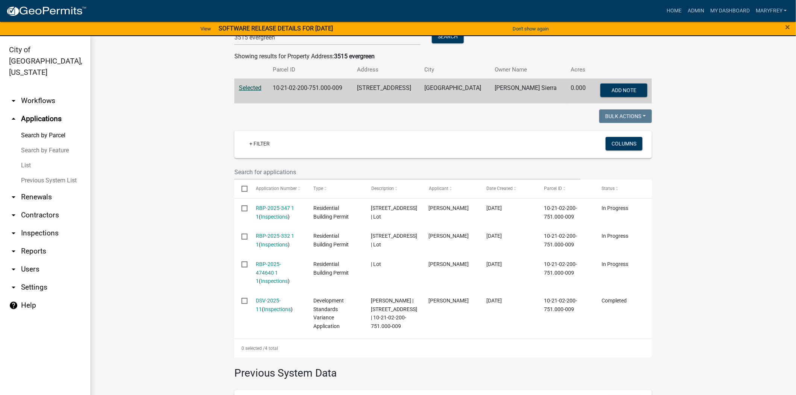
scroll to position [152, 0]
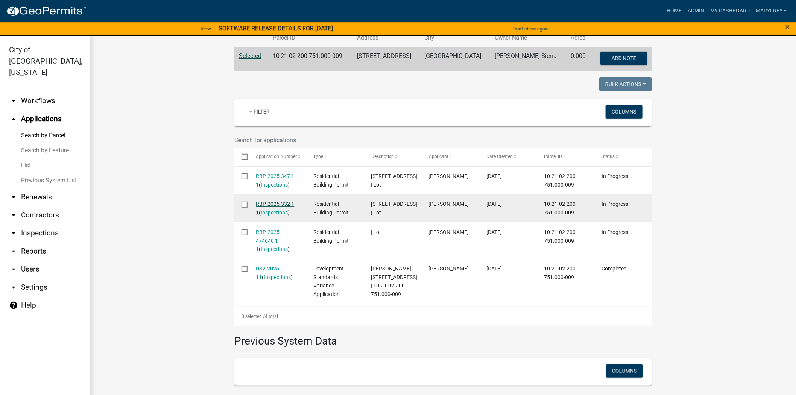
click at [259, 204] on link "RBP-2025-332 1 1" at bounding box center [275, 208] width 38 height 15
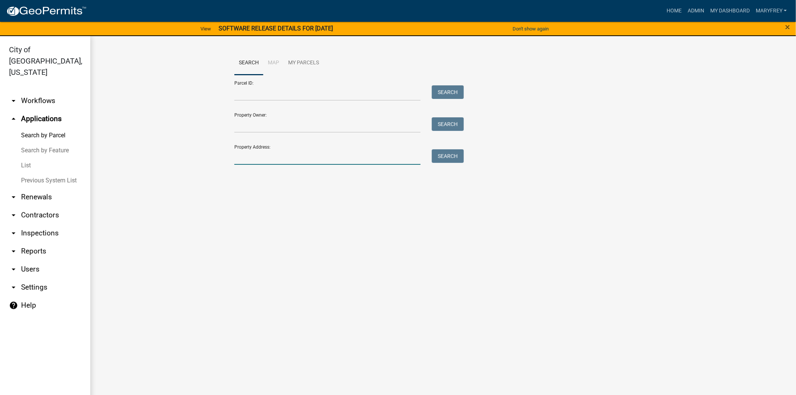
click at [280, 160] on input "Property Address:" at bounding box center [327, 156] width 186 height 15
type input "3515 evergreen"
click at [441, 157] on button "Search" at bounding box center [448, 156] width 32 height 14
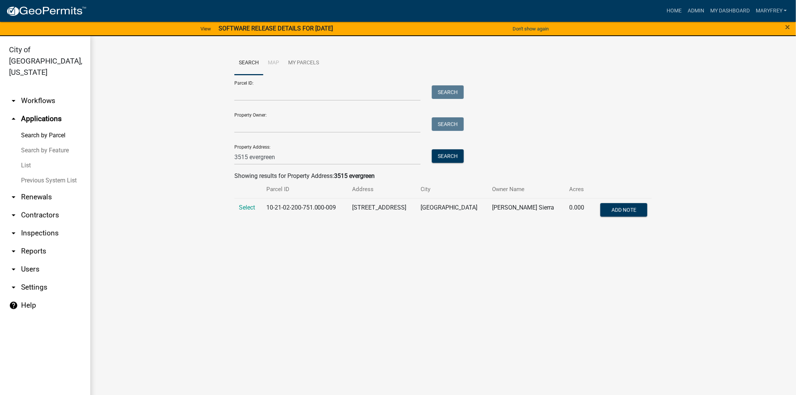
click at [238, 206] on td "Select" at bounding box center [247, 210] width 27 height 25
click at [249, 210] on span "Select" at bounding box center [247, 207] width 16 height 7
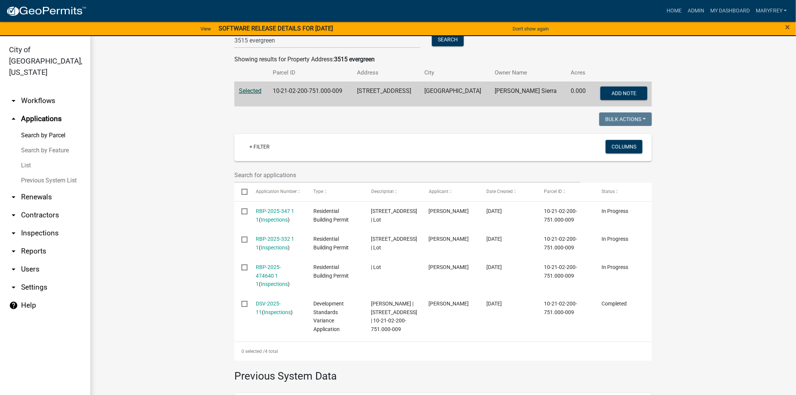
scroll to position [127, 0]
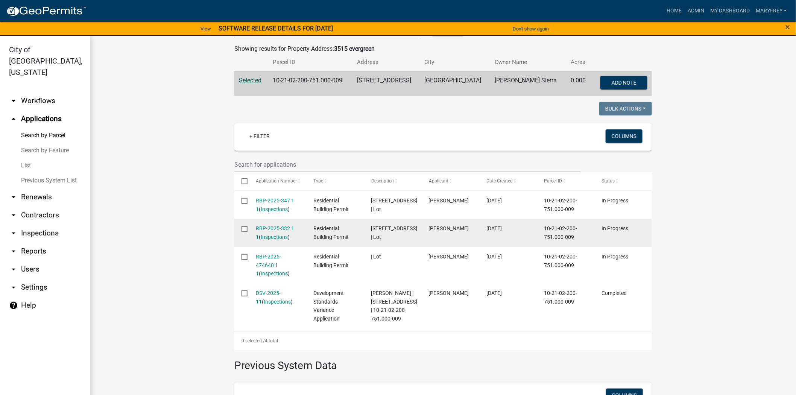
click at [242, 232] on datatable-body-cell at bounding box center [241, 233] width 14 height 28
click at [242, 228] on input "checkbox" at bounding box center [244, 228] width 5 height 5
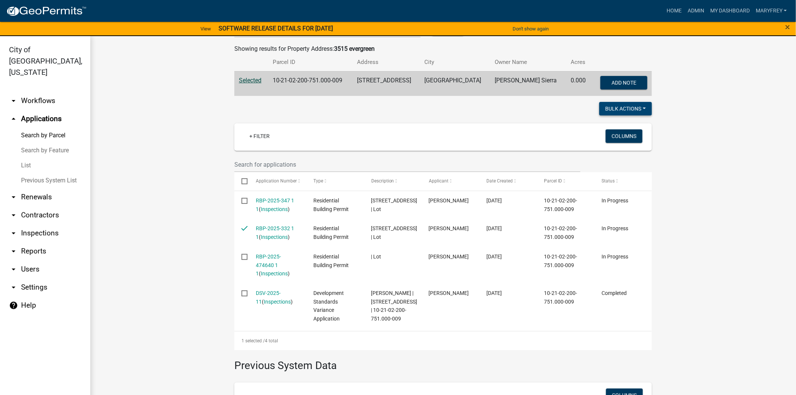
click at [642, 109] on button "Bulk Actions" at bounding box center [626, 109] width 53 height 14
click at [605, 183] on button "Withdraw" at bounding box center [622, 183] width 60 height 18
checkbox input "false"
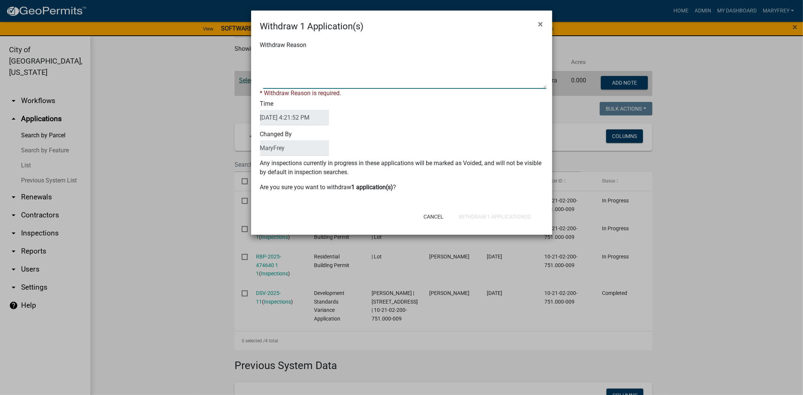
click at [279, 72] on textarea "Withdraw Reason" at bounding box center [404, 70] width 283 height 38
type textarea "see permit by contractor rbp-2025-347"
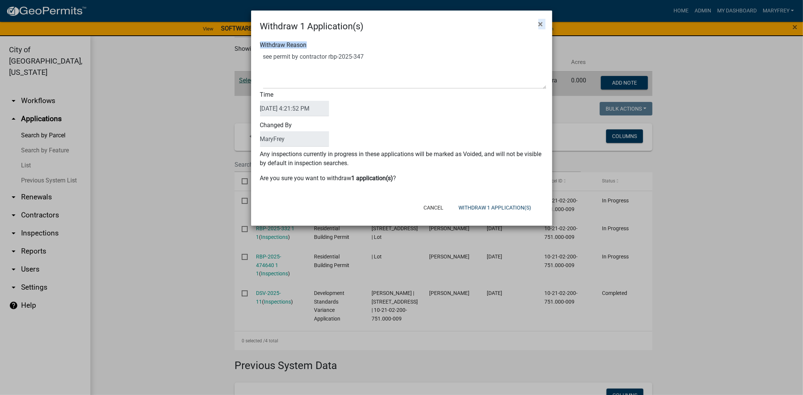
drag, startPoint x: 391, startPoint y: 15, endPoint x: 394, endPoint y: 44, distance: 29.2
click at [384, 53] on form "Withdraw 1 Application(s) × Withdraw Reason Time 09/12/2025 4:21:52 PM Changed …" at bounding box center [401, 115] width 301 height 209
click at [489, 210] on button "Withdraw 1 Application(s)" at bounding box center [494, 208] width 85 height 14
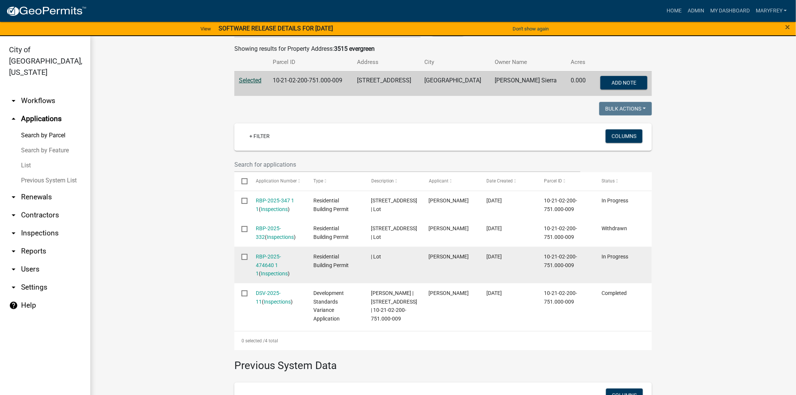
click at [242, 255] on input "checkbox" at bounding box center [244, 256] width 5 height 5
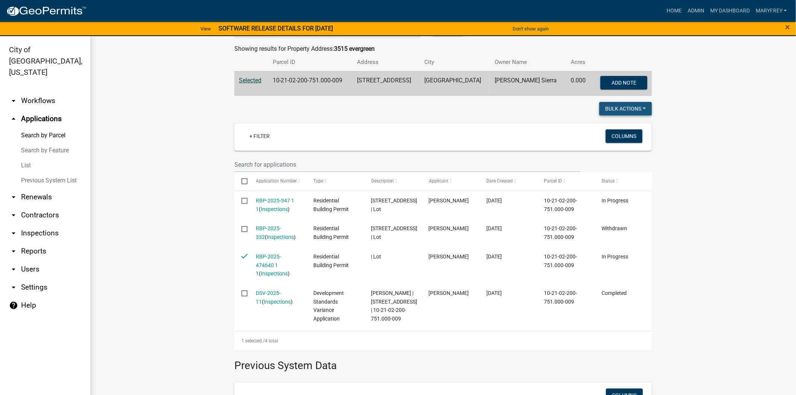
click at [644, 109] on button "Bulk Actions" at bounding box center [626, 109] width 53 height 14
click at [606, 183] on button "Withdraw" at bounding box center [622, 183] width 60 height 18
checkbox input "false"
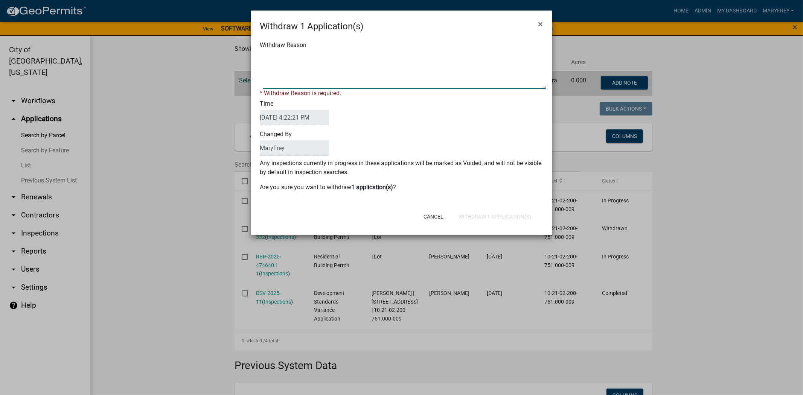
click at [288, 82] on textarea "Withdraw Reason" at bounding box center [404, 70] width 283 height 38
type textarea "see 347"
click at [482, 209] on div "Cancel Withdraw 1 Application(s)" at bounding box center [451, 217] width 186 height 20
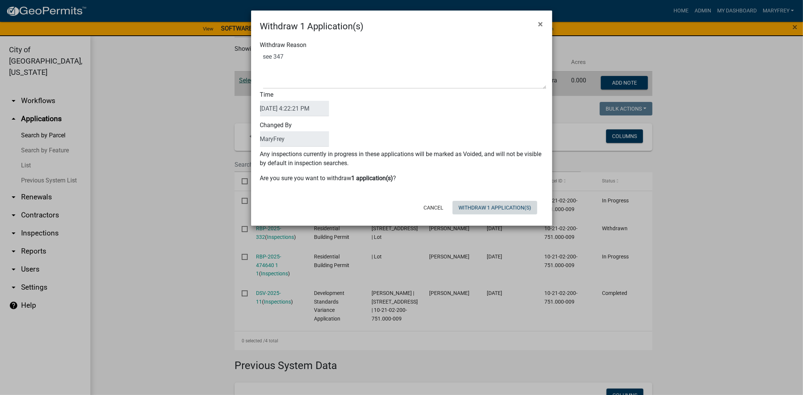
click at [483, 211] on button "Withdraw 1 Application(s)" at bounding box center [494, 208] width 85 height 14
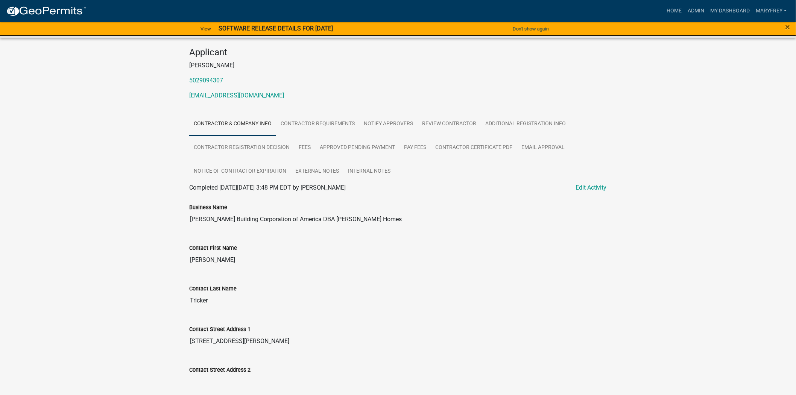
scroll to position [65, 0]
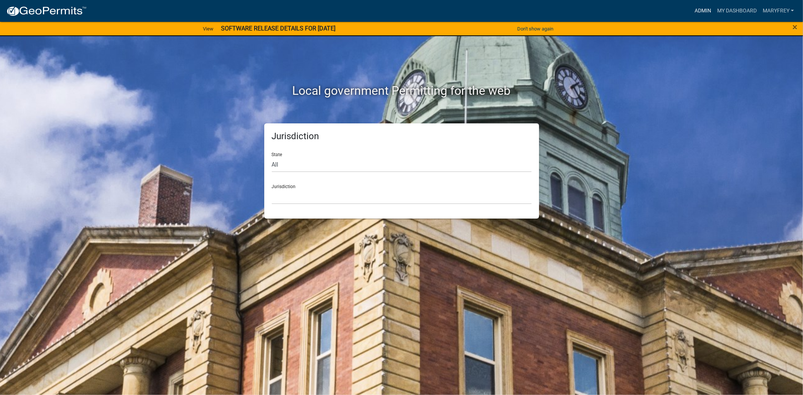
click at [697, 9] on link "Admin" at bounding box center [702, 11] width 23 height 14
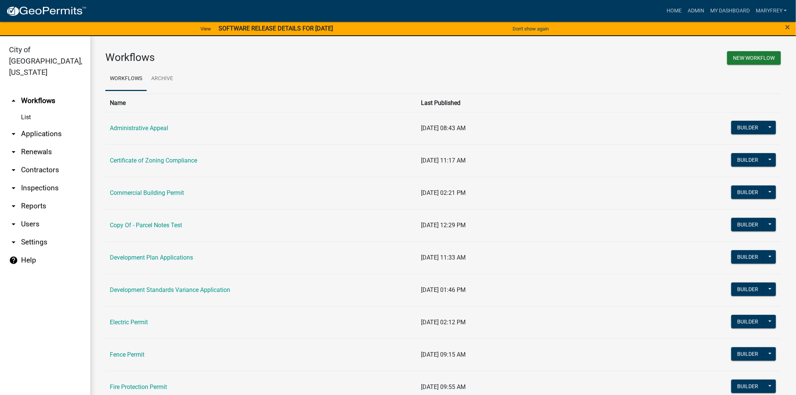
click at [48, 125] on link "arrow_drop_down Applications" at bounding box center [45, 134] width 90 height 18
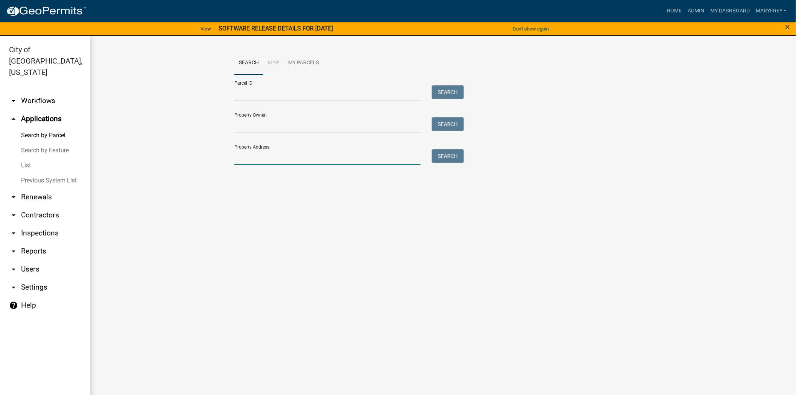
click at [259, 159] on input "Property Address:" at bounding box center [327, 156] width 186 height 15
type input "3515 evergreen"
click at [444, 155] on button "Search" at bounding box center [448, 156] width 32 height 14
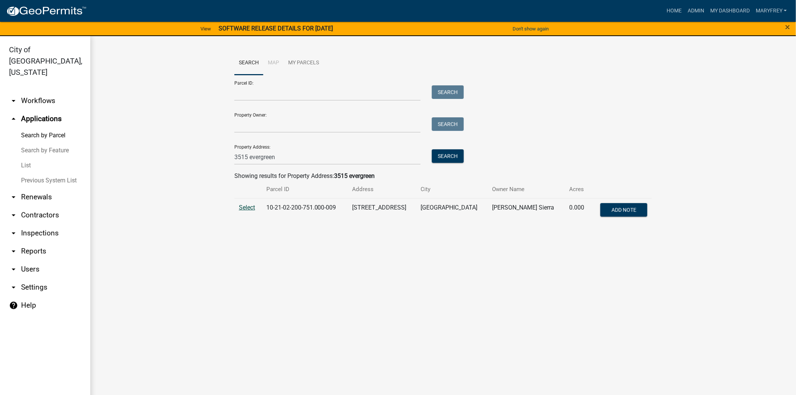
click at [251, 207] on span "Select" at bounding box center [247, 207] width 16 height 7
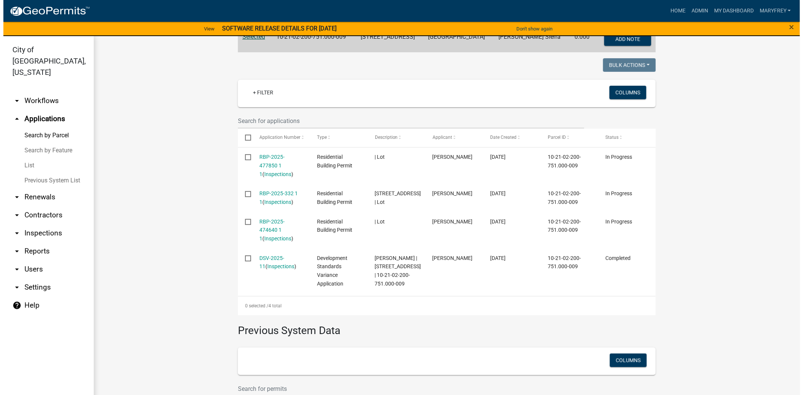
scroll to position [172, 0]
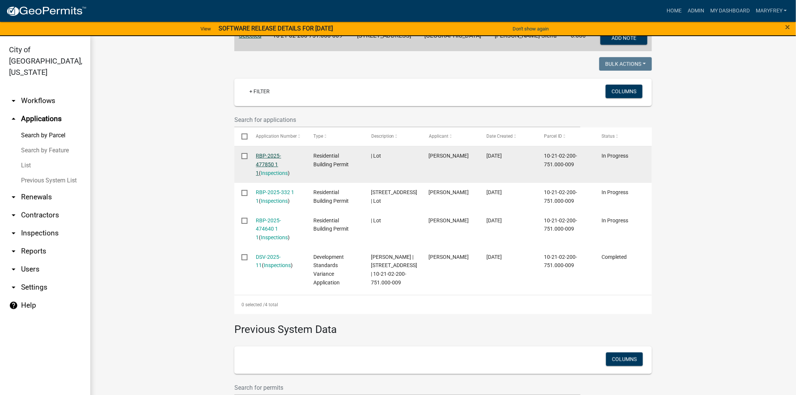
click at [265, 156] on link "RBP-2025-477850 1 1" at bounding box center [268, 164] width 25 height 23
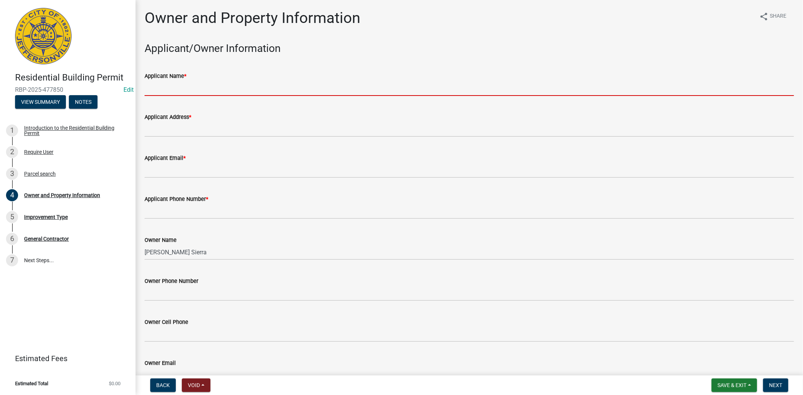
click at [166, 91] on input "Applicant Name *" at bounding box center [469, 88] width 649 height 15
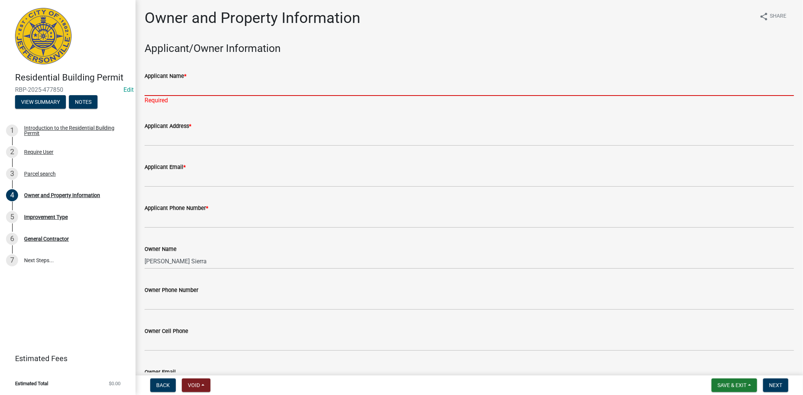
click at [157, 88] on input "Applicant Name *" at bounding box center [469, 88] width 649 height 15
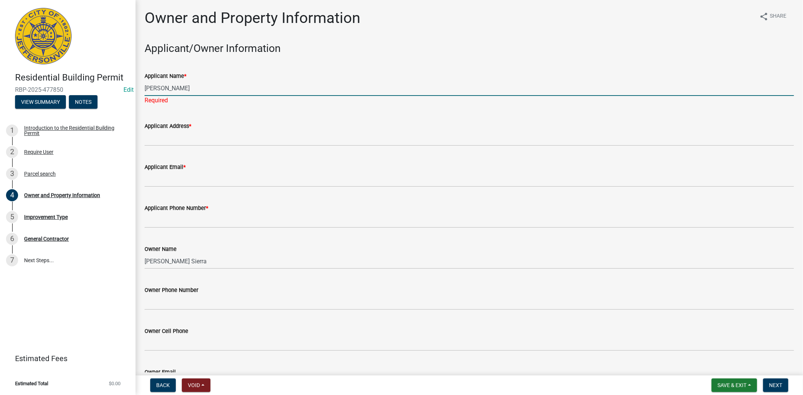
type input "Tara Tricker"
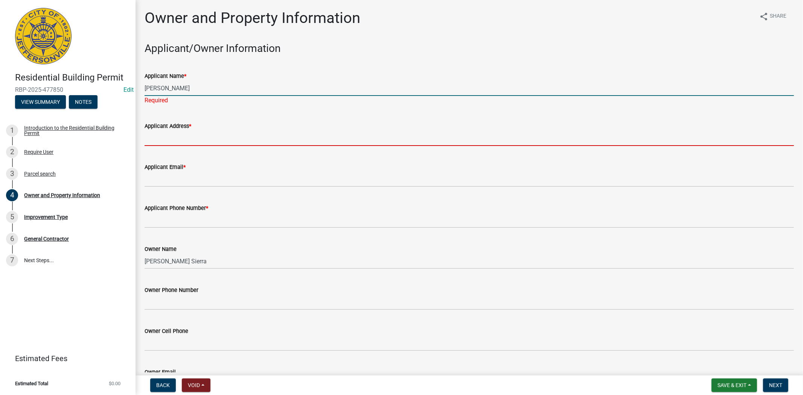
click at [155, 138] on wm-data-entity-input "Applicant Address *" at bounding box center [469, 131] width 649 height 41
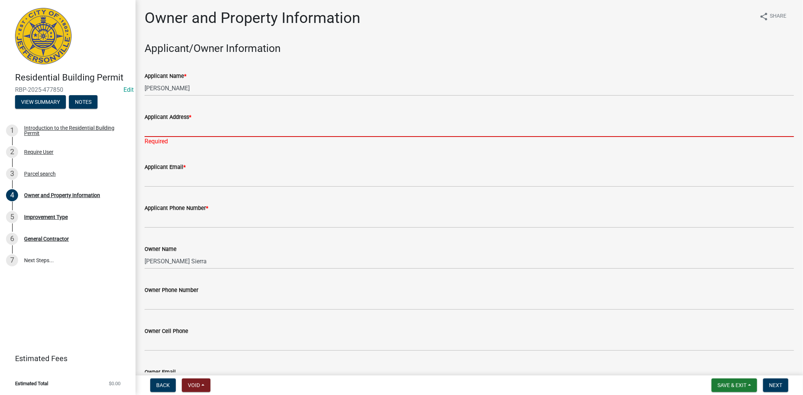
click at [161, 132] on input "Applicant Address *" at bounding box center [469, 129] width 649 height 15
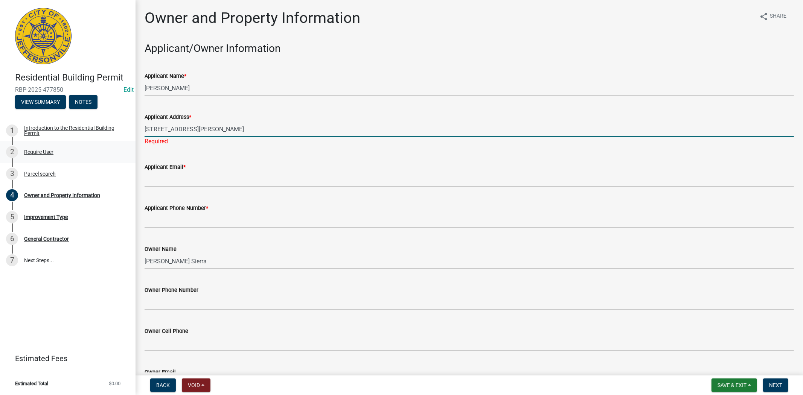
type input "6100 Hitt Lane"
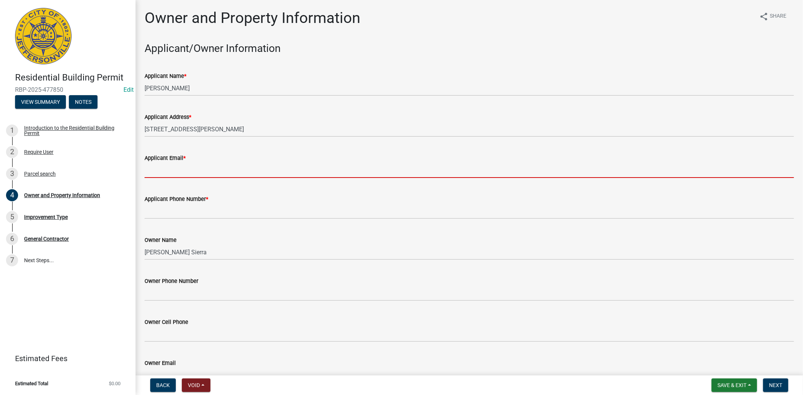
click at [158, 171] on input "Applicant Email *" at bounding box center [469, 170] width 649 height 15
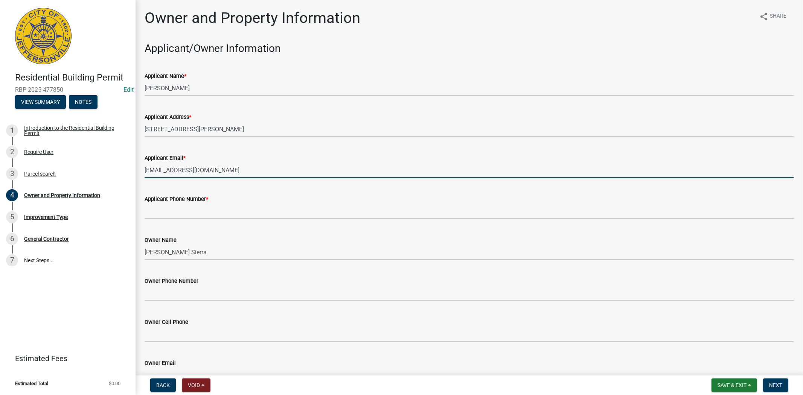
type input "ttricker@taylorhomes.com"
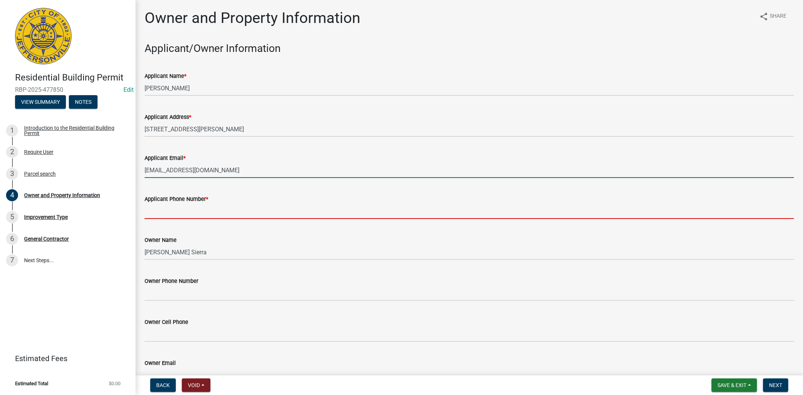
click at [155, 210] on input "Applicant Phone Number *" at bounding box center [469, 211] width 649 height 15
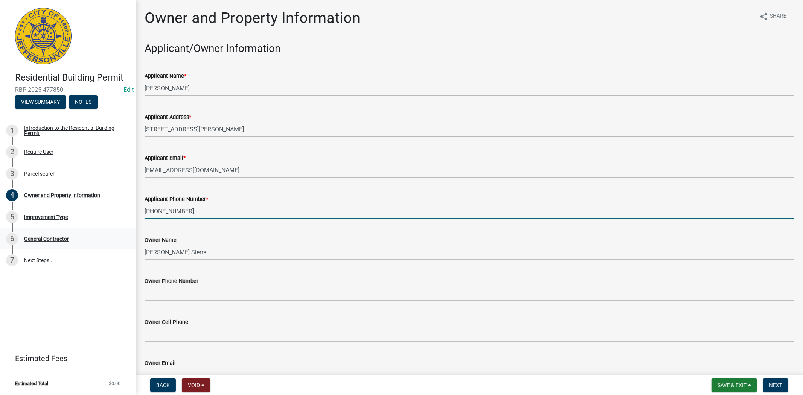
type input "502-909-4307"
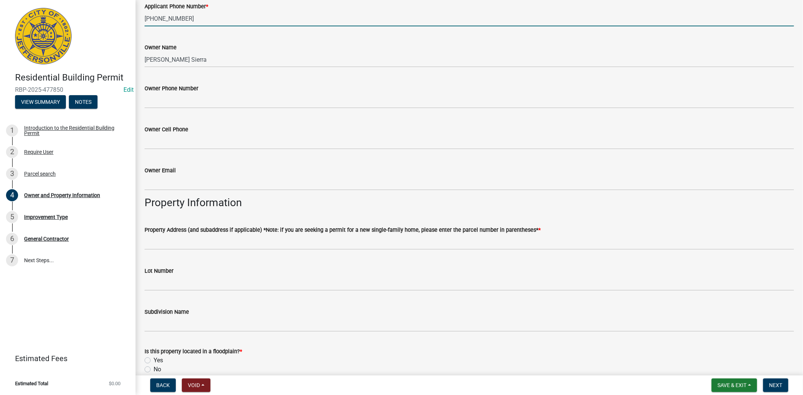
scroll to position [194, 0]
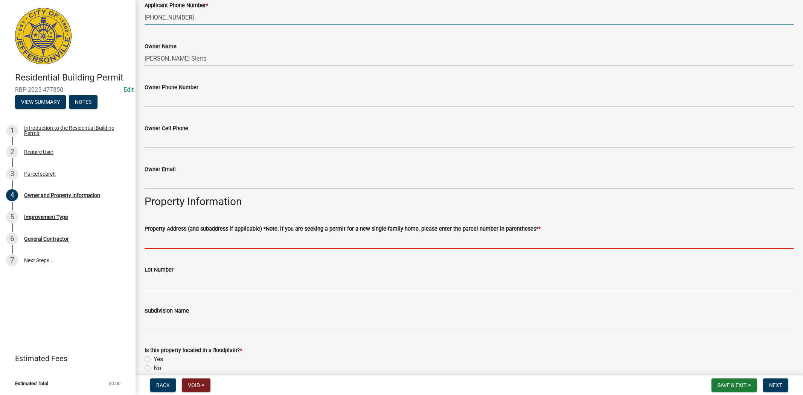
click at [147, 239] on input "Property Address (and subaddress if applicable) *Note: if you are seeking a per…" at bounding box center [469, 240] width 649 height 15
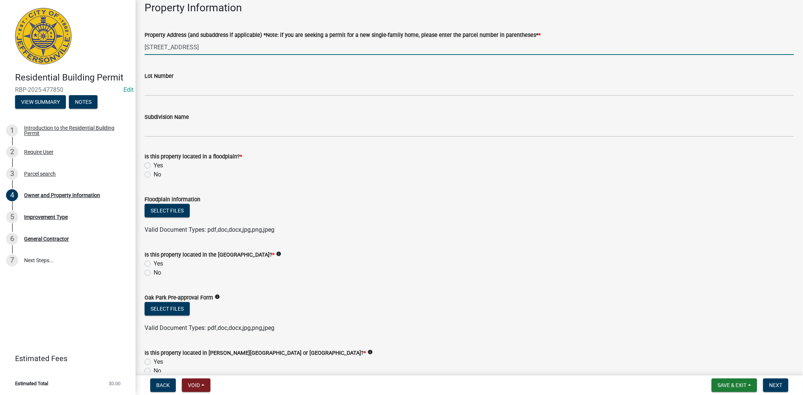
scroll to position [418, 0]
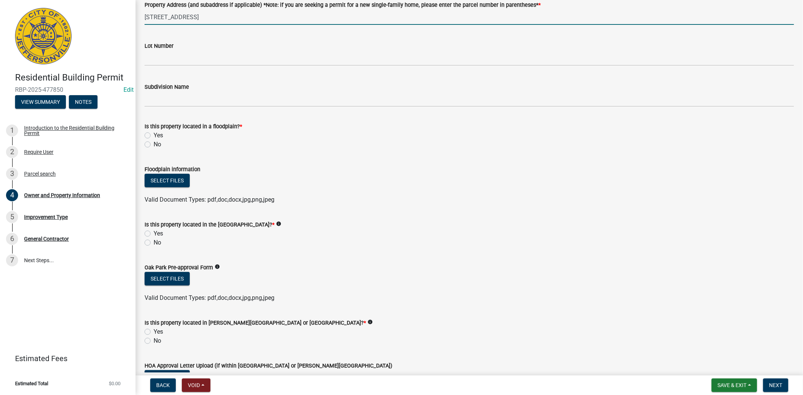
type input "3515 Evergreen Circle"
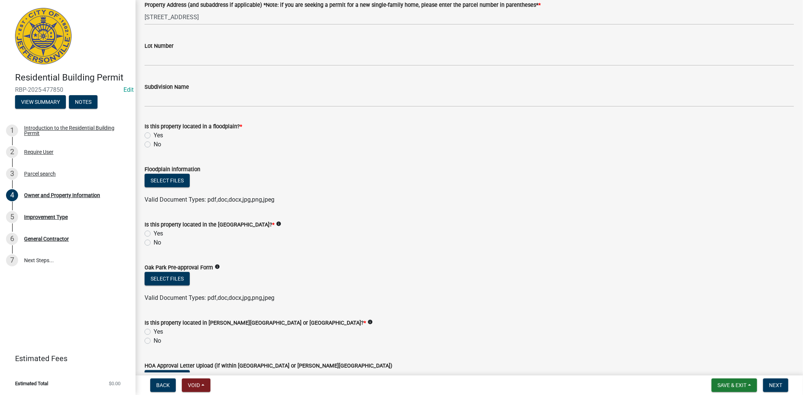
click at [154, 145] on label "No" at bounding box center [158, 144] width 8 height 9
click at [154, 145] on input "No" at bounding box center [156, 142] width 5 height 5
radio input "true"
click at [154, 243] on label "No" at bounding box center [158, 242] width 8 height 9
click at [154, 243] on input "No" at bounding box center [156, 240] width 5 height 5
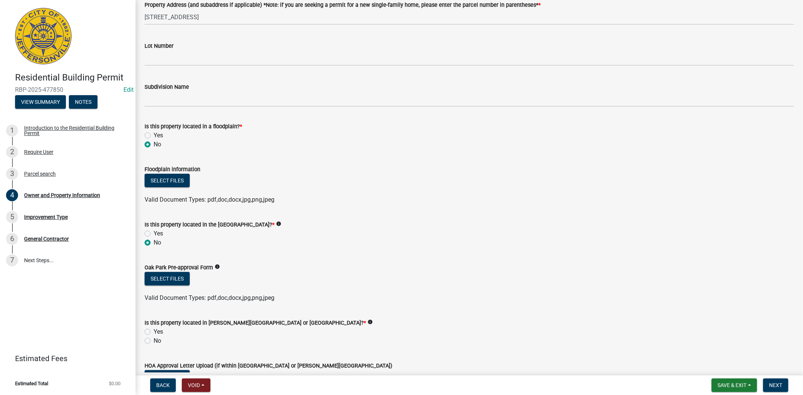
radio input "true"
click at [154, 342] on label "No" at bounding box center [158, 340] width 8 height 9
click at [154, 341] on input "No" at bounding box center [156, 338] width 5 height 5
radio input "true"
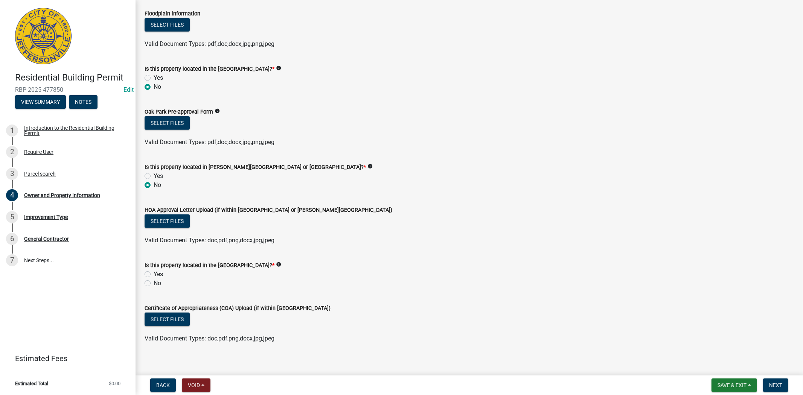
scroll to position [580, 0]
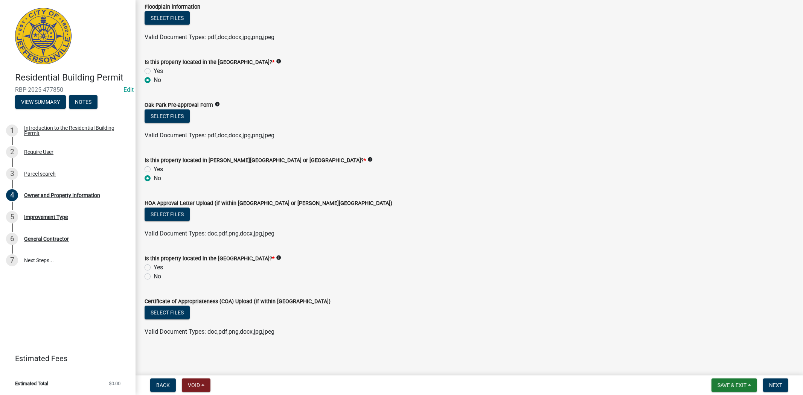
click at [154, 277] on label "No" at bounding box center [158, 276] width 8 height 9
click at [154, 277] on input "No" at bounding box center [156, 274] width 5 height 5
radio input "true"
click at [772, 383] on span "Next" at bounding box center [775, 385] width 13 height 6
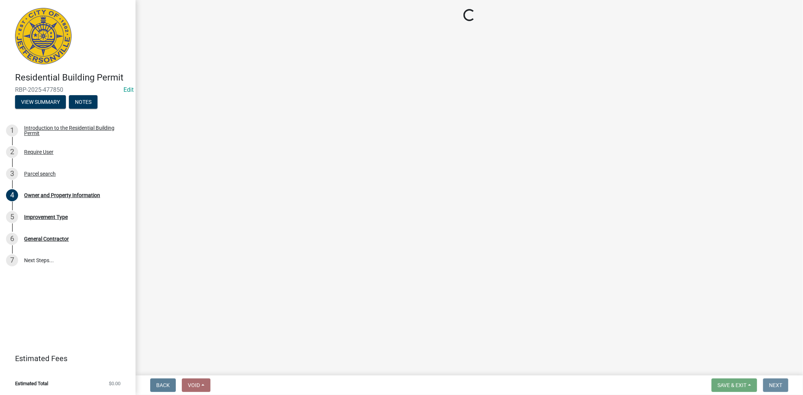
scroll to position [0, 0]
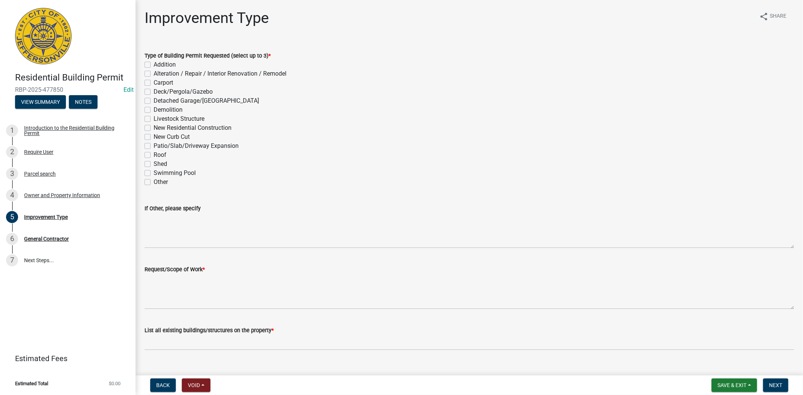
click at [154, 128] on label "New Residential Construction" at bounding box center [193, 127] width 78 height 9
click at [154, 128] on input "New Residential Construction" at bounding box center [156, 125] width 5 height 5
checkbox input "true"
checkbox input "false"
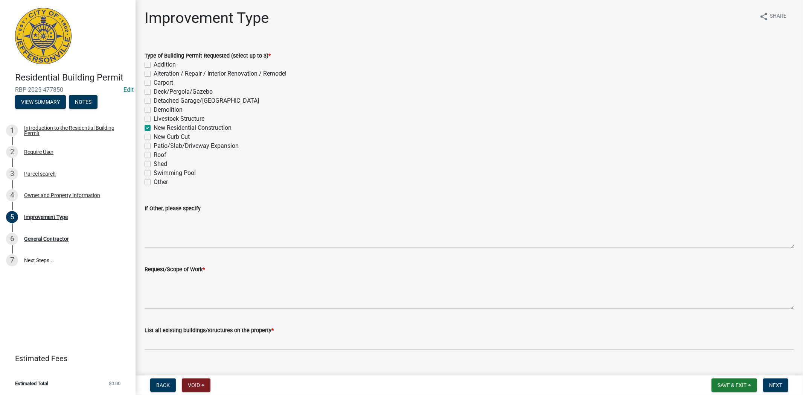
checkbox input "false"
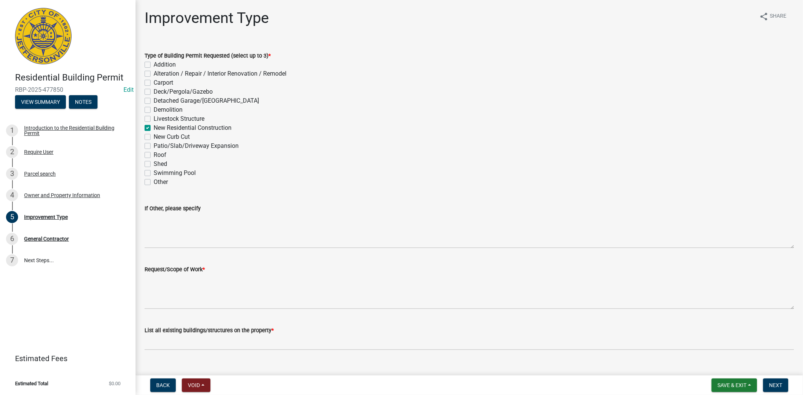
checkbox input "true"
checkbox input "false"
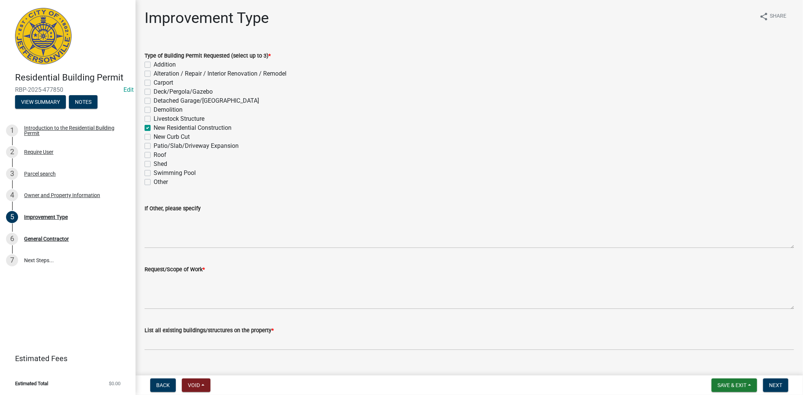
checkbox input "false"
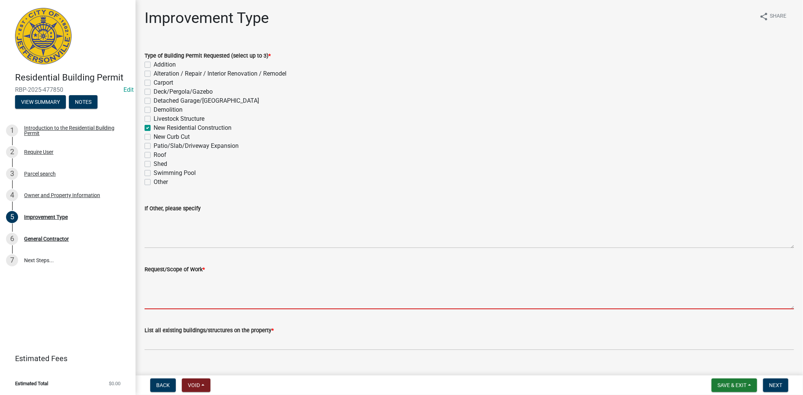
click at [170, 291] on textarea "Request/Scope of Work *" at bounding box center [469, 291] width 649 height 35
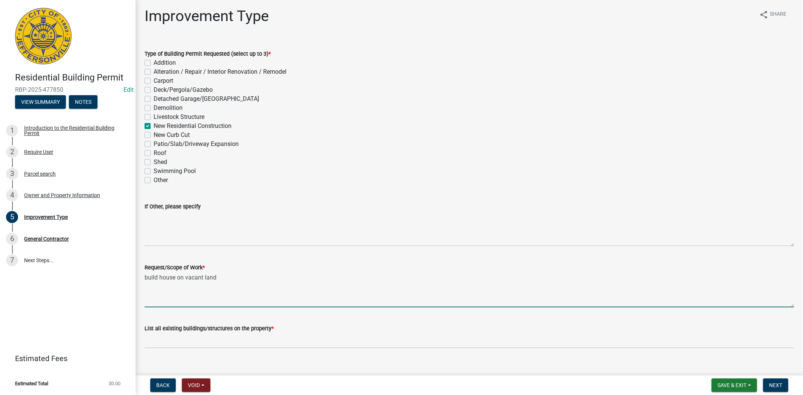
scroll to position [13, 0]
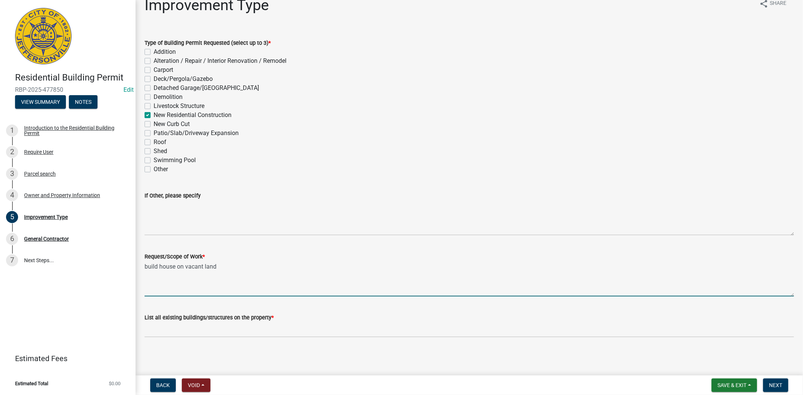
type textarea "build house on vacant land"
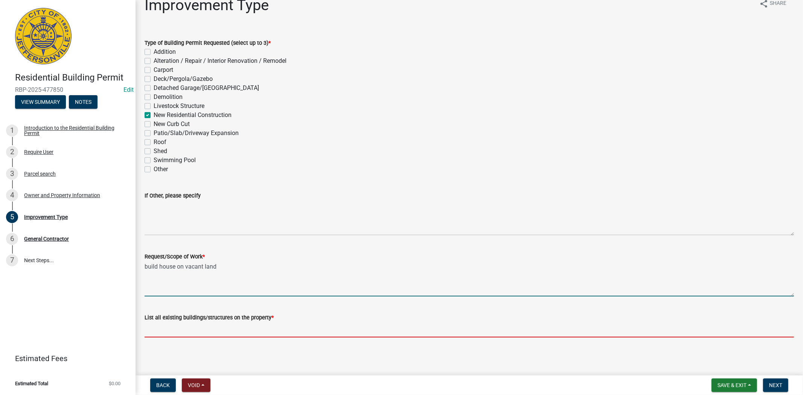
click at [176, 333] on input "List all existing buildings/structures on the property *" at bounding box center [469, 329] width 649 height 15
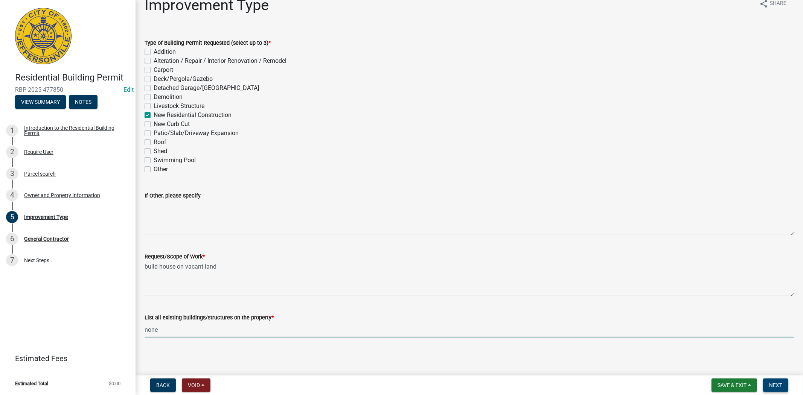
type input "none"
click at [773, 382] on span "Next" at bounding box center [775, 385] width 13 height 6
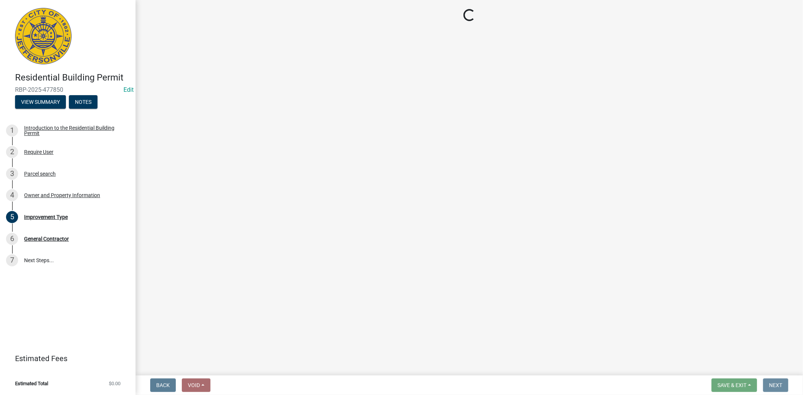
scroll to position [0, 0]
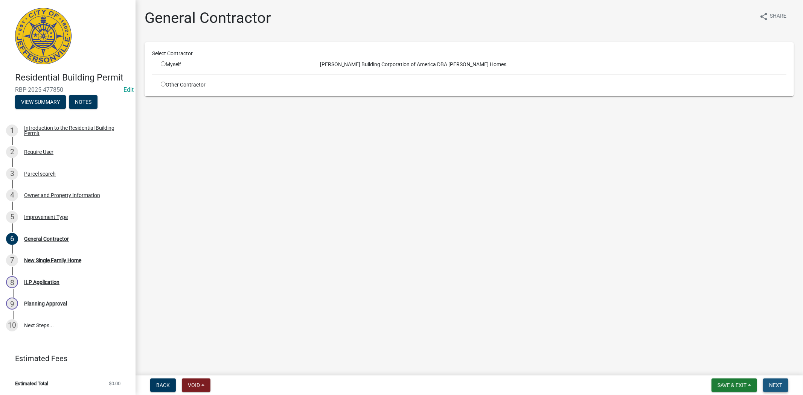
click at [770, 384] on span "Next" at bounding box center [775, 385] width 13 height 6
click at [357, 65] on div "Taylor Building Corporation of America DBA Taylor Homes" at bounding box center [553, 65] width 478 height 8
click at [161, 61] on input "radio" at bounding box center [163, 63] width 5 height 5
radio input "true"
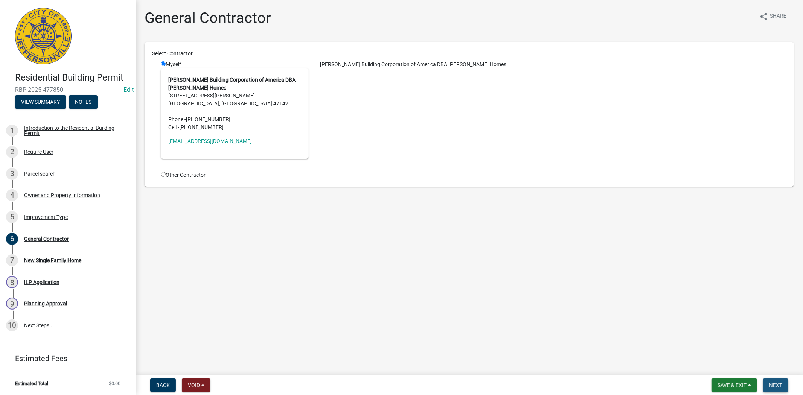
click at [768, 383] on button "Next" at bounding box center [775, 386] width 25 height 14
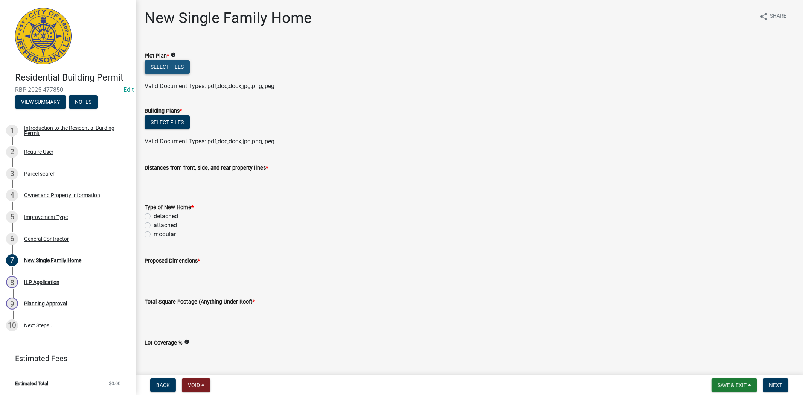
click at [157, 63] on button "Select files" at bounding box center [167, 67] width 45 height 14
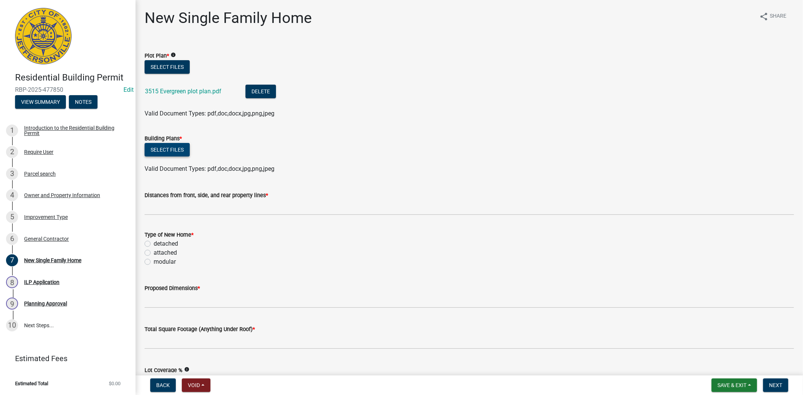
click at [164, 149] on button "Select files" at bounding box center [167, 150] width 45 height 14
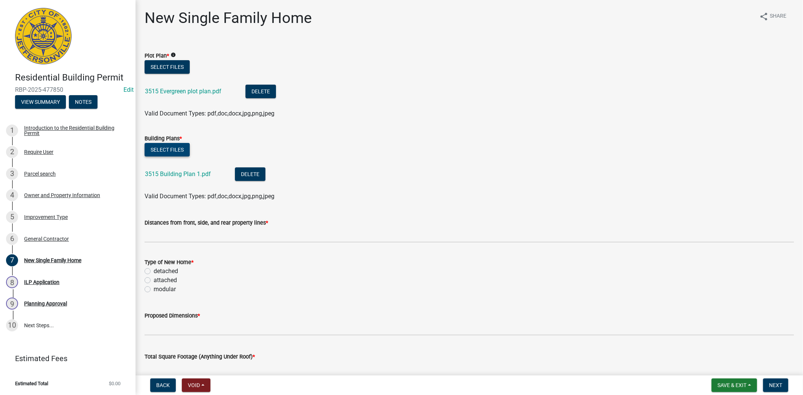
click at [152, 147] on button "Select files" at bounding box center [167, 150] width 45 height 14
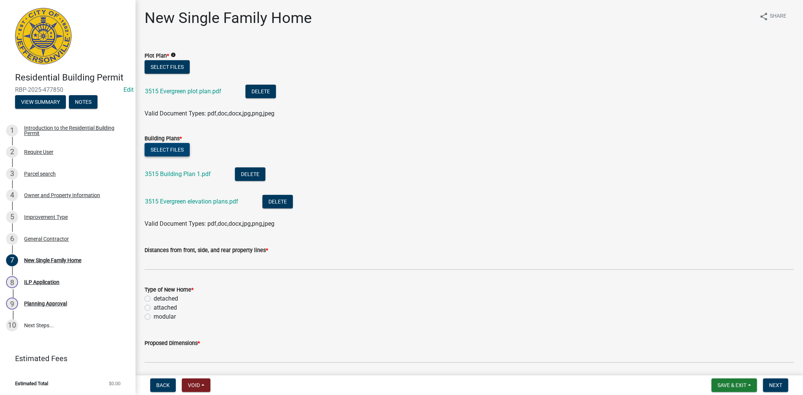
click at [165, 152] on button "Select files" at bounding box center [167, 150] width 45 height 14
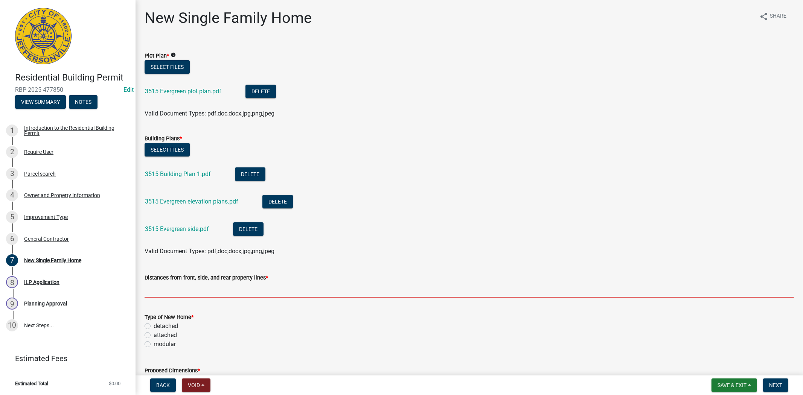
click at [175, 297] on input "Distances from front, side, and rear property lines *" at bounding box center [469, 289] width 649 height 15
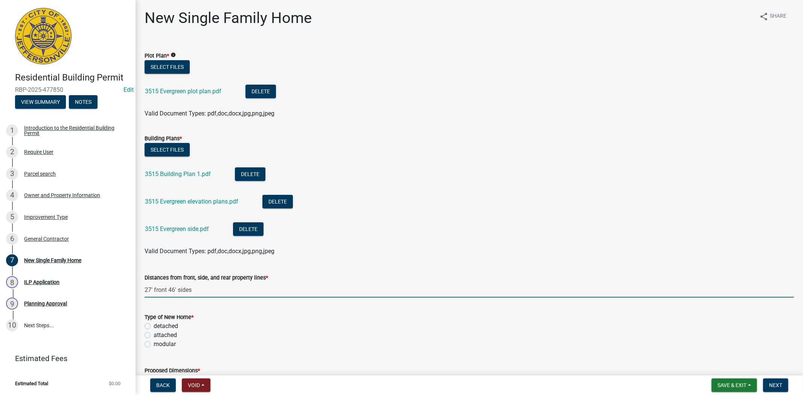
type input "27' front 46' sides"
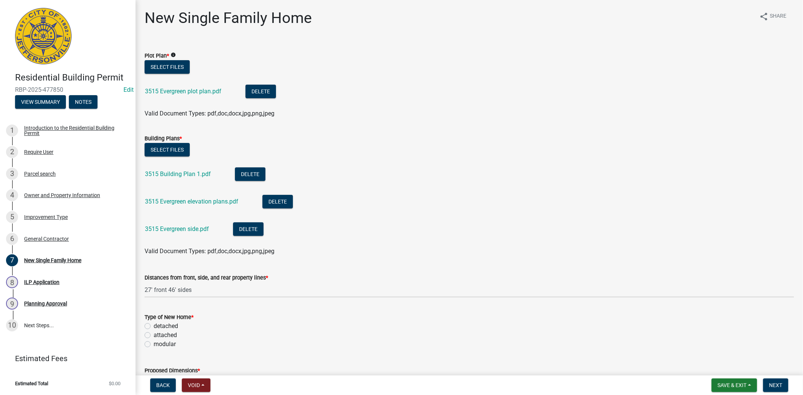
click at [154, 325] on label "detached" at bounding box center [166, 326] width 24 height 9
click at [154, 325] on input "detached" at bounding box center [156, 324] width 5 height 5
radio input "true"
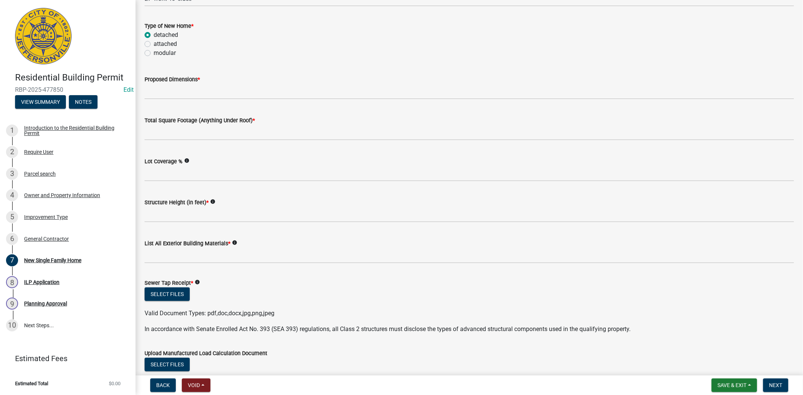
scroll to position [321, 0]
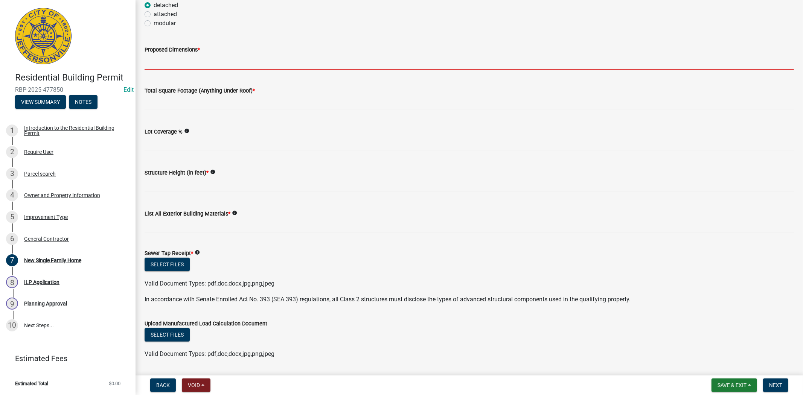
click at [155, 68] on input "Proposed Dimensions *" at bounding box center [469, 61] width 649 height 15
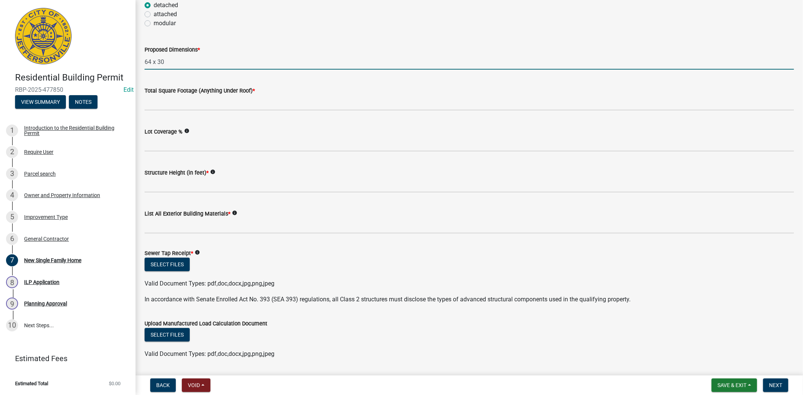
type input "64 x 30"
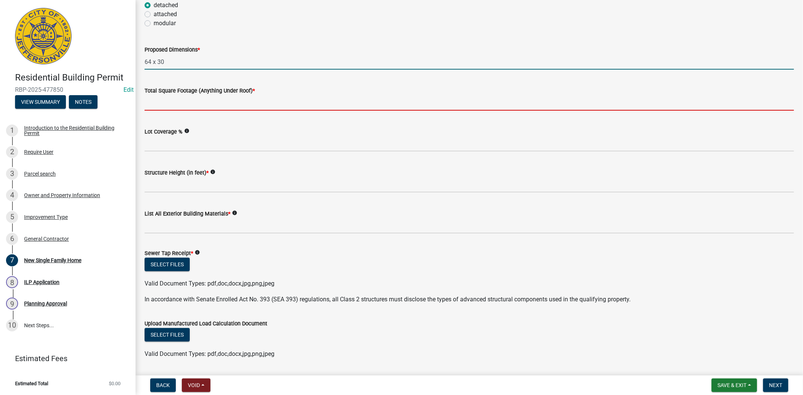
click at [149, 106] on input "Total Square Footage (Anything Under Roof) *" at bounding box center [469, 102] width 649 height 15
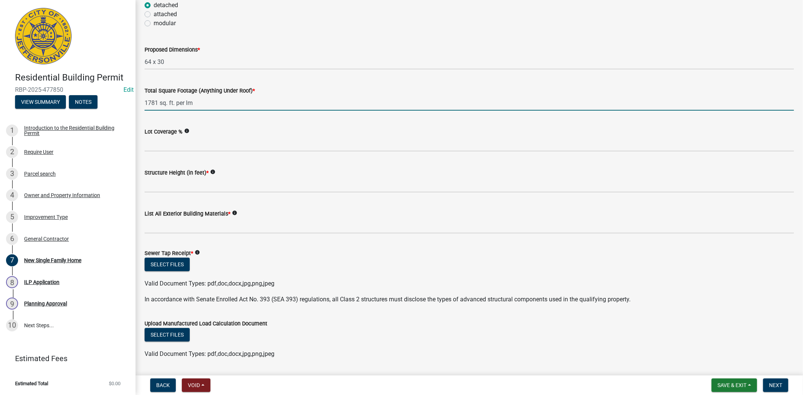
type input "1781 sq. ft. per lm"
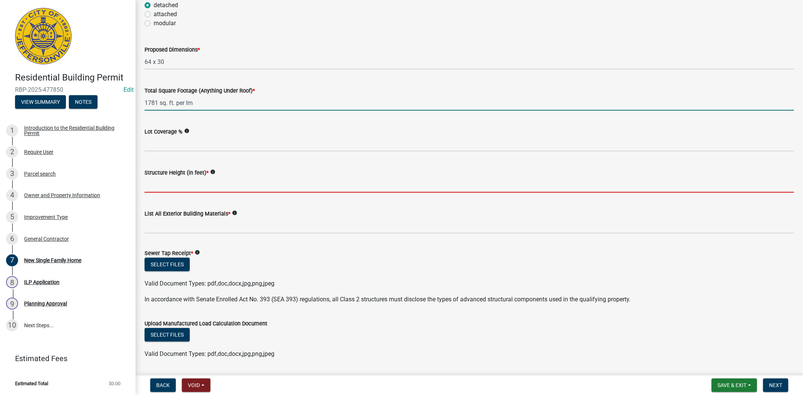
click at [162, 183] on input "Structure Height (in feet) *" at bounding box center [469, 184] width 649 height 15
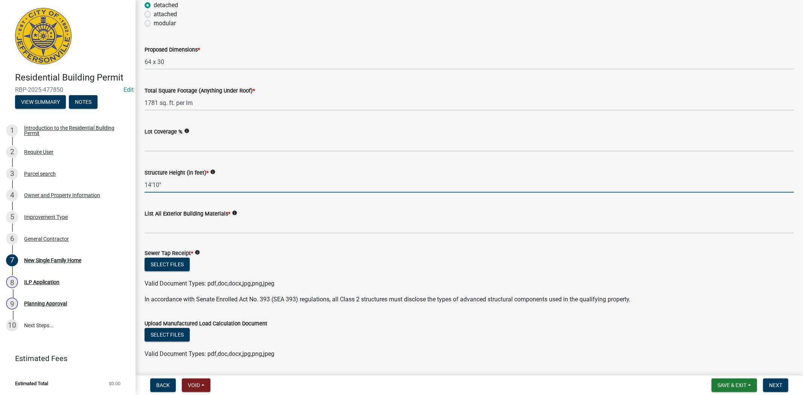
type input "14'10""
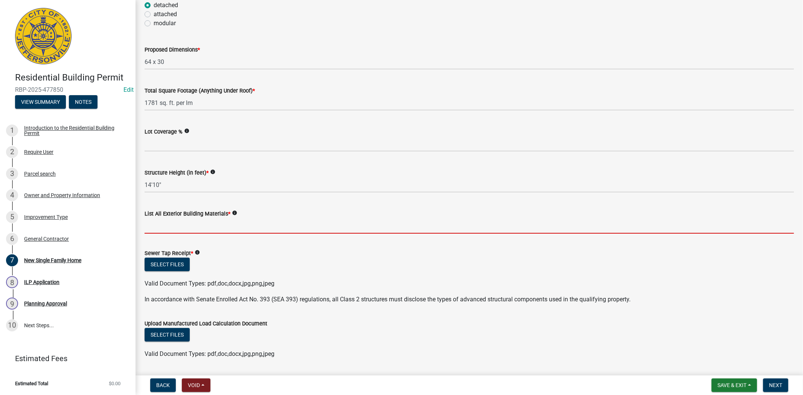
click at [160, 227] on input "List All Exterior Building Materials *" at bounding box center [469, 225] width 649 height 15
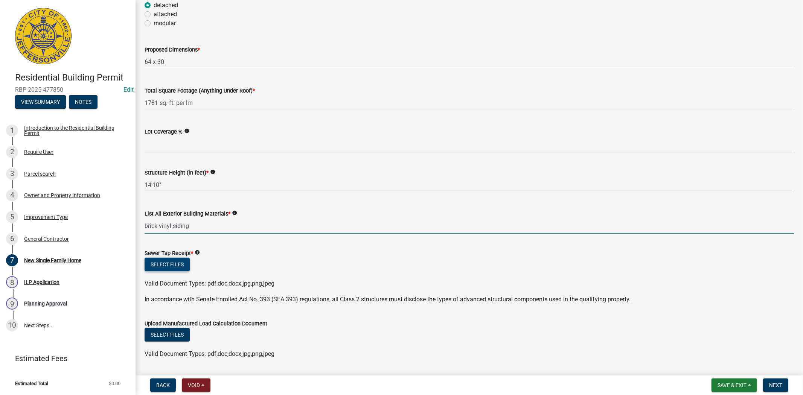
type input "brick vinyl siding"
click at [169, 264] on button "Select files" at bounding box center [167, 265] width 45 height 14
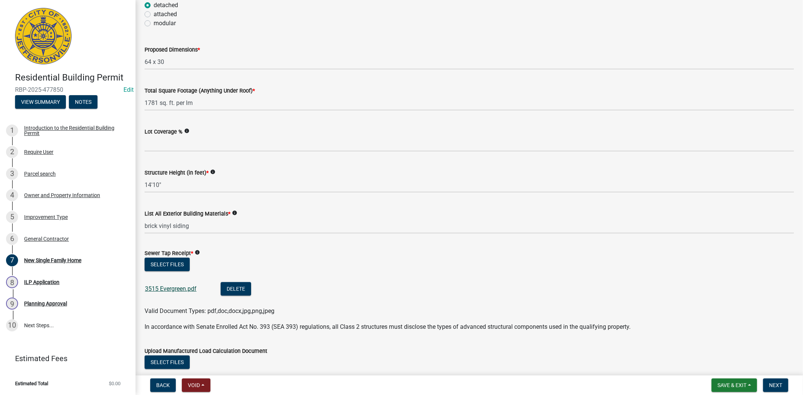
click at [172, 286] on link "3515 Evergreen.pdf" at bounding box center [171, 288] width 52 height 7
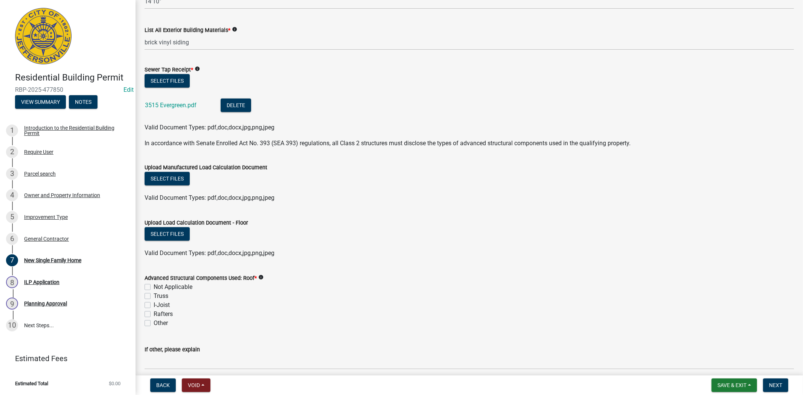
scroll to position [508, 0]
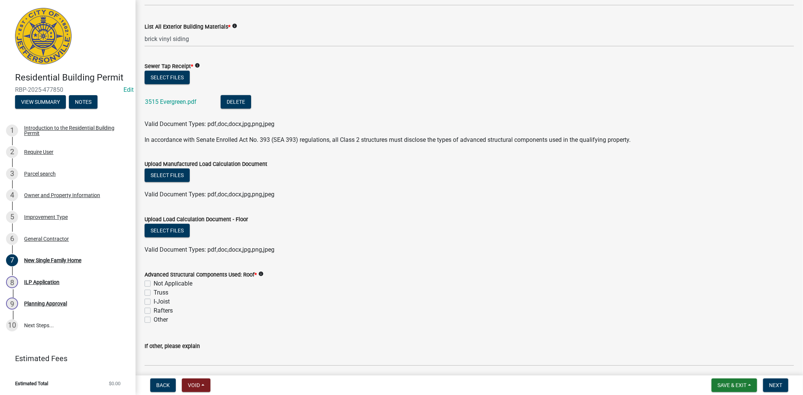
click at [154, 294] on label "Truss" at bounding box center [161, 292] width 15 height 9
click at [154, 293] on input "Truss" at bounding box center [156, 290] width 5 height 5
checkbox input "true"
checkbox input "false"
checkbox input "true"
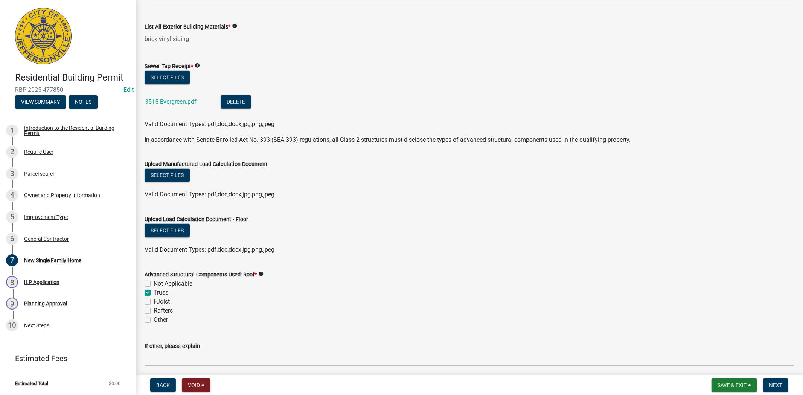
checkbox input "false"
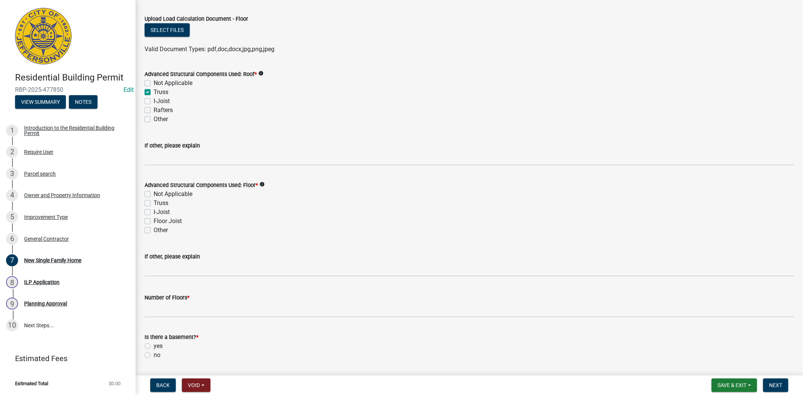
scroll to position [717, 0]
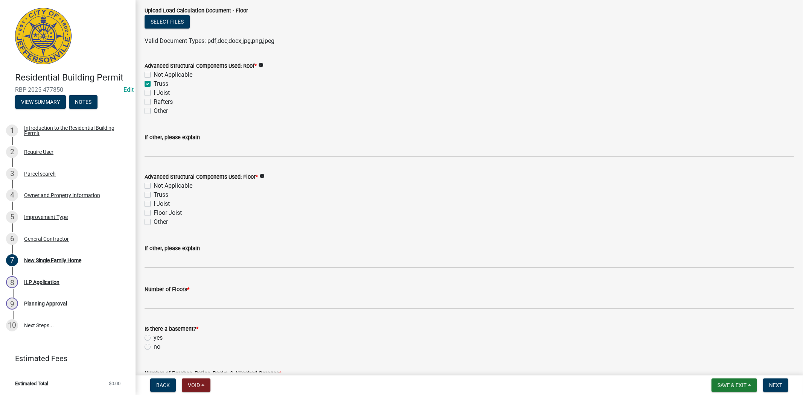
click at [154, 223] on label "Other" at bounding box center [161, 222] width 14 height 9
click at [154, 222] on input "Other" at bounding box center [156, 220] width 5 height 5
checkbox input "true"
checkbox input "false"
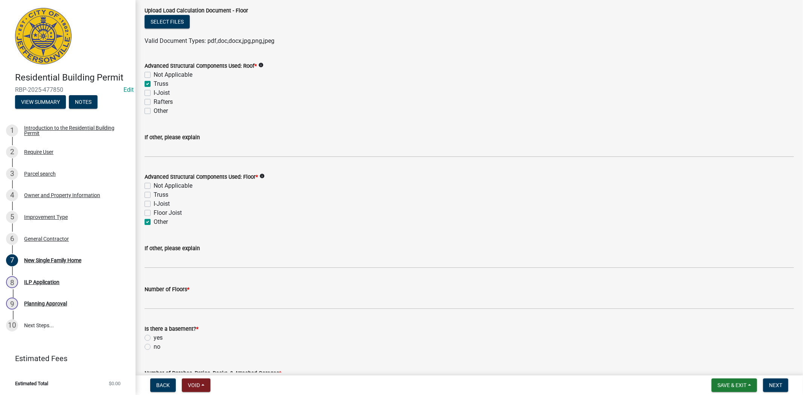
checkbox input "false"
checkbox input "true"
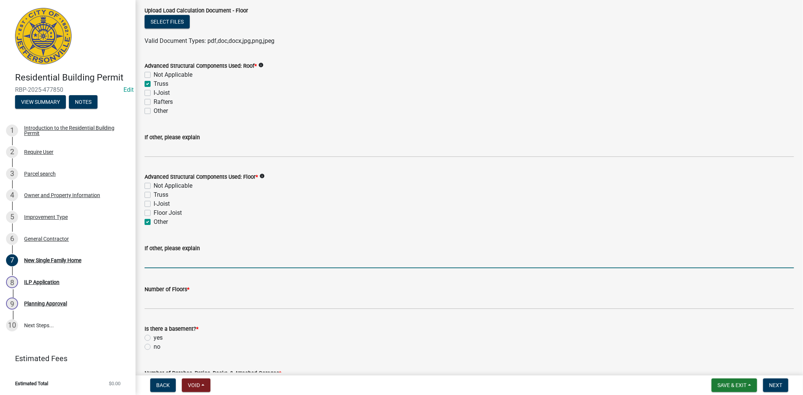
click at [158, 265] on input "If other, please explain" at bounding box center [469, 260] width 649 height 15
type input "unknown"
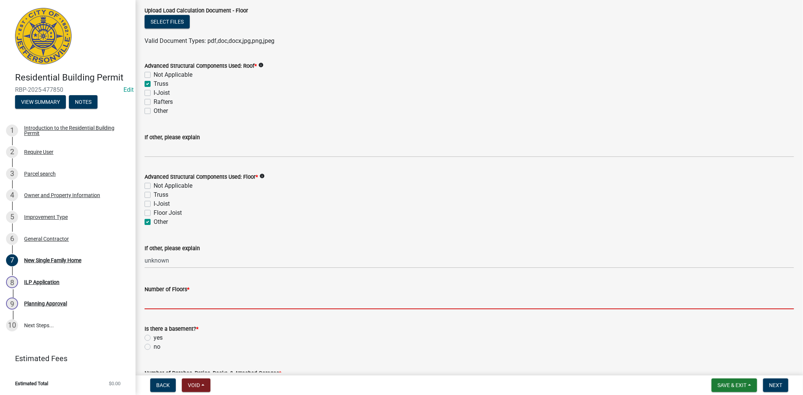
click at [152, 300] on input "Number of Floors *" at bounding box center [469, 301] width 649 height 15
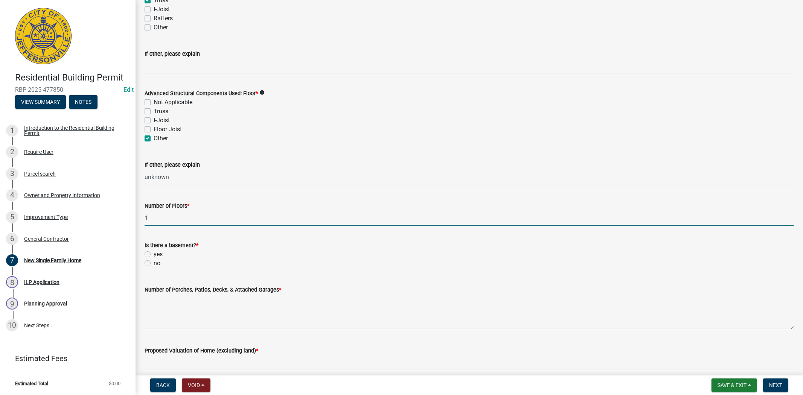
scroll to position [812, 0]
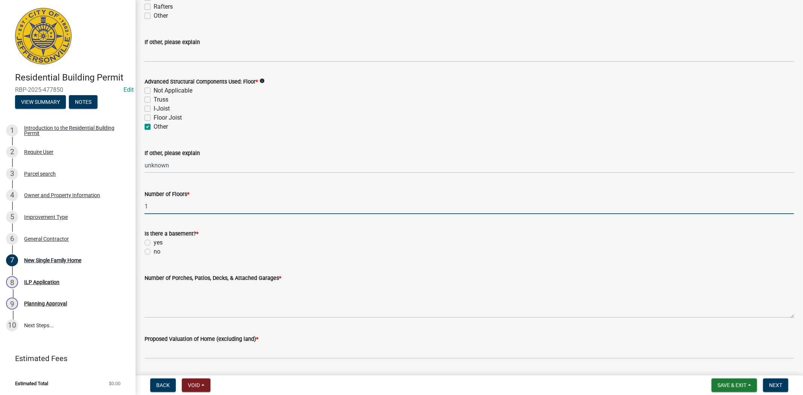
type input "1"
click at [154, 250] on label "no" at bounding box center [157, 251] width 7 height 9
click at [154, 250] on input "no" at bounding box center [156, 249] width 5 height 5
radio input "true"
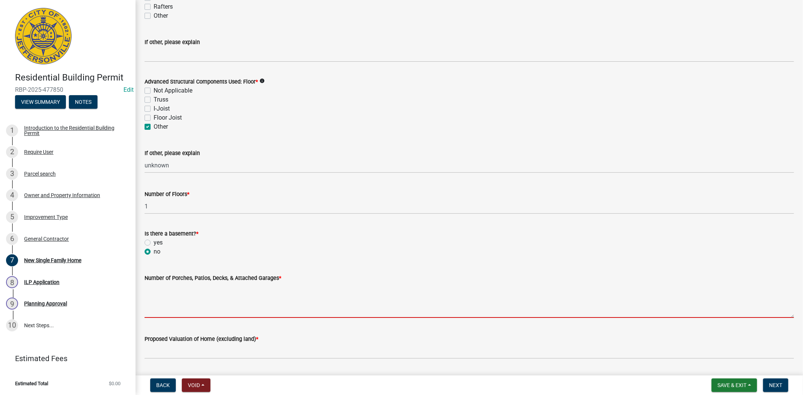
click at [152, 297] on textarea "Number of Porches, Patios, Decks, & Attached Garages *" at bounding box center [469, 300] width 649 height 35
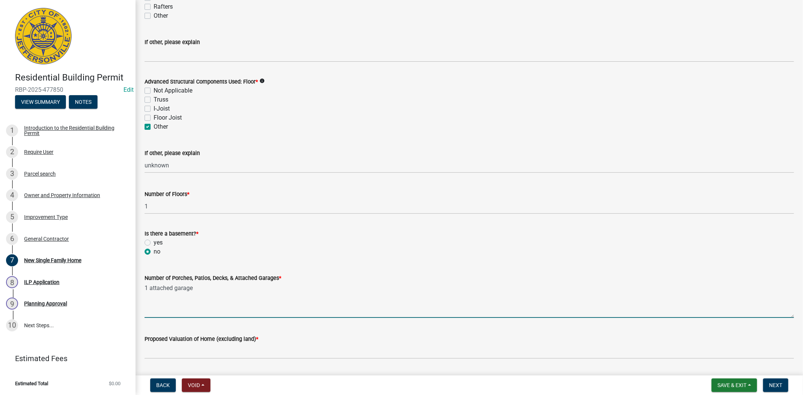
type textarea "1 attached garage"
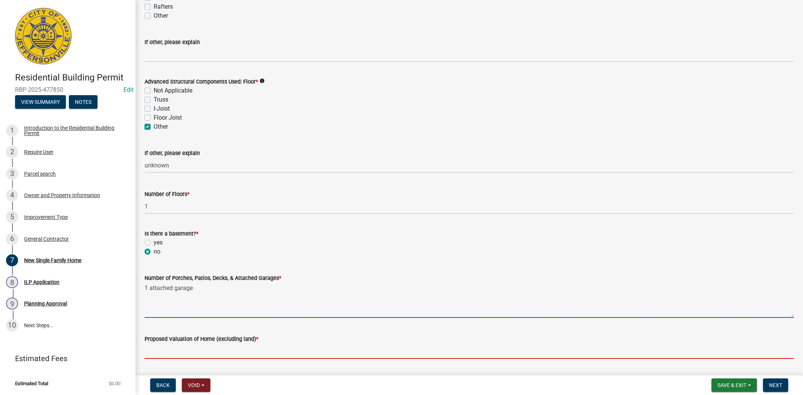
click at [152, 356] on input "Proposed Valuation of Home (excluding land) *" at bounding box center [469, 351] width 649 height 15
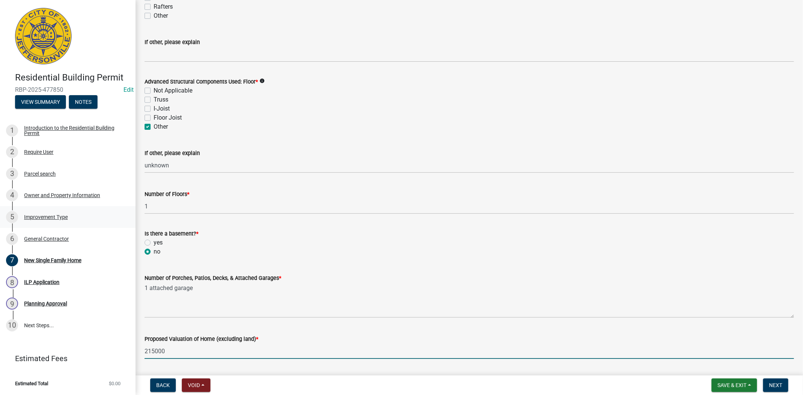
type input "215000"
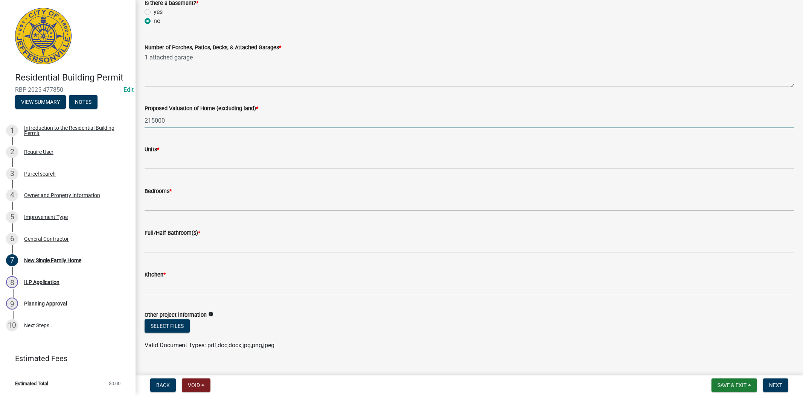
scroll to position [1056, 0]
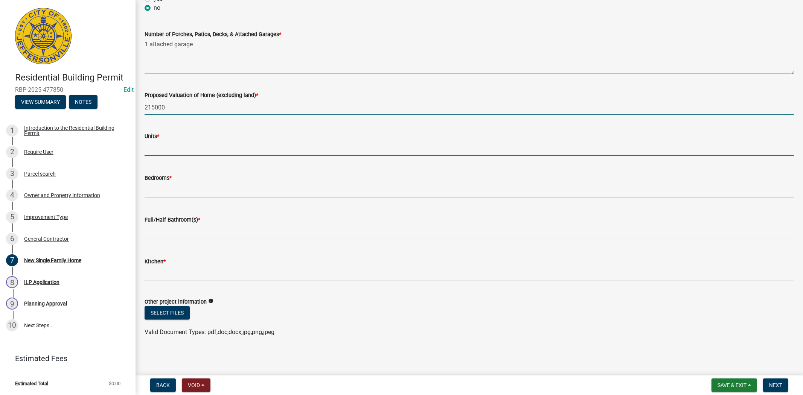
click at [148, 151] on input "text" at bounding box center [469, 148] width 649 height 15
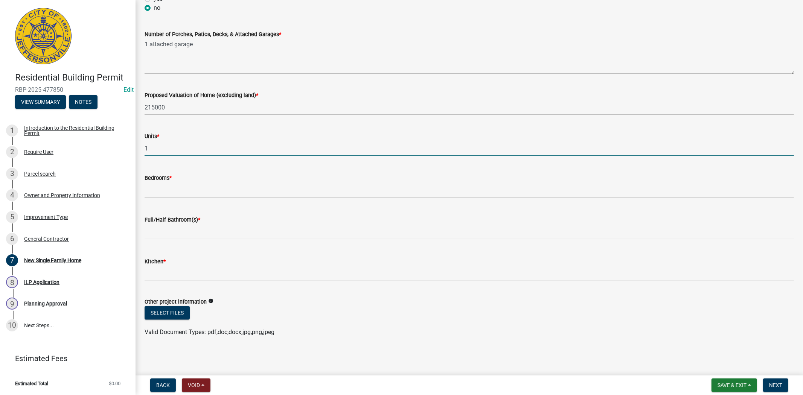
type input "1"
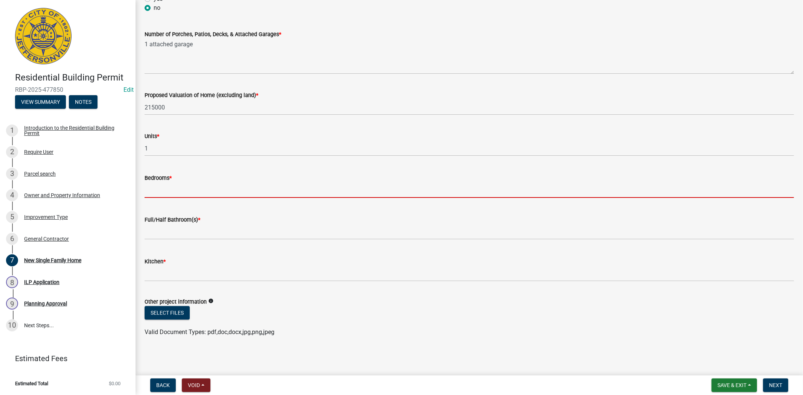
click at [158, 191] on input "text" at bounding box center [469, 190] width 649 height 15
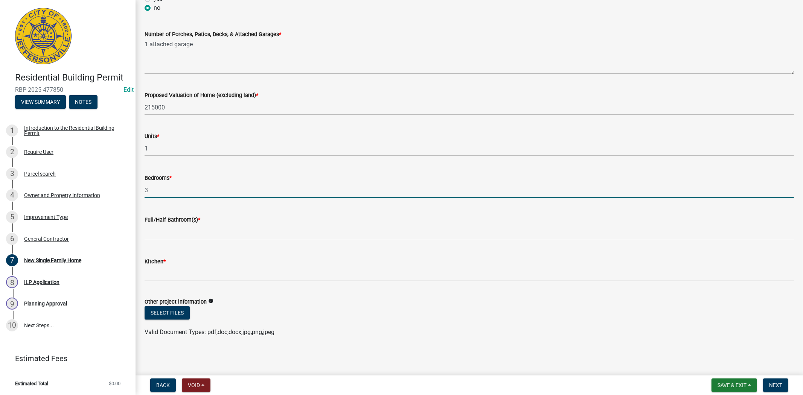
type input "3"
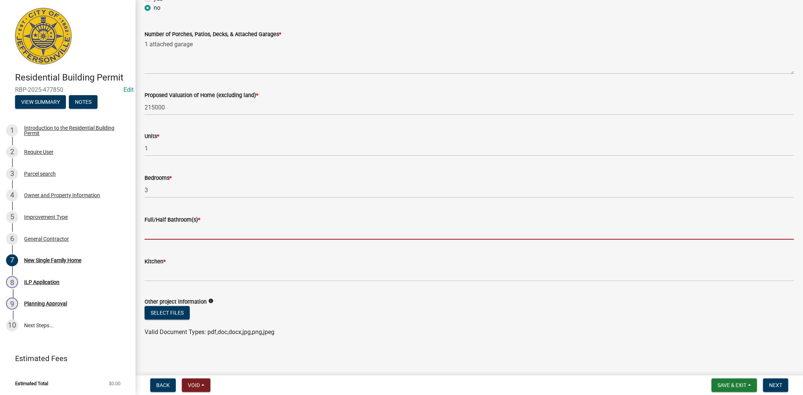
click at [152, 232] on input "text" at bounding box center [469, 231] width 649 height 15
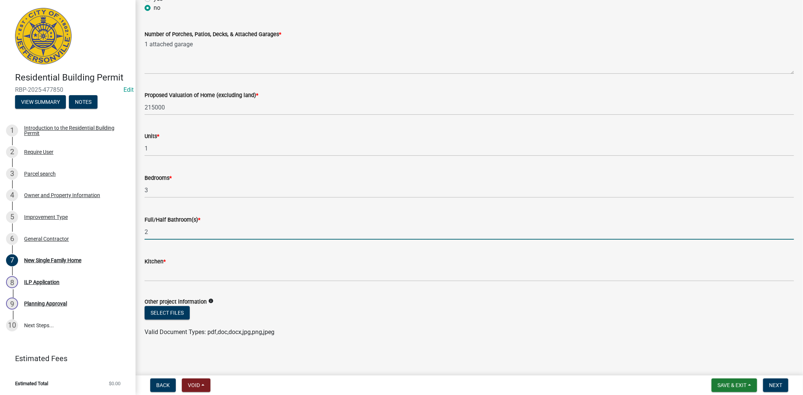
type input "2"
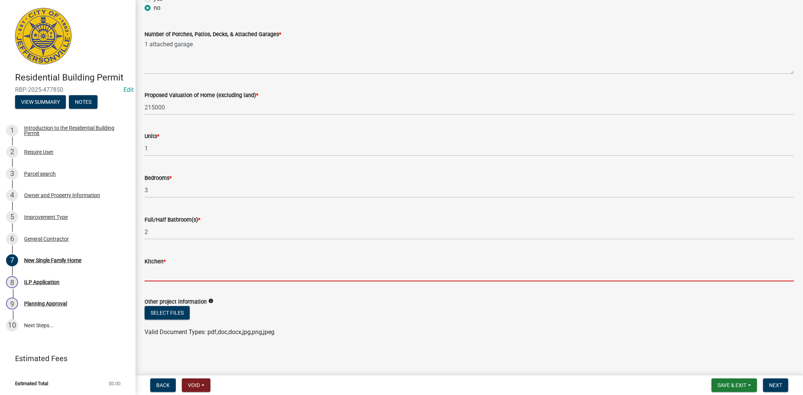
click at [155, 276] on input "text" at bounding box center [469, 273] width 649 height 15
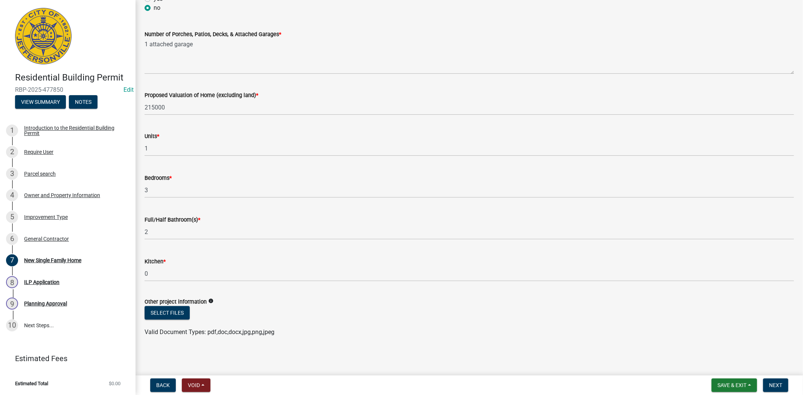
drag, startPoint x: 795, startPoint y: 353, endPoint x: 792, endPoint y: 367, distance: 13.7
click at [792, 367] on main "New Single Family Home share Share Plot Plan * info Select files 3515 Evergreen…" at bounding box center [468, 186] width 667 height 373
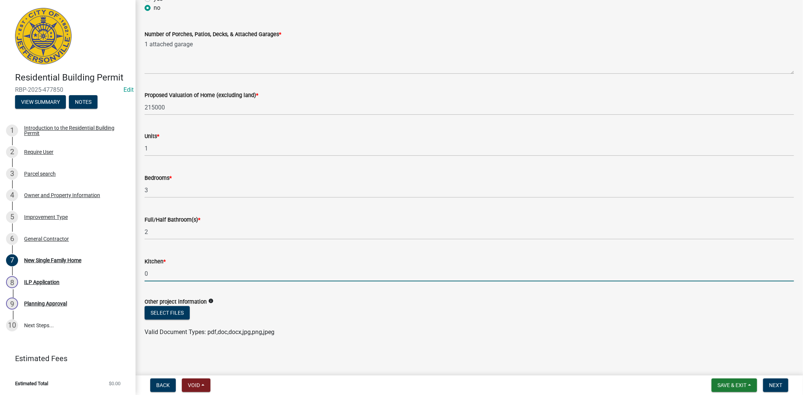
drag, startPoint x: 148, startPoint y: 274, endPoint x: 144, endPoint y: 274, distance: 4.1
click at [145, 274] on input "0" at bounding box center [469, 273] width 649 height 15
type input "1"
click at [773, 379] on button "Next" at bounding box center [775, 386] width 25 height 14
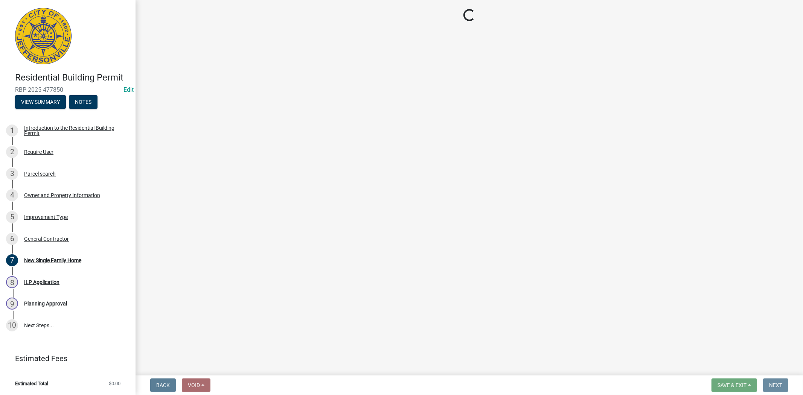
scroll to position [0, 0]
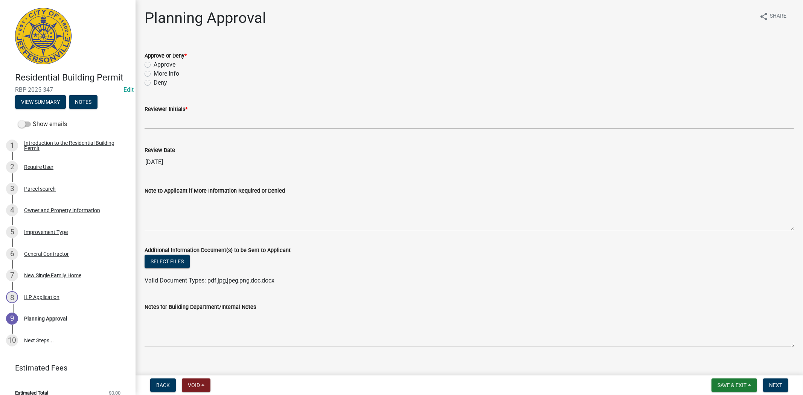
click at [154, 64] on label "Approve" at bounding box center [165, 64] width 22 height 9
click at [154, 64] on input "Approve" at bounding box center [156, 62] width 5 height 5
radio input "true"
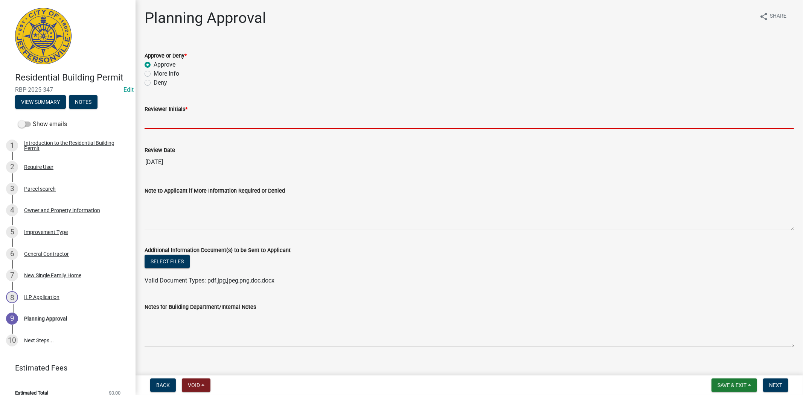
click at [161, 123] on input "Reviewer Initials *" at bounding box center [469, 121] width 649 height 15
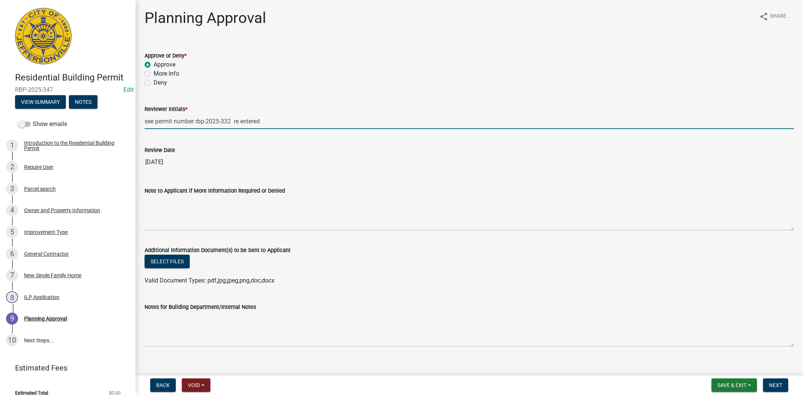
click at [279, 123] on input "see permit number rbp-2025-332 re entered" at bounding box center [469, 121] width 649 height 15
type input "see permit number rbp-2025-332 re entered orig SAW"
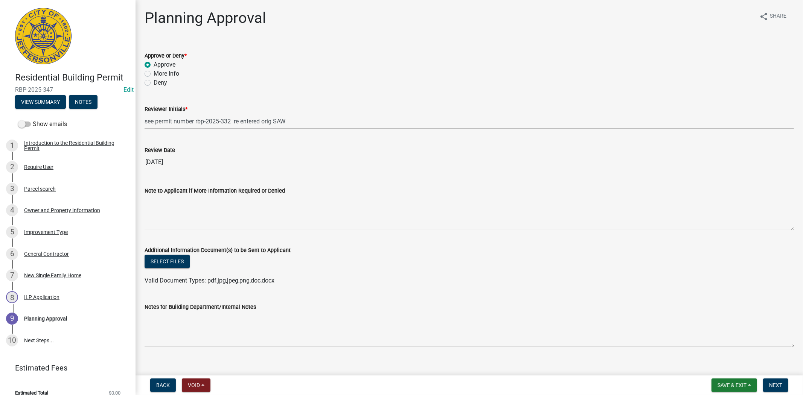
drag, startPoint x: 180, startPoint y: 164, endPoint x: 165, endPoint y: 170, distance: 15.7
click at [163, 169] on input "09/12/2025" at bounding box center [469, 162] width 649 height 15
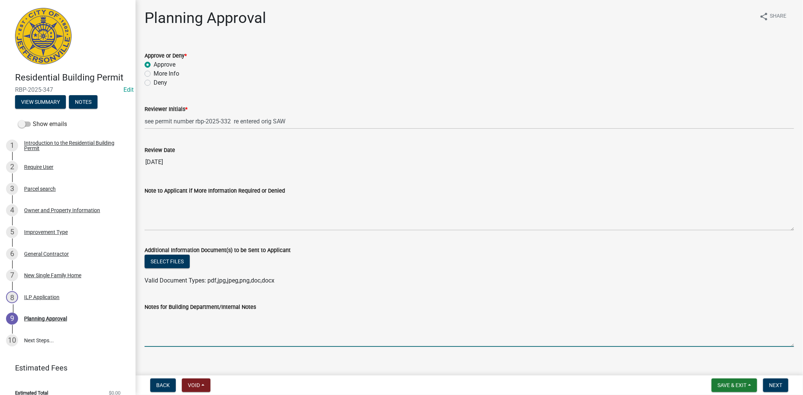
click at [160, 323] on textarea "Notes for Building Department/Internal Notes" at bounding box center [469, 329] width 649 height 35
click at [371, 317] on textarea "Variance granted for front setback (25') instead of matching existing subdivisi…" at bounding box center [469, 329] width 649 height 35
type textarea "Variance granted for front setback (25') instead of matching existing subdivisi…"
click at [771, 385] on span "Next" at bounding box center [775, 385] width 13 height 6
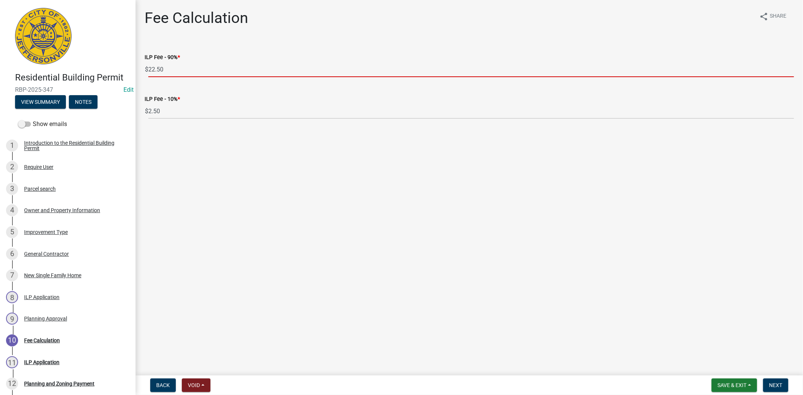
drag, startPoint x: 170, startPoint y: 73, endPoint x: 149, endPoint y: 70, distance: 22.0
click at [149, 70] on input "22.50" at bounding box center [470, 69] width 645 height 15
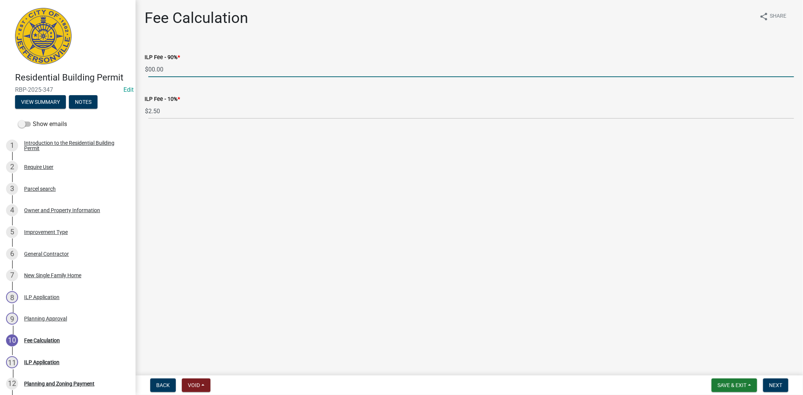
type input "00.00"
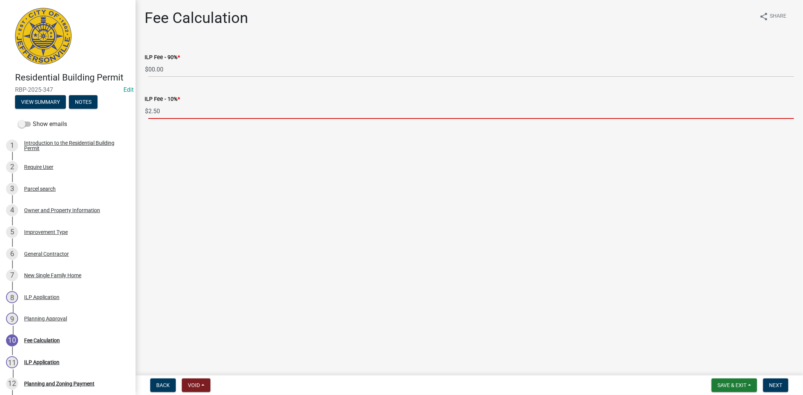
drag, startPoint x: 163, startPoint y: 111, endPoint x: 145, endPoint y: 112, distance: 17.3
click at [145, 112] on div "$ 2.50" at bounding box center [469, 111] width 649 height 15
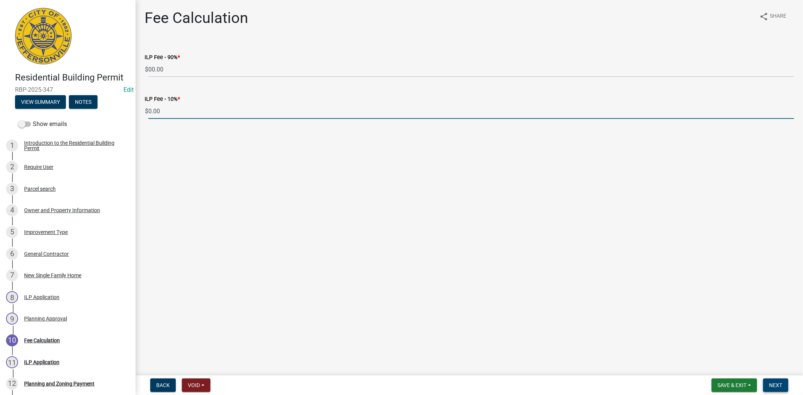
type input "0.00"
click at [773, 382] on span "Next" at bounding box center [775, 385] width 13 height 6
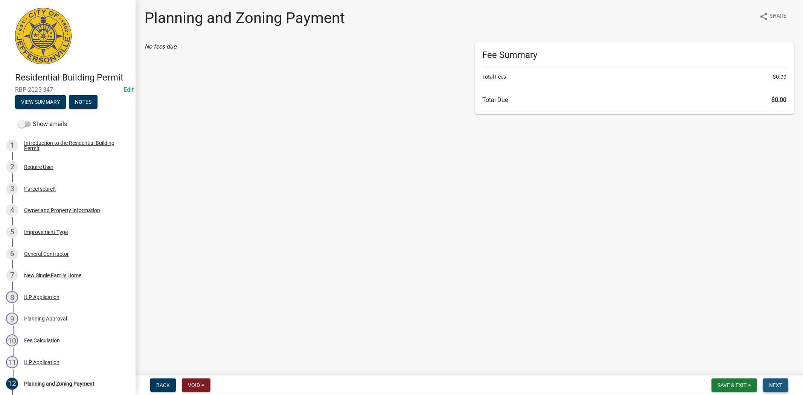
click at [773, 382] on span "Next" at bounding box center [775, 385] width 13 height 6
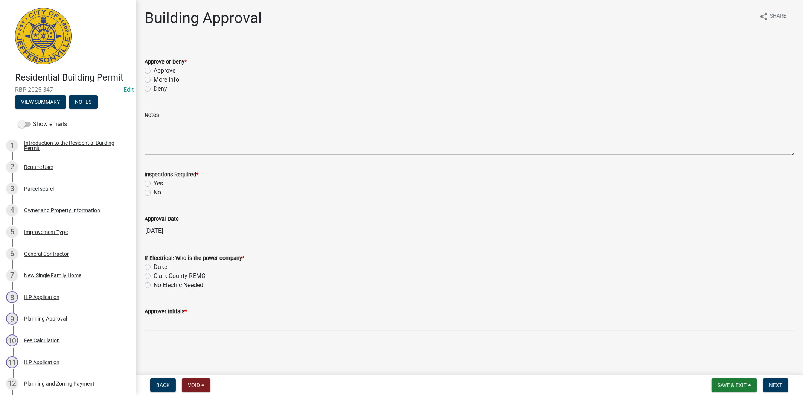
click at [154, 72] on label "Approve" at bounding box center [165, 70] width 22 height 9
click at [154, 71] on input "Approve" at bounding box center [156, 68] width 5 height 5
radio input "true"
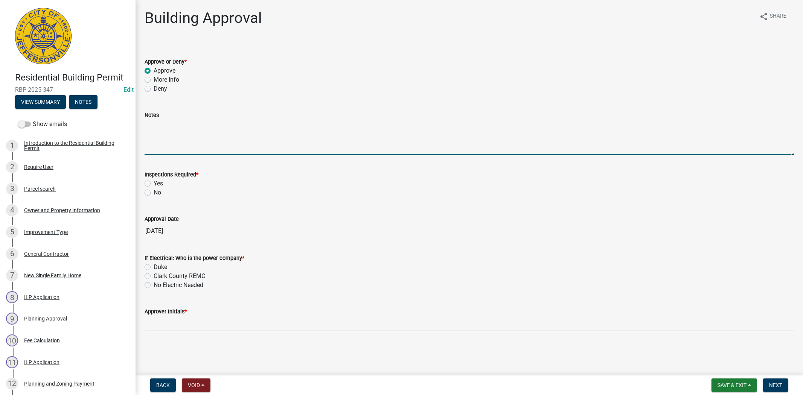
click at [153, 144] on textarea "Notes" at bounding box center [469, 137] width 649 height 35
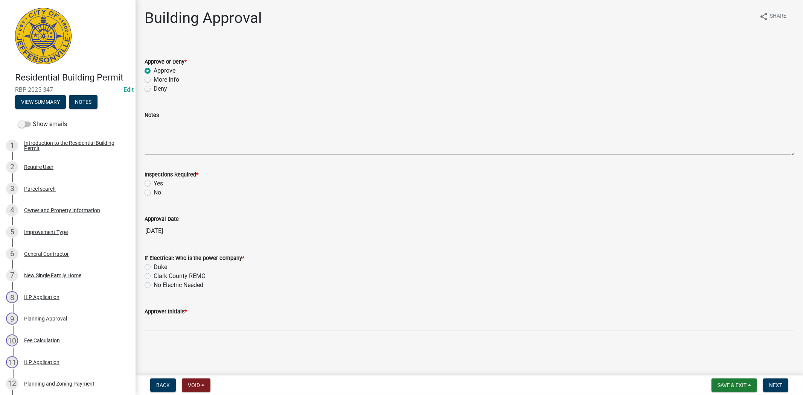
click at [154, 183] on label "Yes" at bounding box center [158, 183] width 9 height 9
click at [154, 183] on input "Yes" at bounding box center [156, 181] width 5 height 5
radio input "true"
click at [154, 266] on label "Duke" at bounding box center [161, 267] width 14 height 9
click at [154, 266] on input "Duke" at bounding box center [156, 265] width 5 height 5
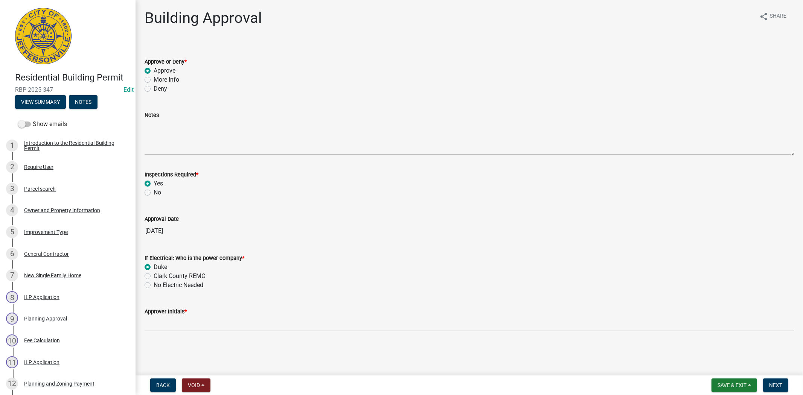
radio input "true"
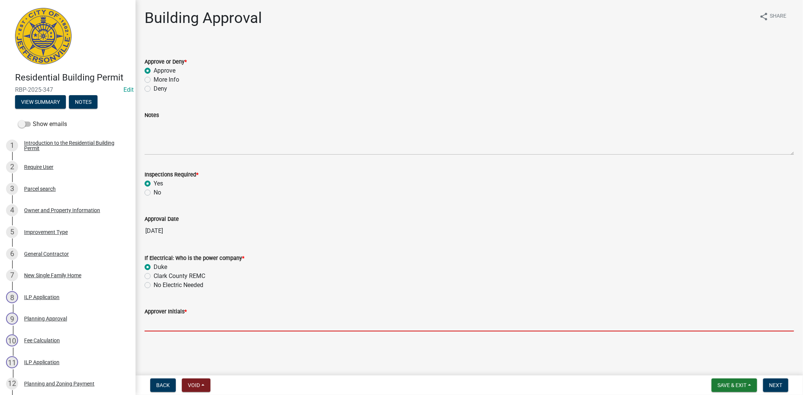
click at [160, 322] on input "Approver Initials *" at bounding box center [469, 323] width 649 height 15
type input "mkf"
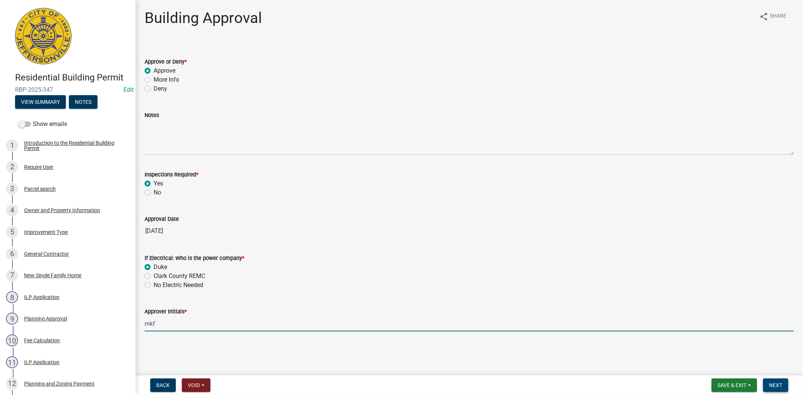
click at [773, 383] on span "Next" at bounding box center [775, 385] width 13 height 6
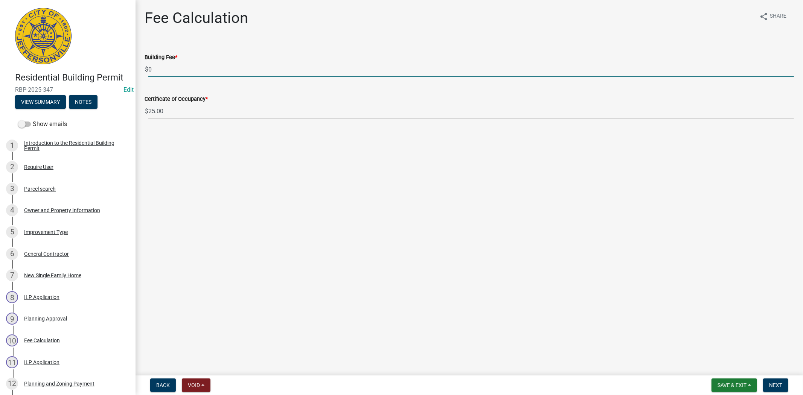
click at [159, 67] on input "0" at bounding box center [470, 69] width 645 height 15
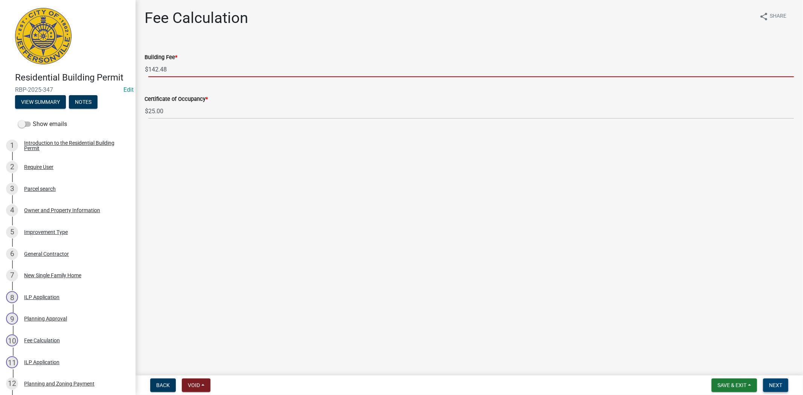
type input "142.48"
click at [776, 384] on span "Next" at bounding box center [775, 385] width 13 height 6
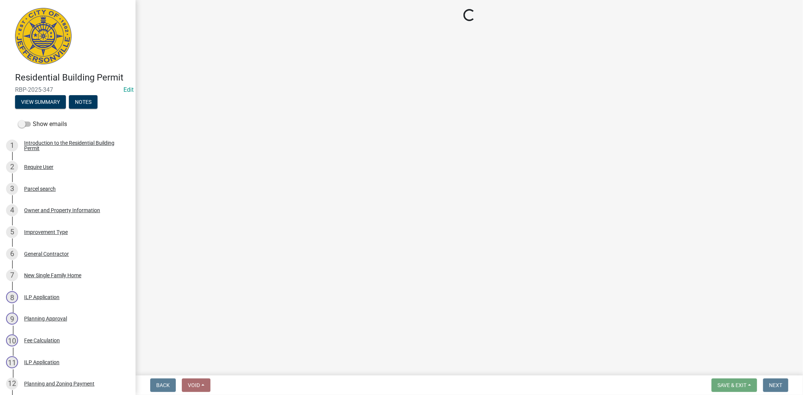
select select "3: 3"
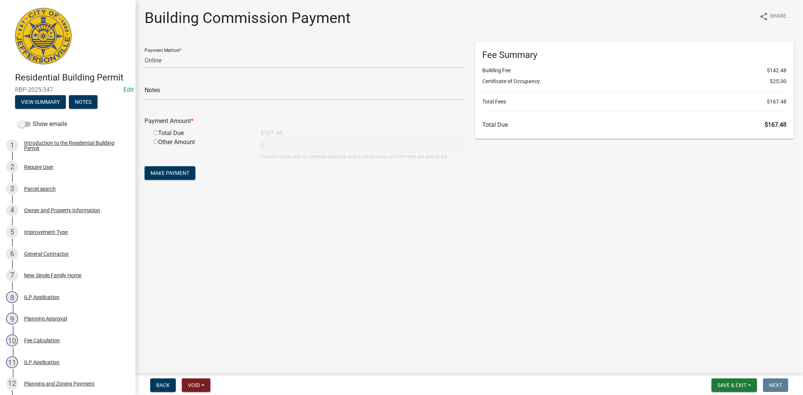
click at [155, 131] on input "radio" at bounding box center [155, 132] width 5 height 5
radio input "true"
type input "167.48"
click at [170, 171] on span "Make Payment" at bounding box center [170, 173] width 39 height 6
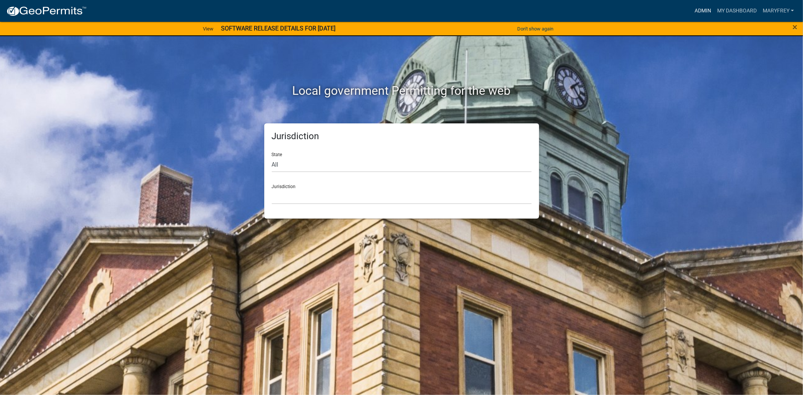
click at [700, 5] on link "Admin" at bounding box center [702, 11] width 23 height 14
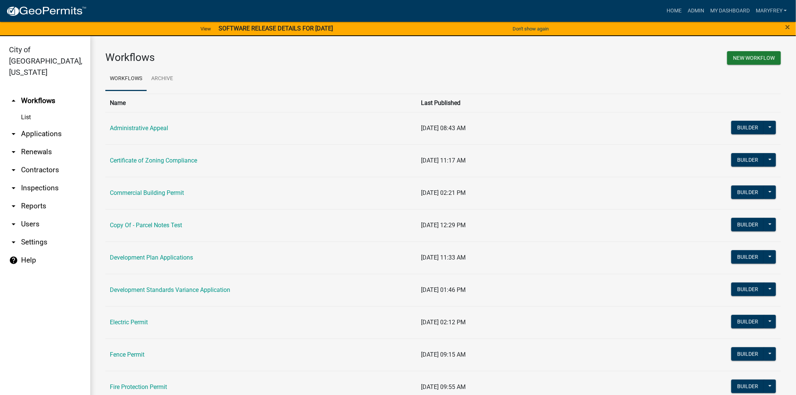
click at [34, 125] on link "arrow_drop_down Applications" at bounding box center [45, 134] width 90 height 18
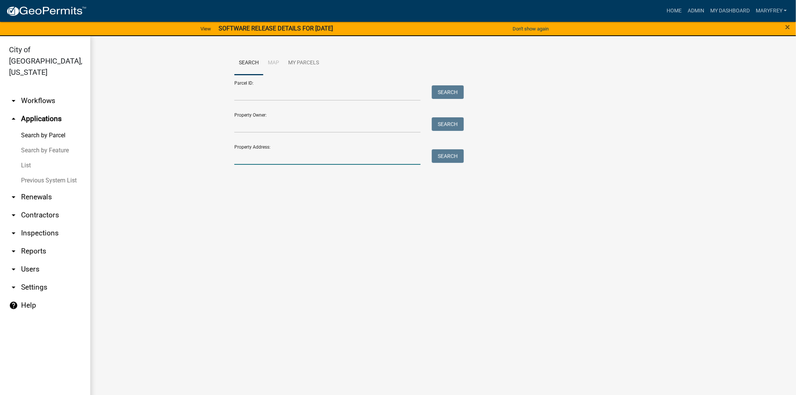
click at [256, 156] on input "Property Address:" at bounding box center [327, 156] width 186 height 15
type input "3515 evergreen"
click at [446, 155] on button "Search" at bounding box center [448, 156] width 32 height 14
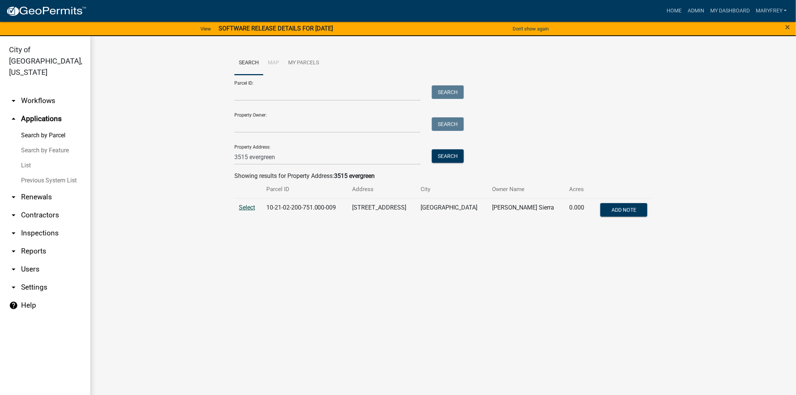
click at [244, 205] on span "Select" at bounding box center [247, 207] width 16 height 7
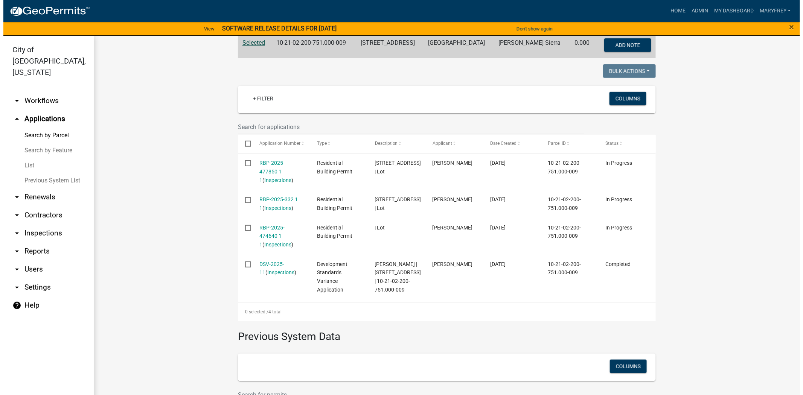
scroll to position [173, 0]
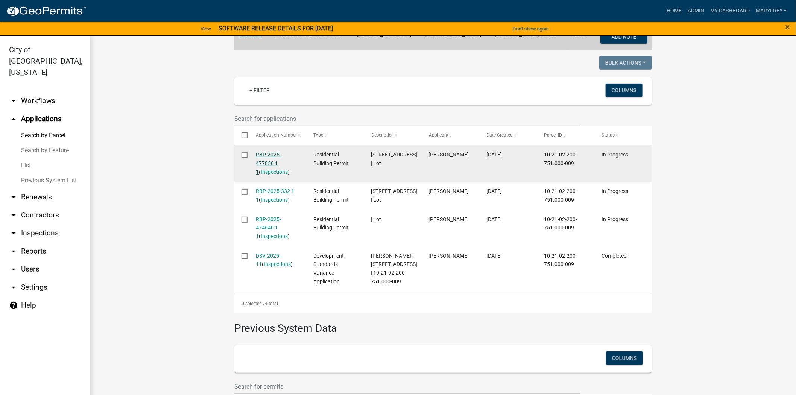
click at [271, 155] on link "RBP-2025-477850 1 1" at bounding box center [268, 163] width 25 height 23
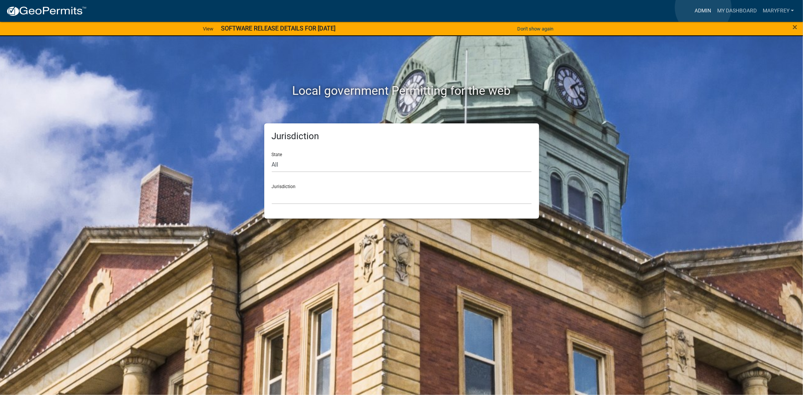
click at [703, 8] on link "Admin" at bounding box center [702, 11] width 23 height 14
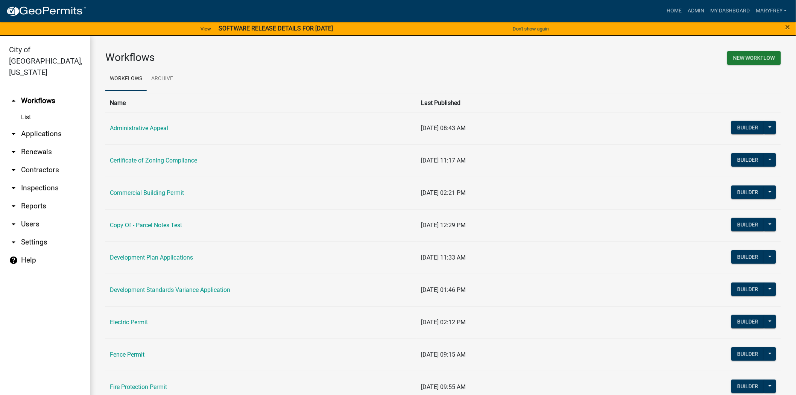
click at [50, 125] on link "arrow_drop_down Applications" at bounding box center [45, 134] width 90 height 18
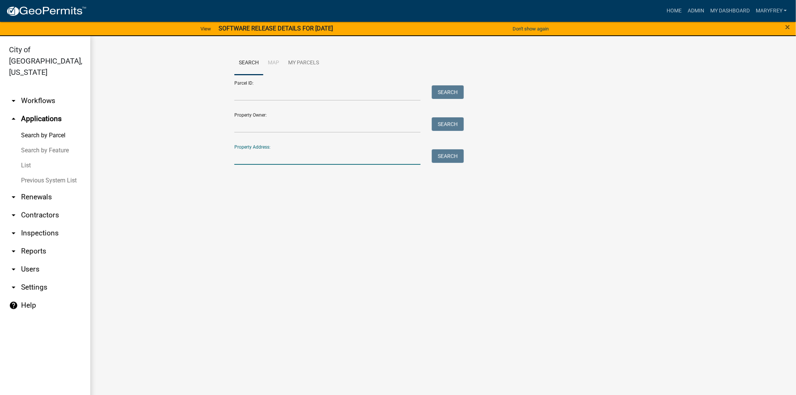
click at [244, 162] on input "Property Address:" at bounding box center [327, 156] width 186 height 15
type input "3515 evergree"
click at [442, 157] on button "Search" at bounding box center [448, 156] width 32 height 14
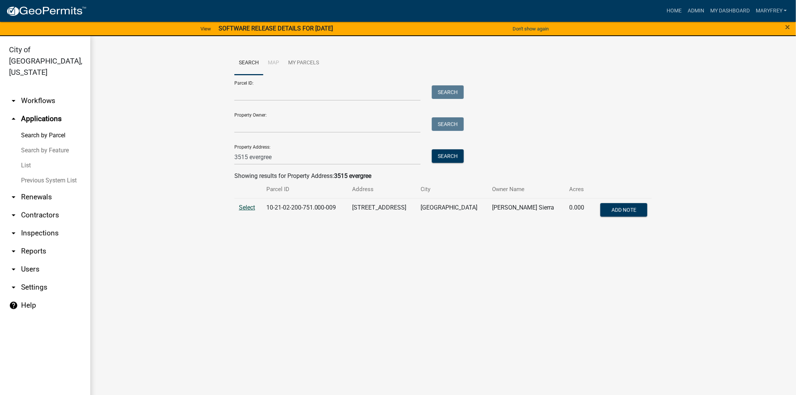
click at [246, 205] on span "Select" at bounding box center [247, 207] width 16 height 7
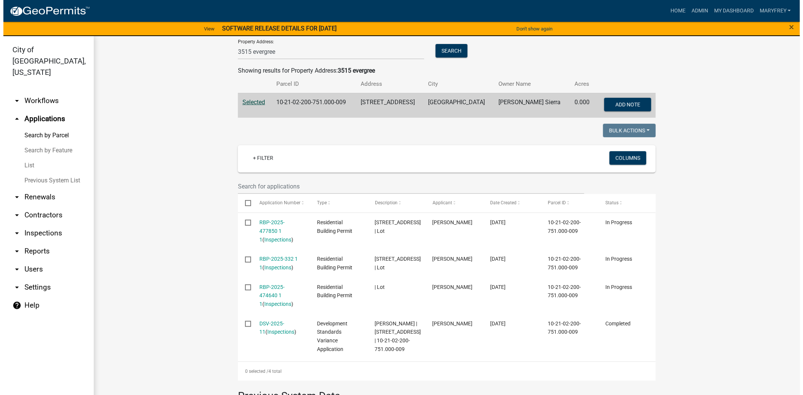
scroll to position [113, 0]
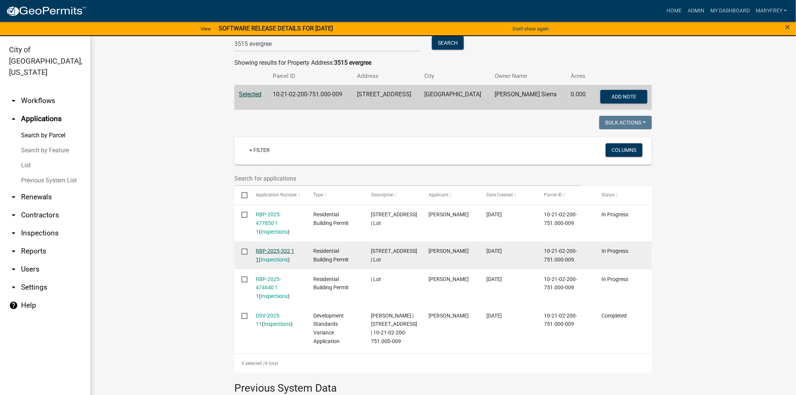
click at [262, 248] on link "RBP-2025-332 1 1" at bounding box center [275, 255] width 38 height 15
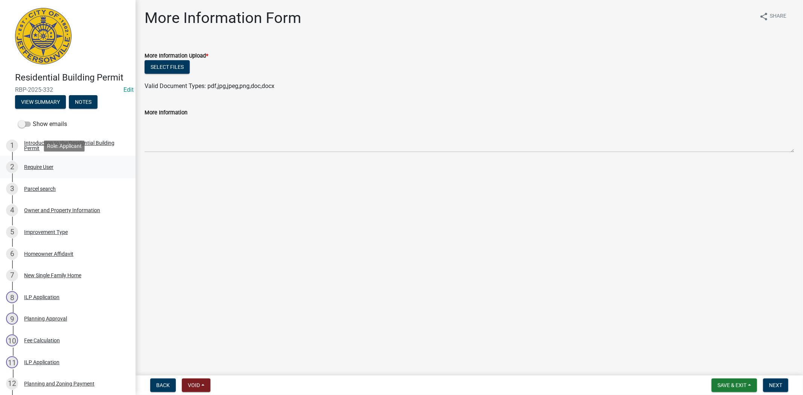
click at [34, 167] on div "Require User" at bounding box center [38, 166] width 29 height 5
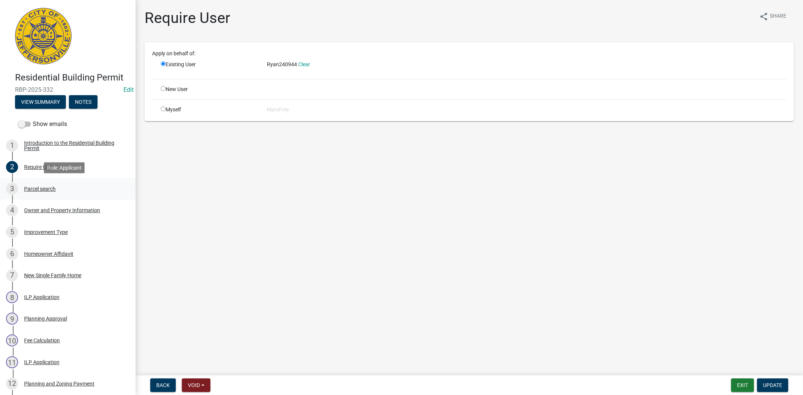
click at [32, 189] on div "Parcel search" at bounding box center [40, 188] width 32 height 5
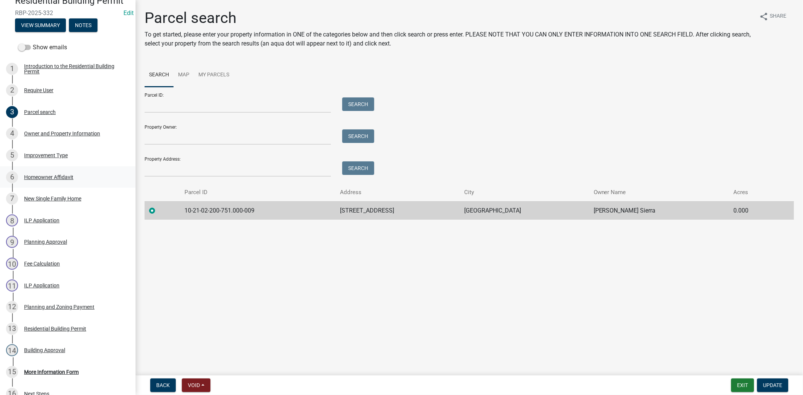
scroll to position [77, 0]
click at [54, 139] on link "4 Owner and Property Information" at bounding box center [67, 134] width 135 height 22
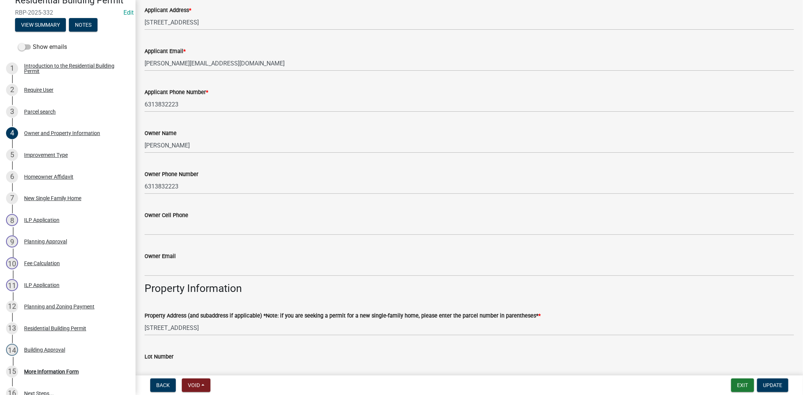
scroll to position [130, 0]
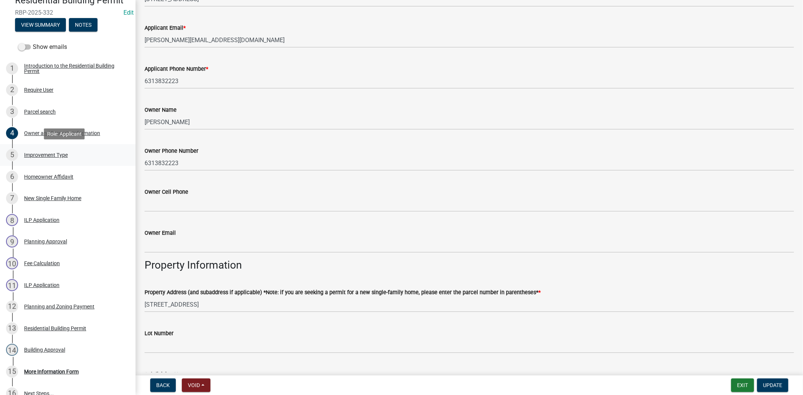
click at [42, 155] on div "Improvement Type" at bounding box center [46, 154] width 44 height 5
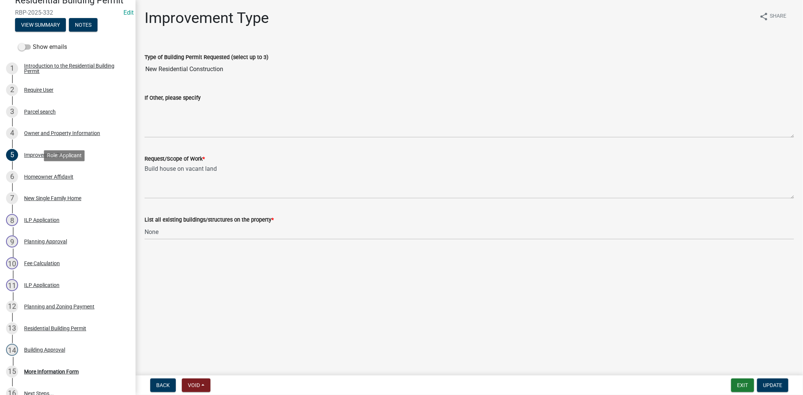
click at [52, 177] on div "Homeowner Affidavit" at bounding box center [48, 176] width 49 height 5
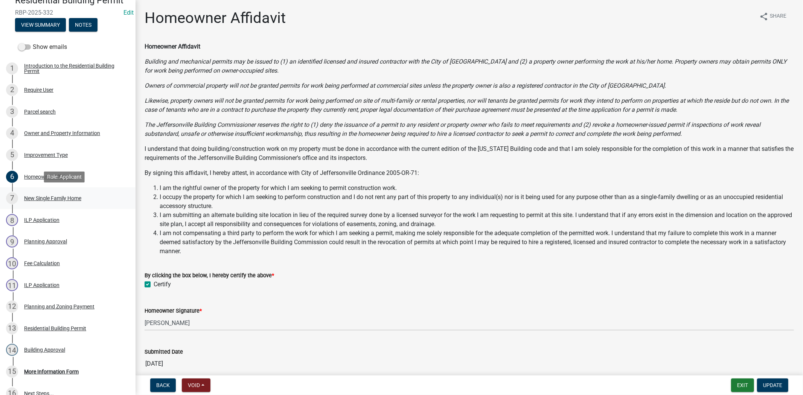
click at [56, 196] on div "New Single Family Home" at bounding box center [52, 198] width 57 height 5
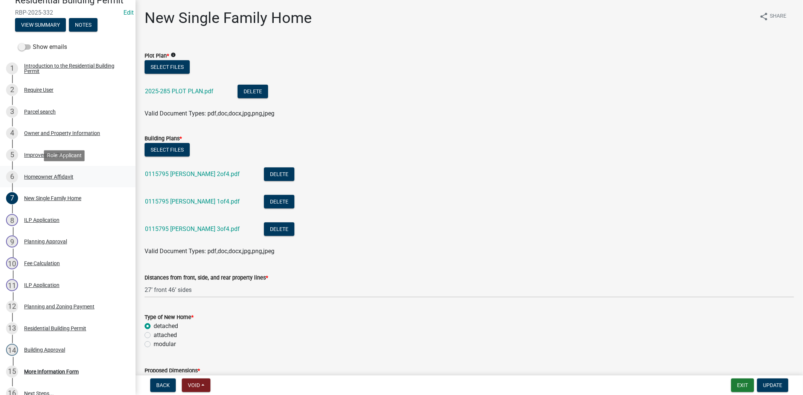
click at [48, 175] on div "Homeowner Affidavit" at bounding box center [48, 176] width 49 height 5
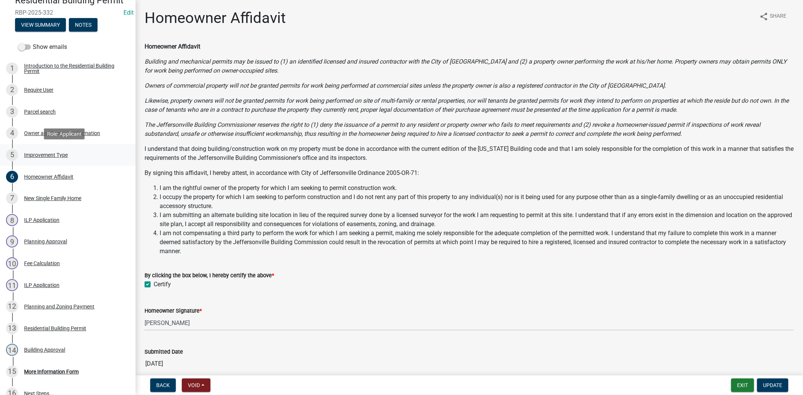
click at [44, 157] on div "Improvement Type" at bounding box center [46, 154] width 44 height 5
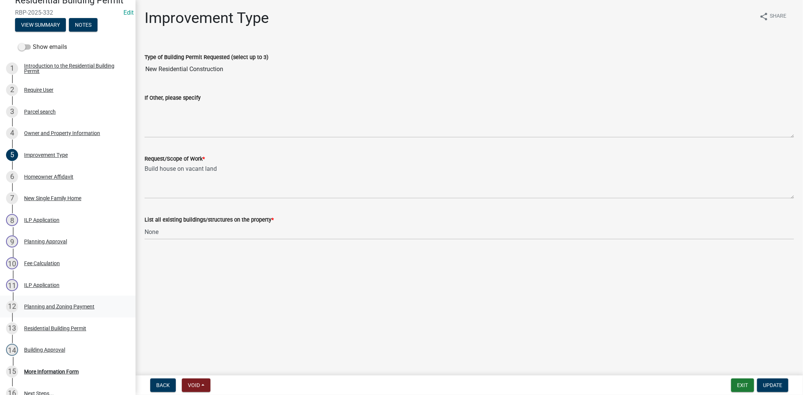
click at [43, 306] on div "Planning and Zoning Payment" at bounding box center [59, 306] width 70 height 5
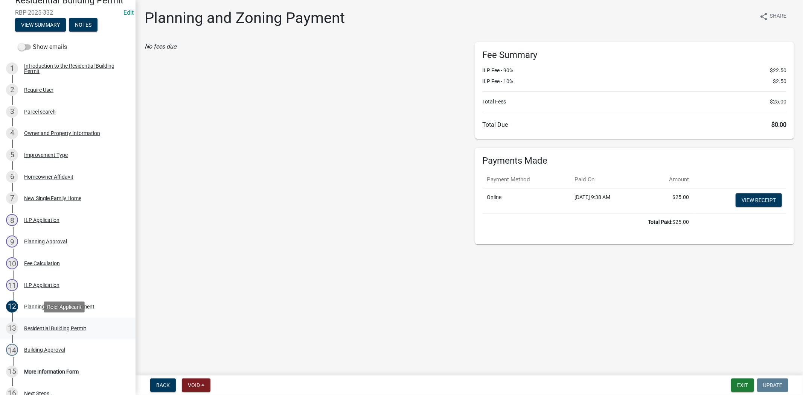
click at [48, 326] on div "Residential Building Permit" at bounding box center [55, 328] width 62 height 5
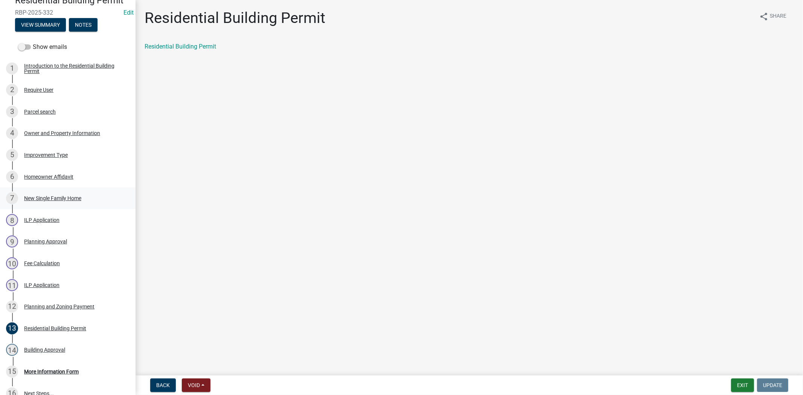
click at [62, 197] on div "New Single Family Home" at bounding box center [52, 198] width 57 height 5
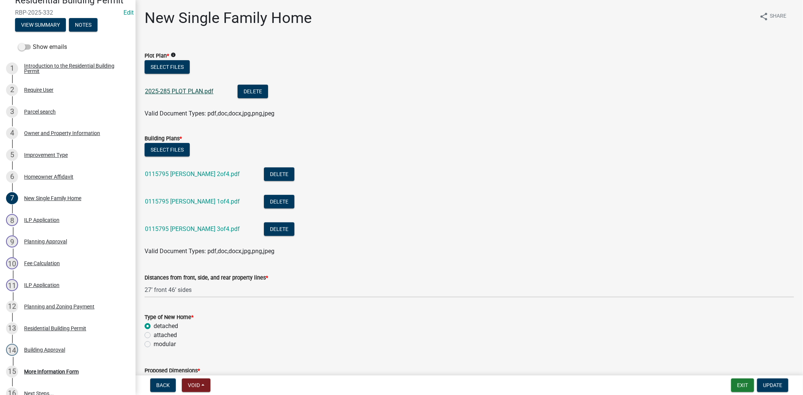
click at [197, 93] on link "2025-285 PLOT PLAN.pdf" at bounding box center [179, 91] width 68 height 7
click at [166, 174] on link "0115795 Lloyd 2of4.pdf" at bounding box center [192, 173] width 95 height 7
click at [187, 204] on link "0115795 Lloyd 1of4.pdf" at bounding box center [192, 201] width 95 height 7
click at [175, 226] on link "0115795 Lloyd 3of4.pdf" at bounding box center [192, 228] width 95 height 7
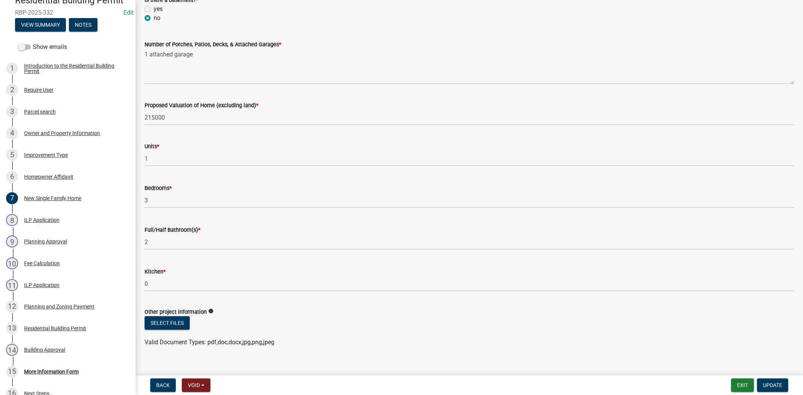
scroll to position [1083, 0]
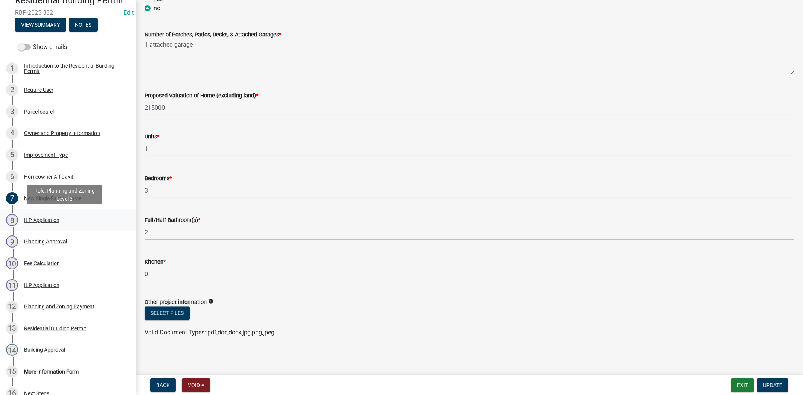
click at [46, 221] on div "ILP Application" at bounding box center [41, 220] width 35 height 5
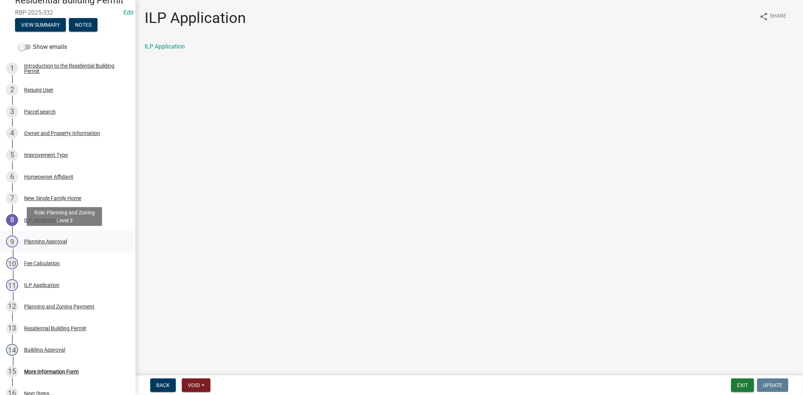
click at [49, 242] on div "Planning Approval" at bounding box center [45, 241] width 43 height 5
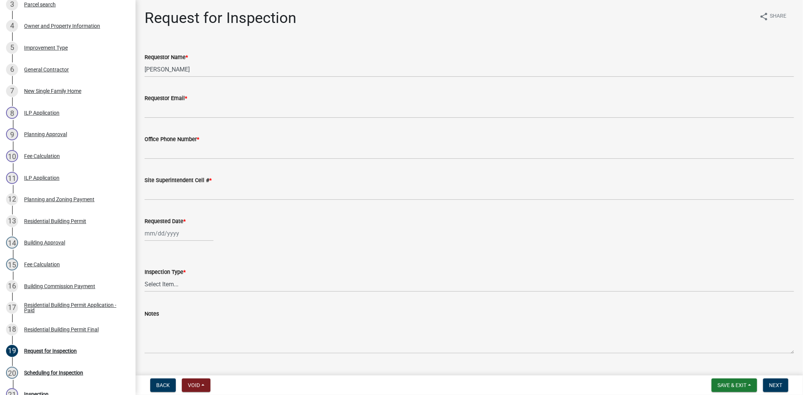
scroll to position [191, 0]
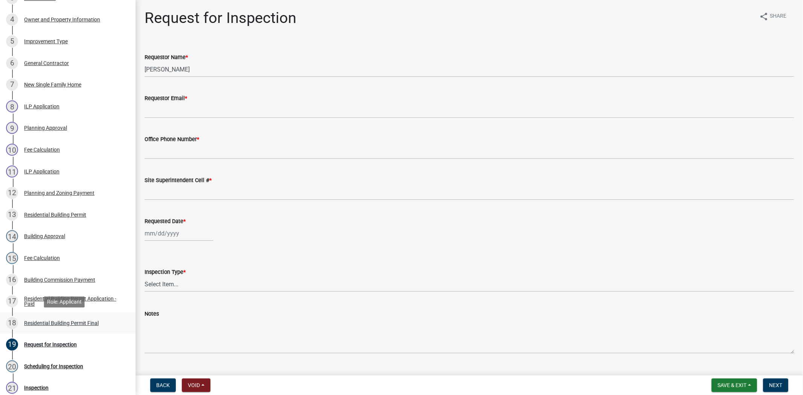
click at [64, 322] on div "Residential Building Permit Final" at bounding box center [61, 323] width 75 height 5
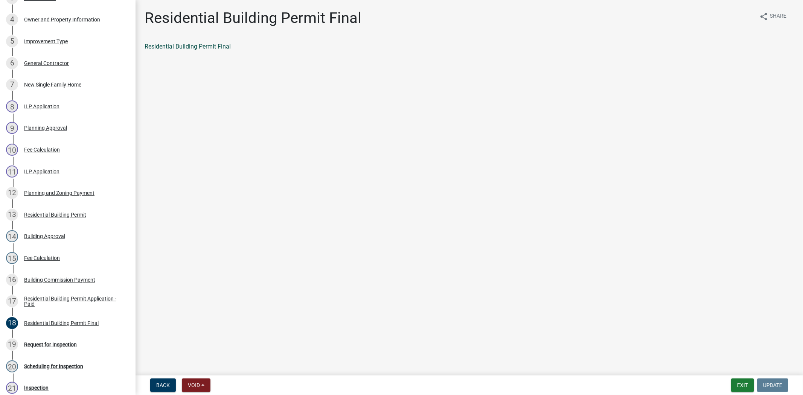
click at [198, 47] on link "Residential Building Permit Final" at bounding box center [188, 46] width 86 height 7
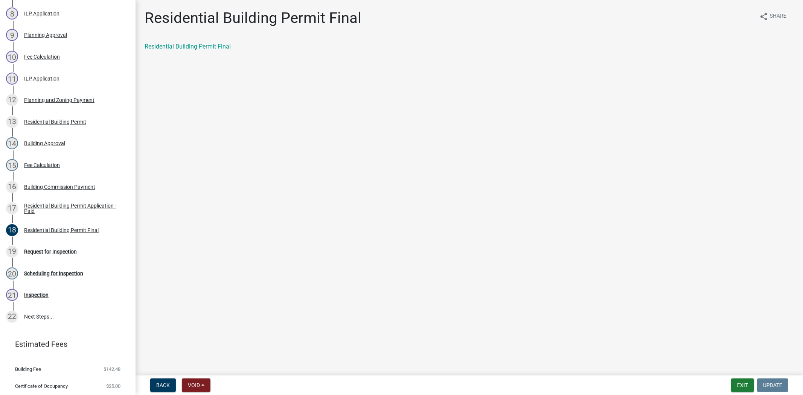
scroll to position [303, 0]
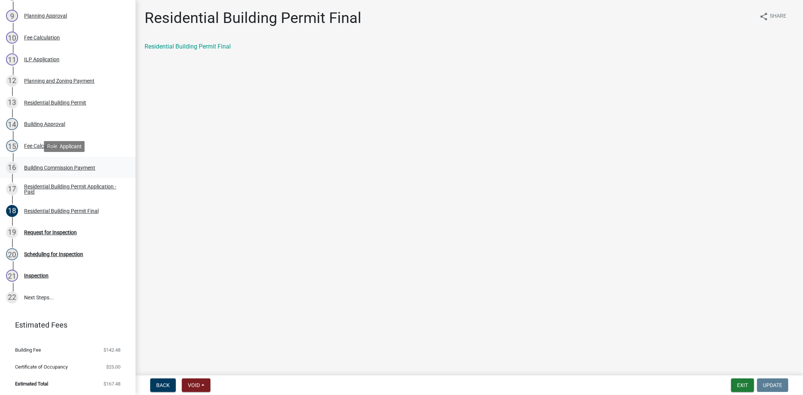
click at [46, 166] on div "Building Commission Payment" at bounding box center [59, 167] width 71 height 5
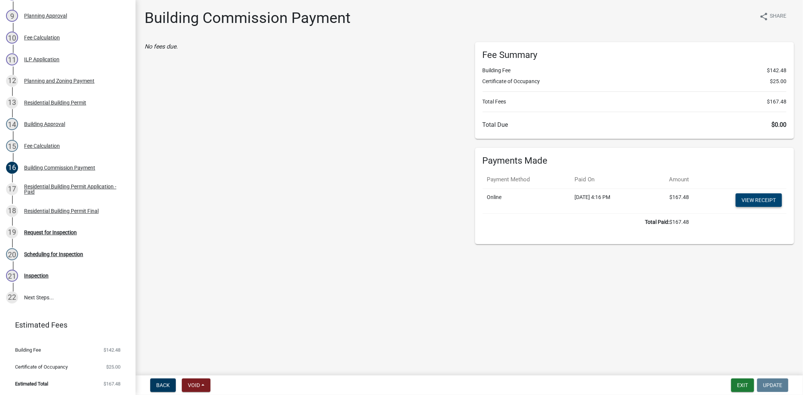
click at [751, 196] on link "View receipt" at bounding box center [758, 200] width 46 height 14
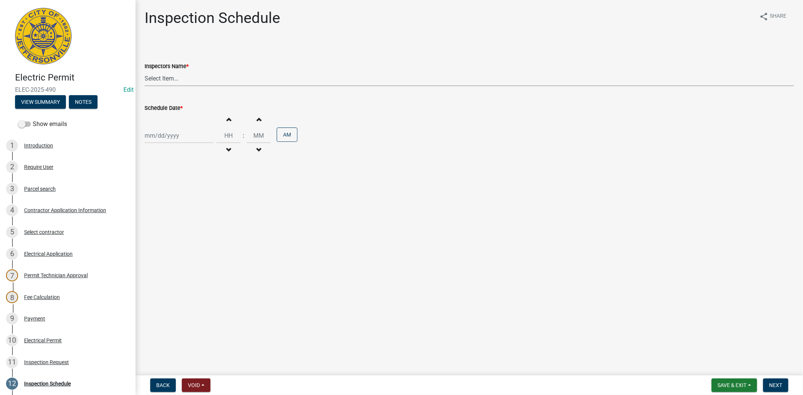
click at [184, 74] on select "Select Item... [PERSON_NAME] ([PERSON_NAME]) [PERSON_NAME] ([PERSON_NAME]) mkru…" at bounding box center [469, 78] width 649 height 15
select select "36a8b8f0-2ef8-43e9-ae06-718f51af8d36"
click at [145, 71] on select "Select Item... [PERSON_NAME] ([PERSON_NAME]) [PERSON_NAME] ([PERSON_NAME]) mkru…" at bounding box center [469, 78] width 649 height 15
click at [183, 137] on div at bounding box center [179, 135] width 69 height 15
select select "9"
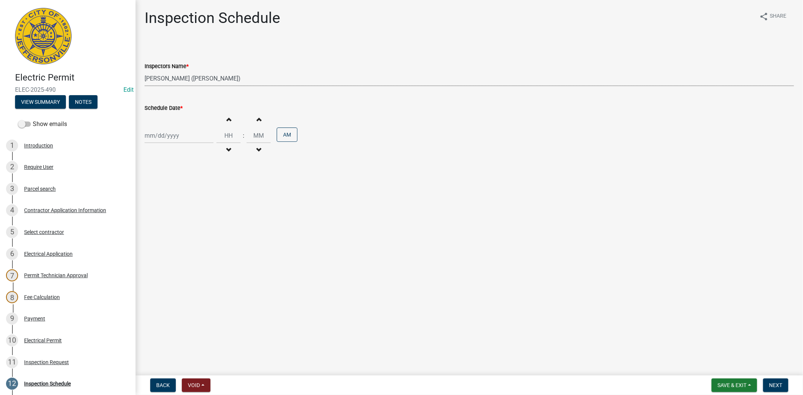
select select "2025"
click at [164, 199] on div "16" at bounding box center [164, 200] width 12 height 12
type input "[DATE]"
select select "9"
select select "2025"
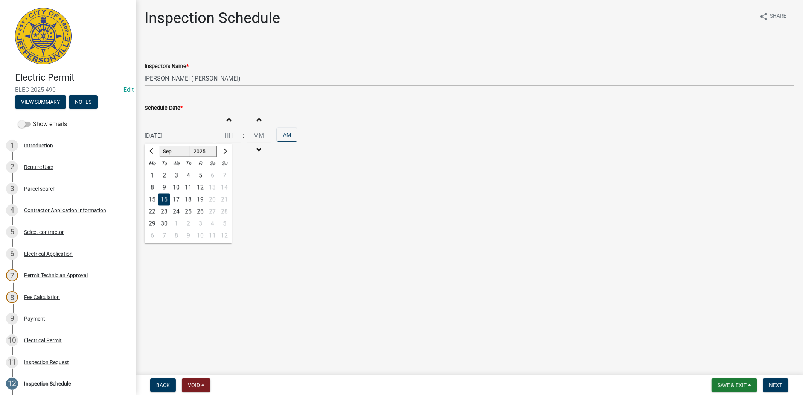
click at [207, 138] on div "[DATE] [PERSON_NAME] Apr May Jun [DATE] Aug Sep Oct Nov [DATE] 1526 1527 1528 1…" at bounding box center [179, 135] width 69 height 15
click at [220, 137] on input "Hours" at bounding box center [228, 135] width 24 height 15
type input "01"
type input "00"
click at [282, 139] on button "AM" at bounding box center [287, 135] width 21 height 14
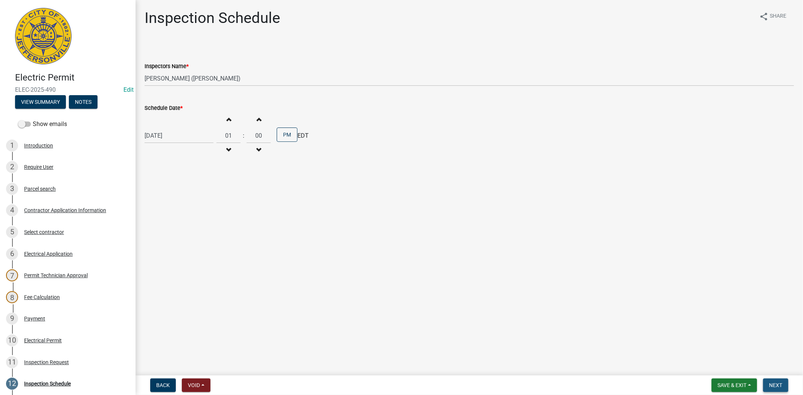
click at [773, 383] on span "Next" at bounding box center [775, 385] width 13 height 6
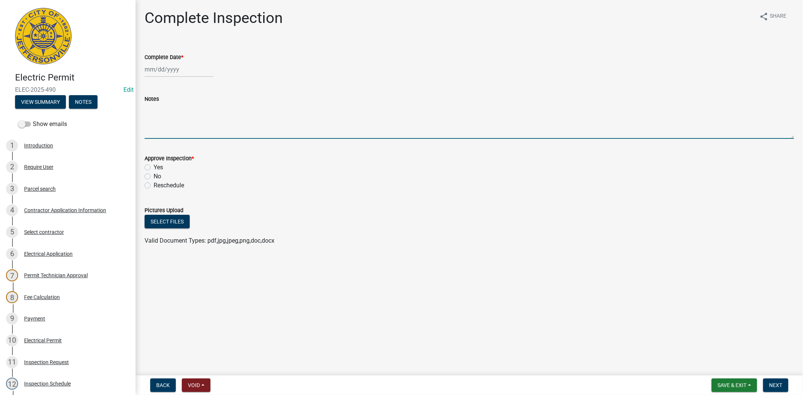
click at [158, 126] on textarea "Notes" at bounding box center [469, 121] width 649 height 35
type textarea "[PHONE_NUMBER]"
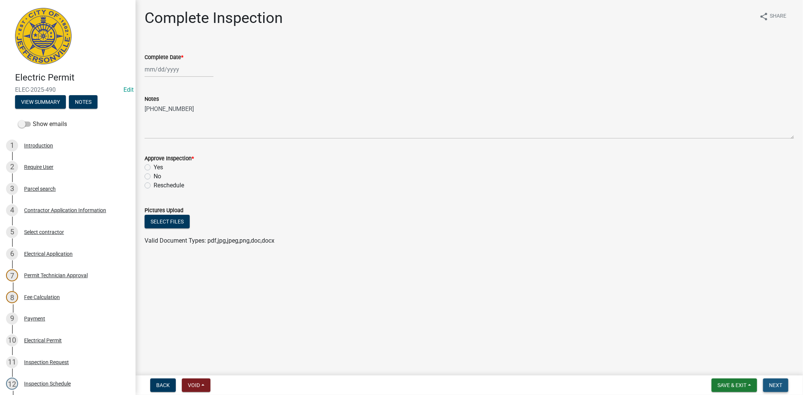
click at [783, 382] on button "Next" at bounding box center [775, 386] width 25 height 14
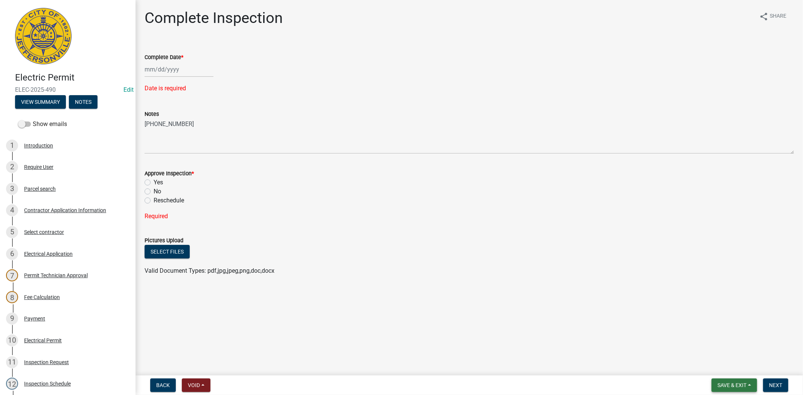
click at [749, 384] on button "Save & Exit" at bounding box center [734, 386] width 46 height 14
click at [718, 368] on button "Save & Exit" at bounding box center [727, 366] width 60 height 18
